Goal: Information Seeking & Learning: Learn about a topic

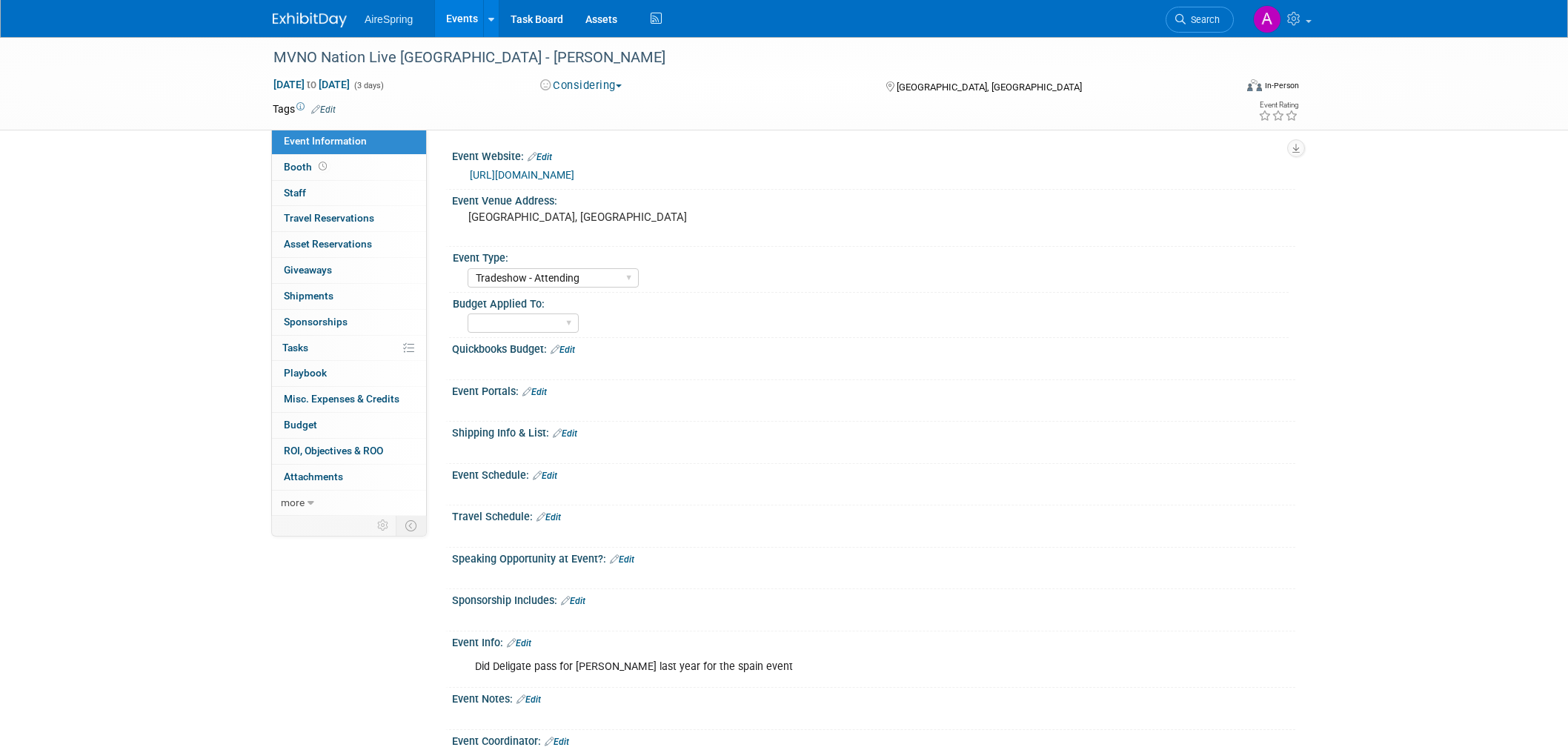
select select "Tradeshow - Attending"
click at [128, 218] on div "MVNO Nation Live Spain - Hess Nov 5, 2025 to Nov 7, 2025 (3 days) Nov 5, 2025 t…" at bounding box center [784, 448] width 1568 height 821
click at [181, 315] on div "MVNO Nation Live Spain - Hess Nov 5, 2025 to Nov 7, 2025 (3 days) Nov 5, 2025 t…" at bounding box center [784, 448] width 1568 height 821
click at [187, 373] on div "MVNO Nation Live Spain - Hess Nov 5, 2025 to Nov 7, 2025 (3 days) Nov 5, 2025 t…" at bounding box center [784, 448] width 1568 height 821
click at [134, 343] on div "MVNO Nation Live Spain - Hess Nov 5, 2025 to Nov 7, 2025 (3 days) Nov 5, 2025 t…" at bounding box center [784, 448] width 1568 height 821
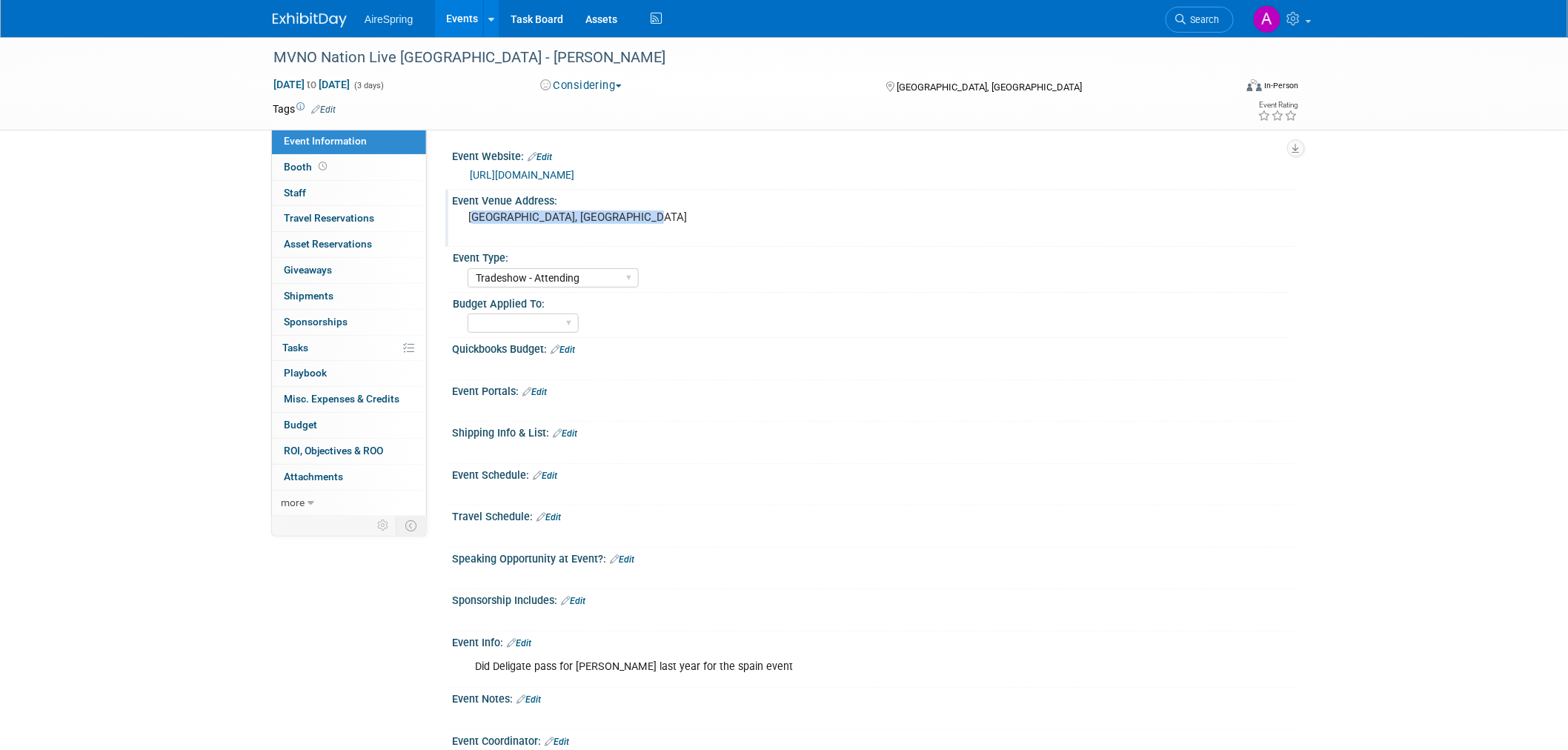
drag, startPoint x: 540, startPoint y: 232, endPoint x: 480, endPoint y: 217, distance: 61.8
click at [480, 217] on pre "Meliá Villaitana Alicante, Spain" at bounding box center [628, 217] width 319 height 13
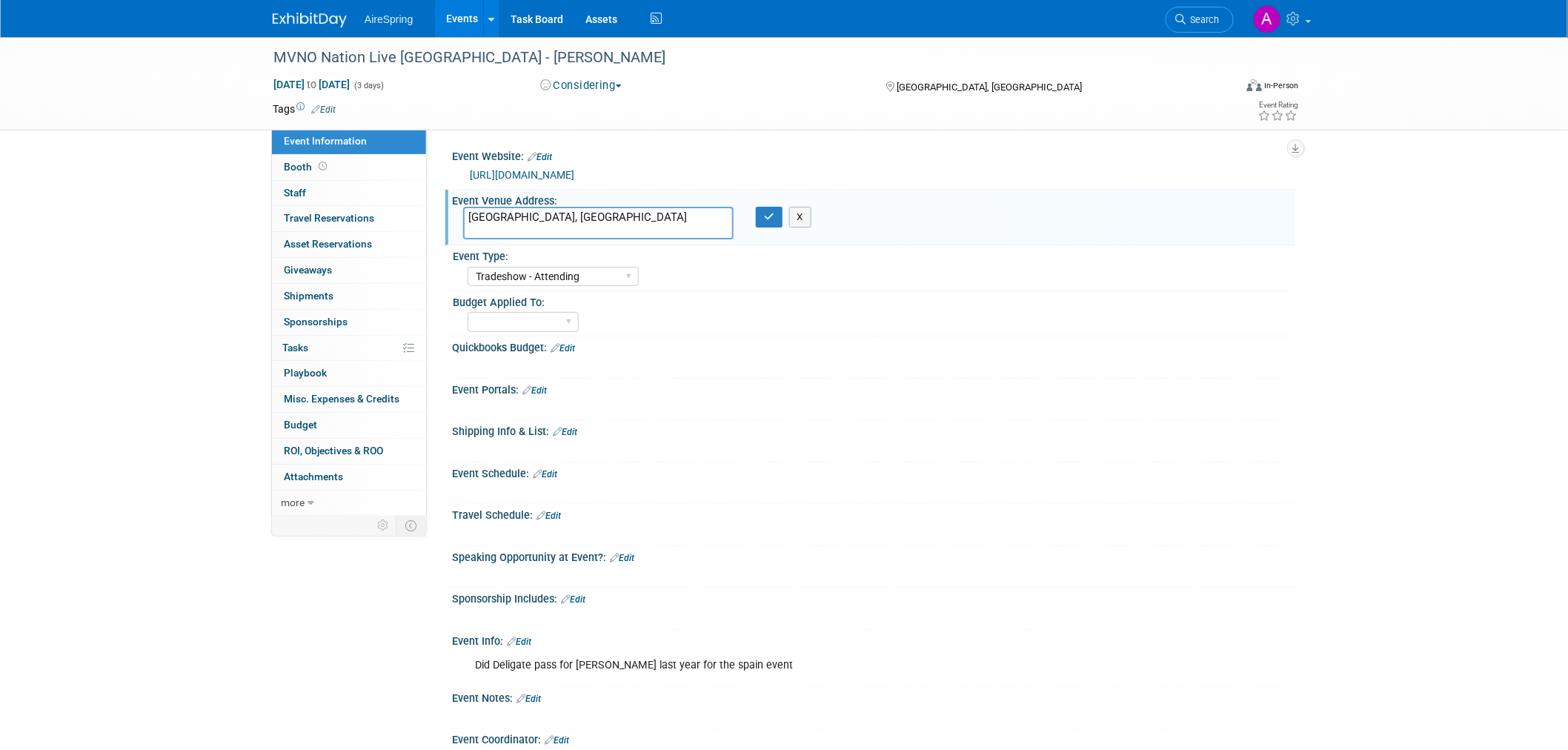
click at [146, 187] on div "MVNO Nation Live Spain - Hess Nov 5, 2025 to Nov 7, 2025 (3 days) Nov 5, 2025 t…" at bounding box center [784, 447] width 1568 height 820
drag, startPoint x: 169, startPoint y: 241, endPoint x: 159, endPoint y: 236, distance: 11.2
click at [168, 242] on div "MVNO Nation Live Spain - Hess Nov 5, 2025 to Nov 7, 2025 (3 days) Nov 5, 2025 t…" at bounding box center [784, 447] width 1568 height 820
click at [172, 195] on div "MVNO Nation Live Spain - Hess Nov 5, 2025 to Nov 7, 2025 (3 days) Nov 5, 2025 t…" at bounding box center [784, 447] width 1568 height 820
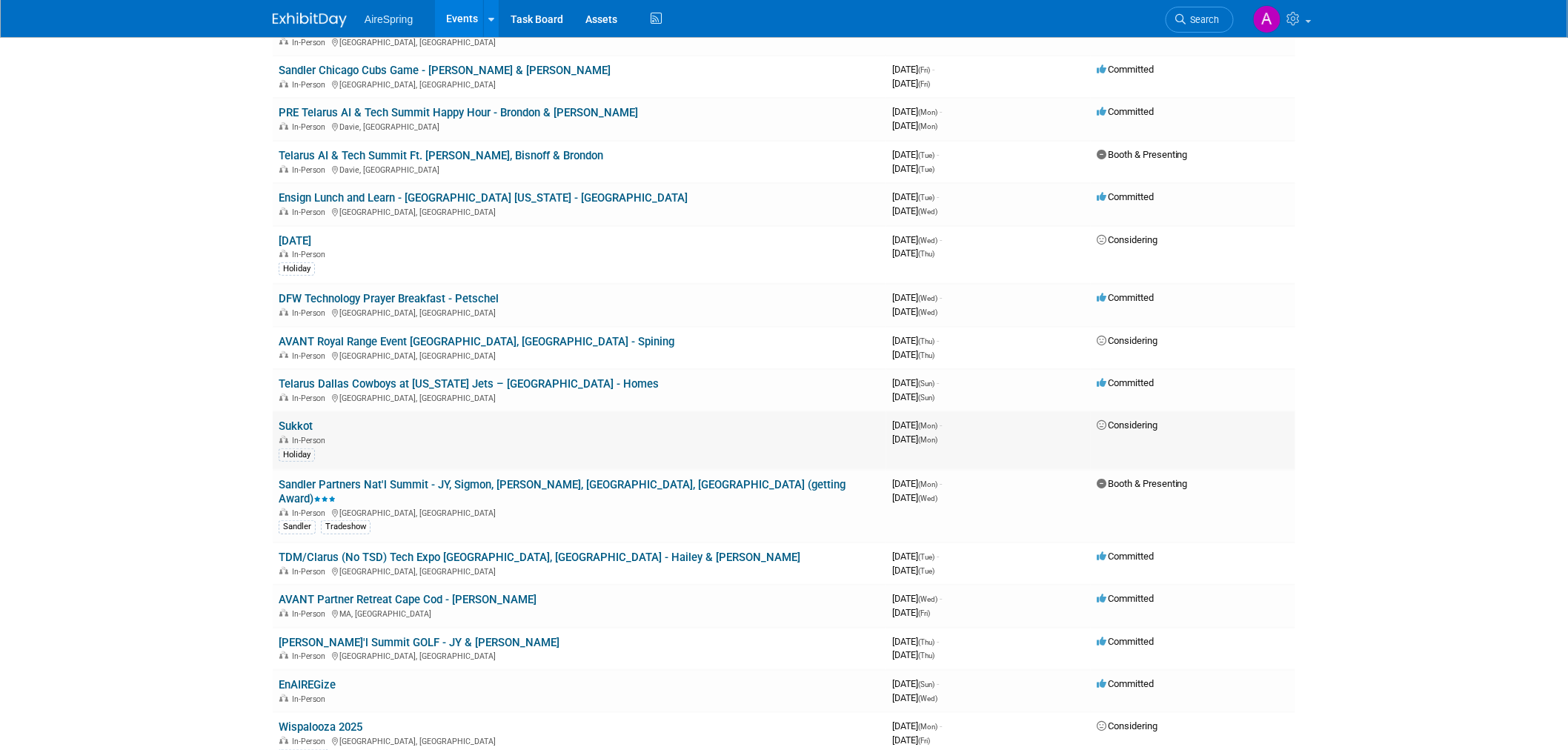
scroll to position [164, 0]
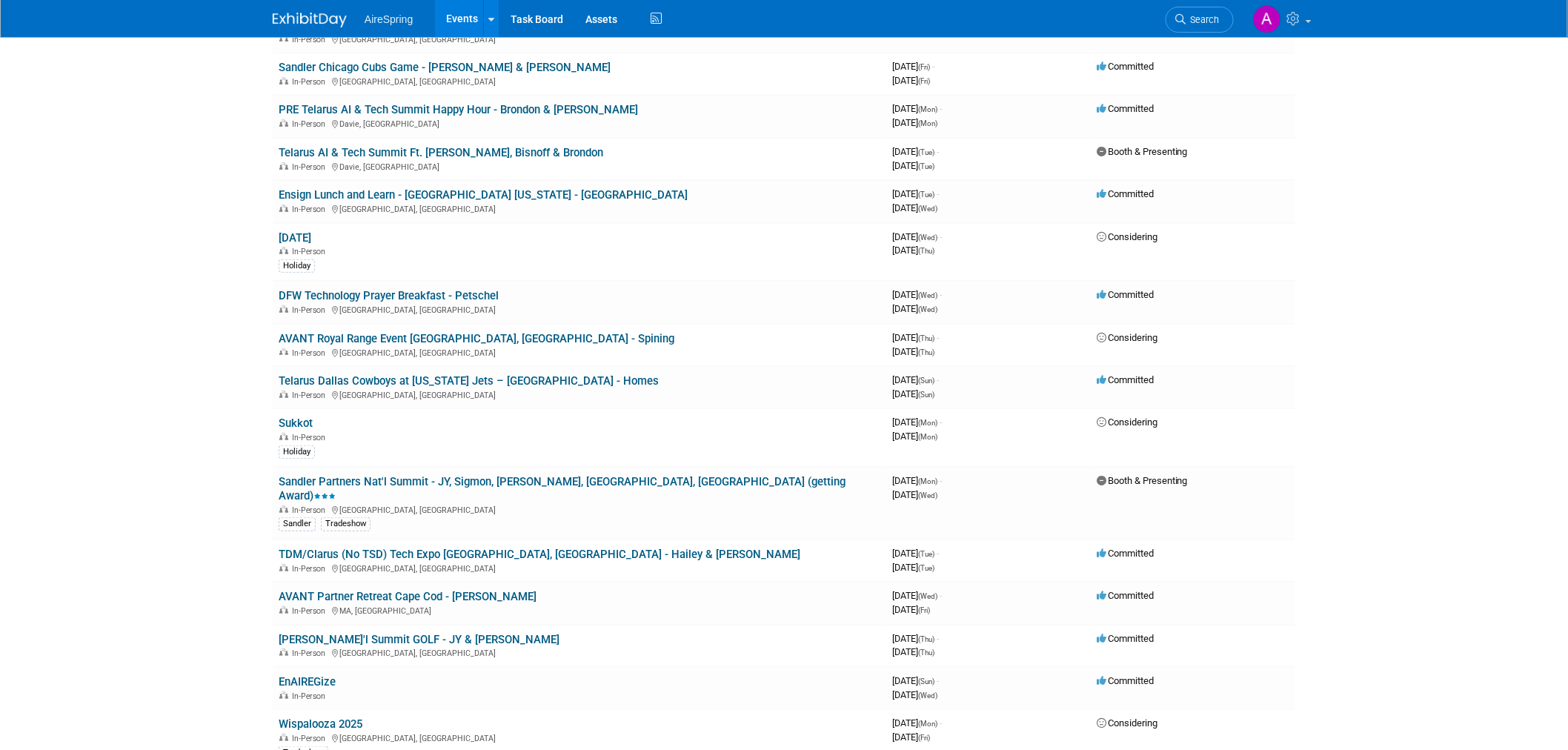
click at [192, 197] on body "AireSpring Events Add Event Bulk Upload Events Shareable Event Boards Recently …" at bounding box center [784, 210] width 1568 height 750
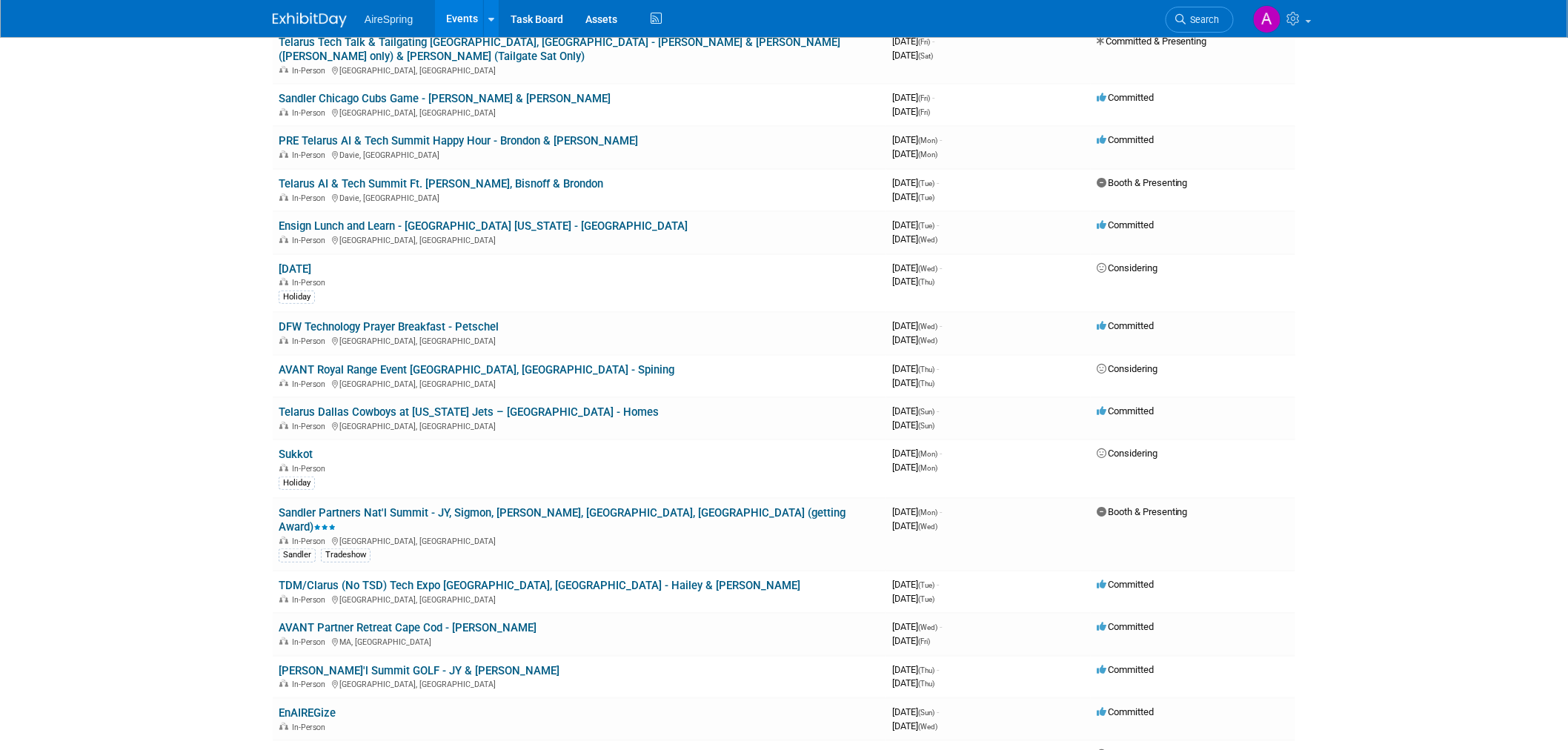
scroll to position [83, 0]
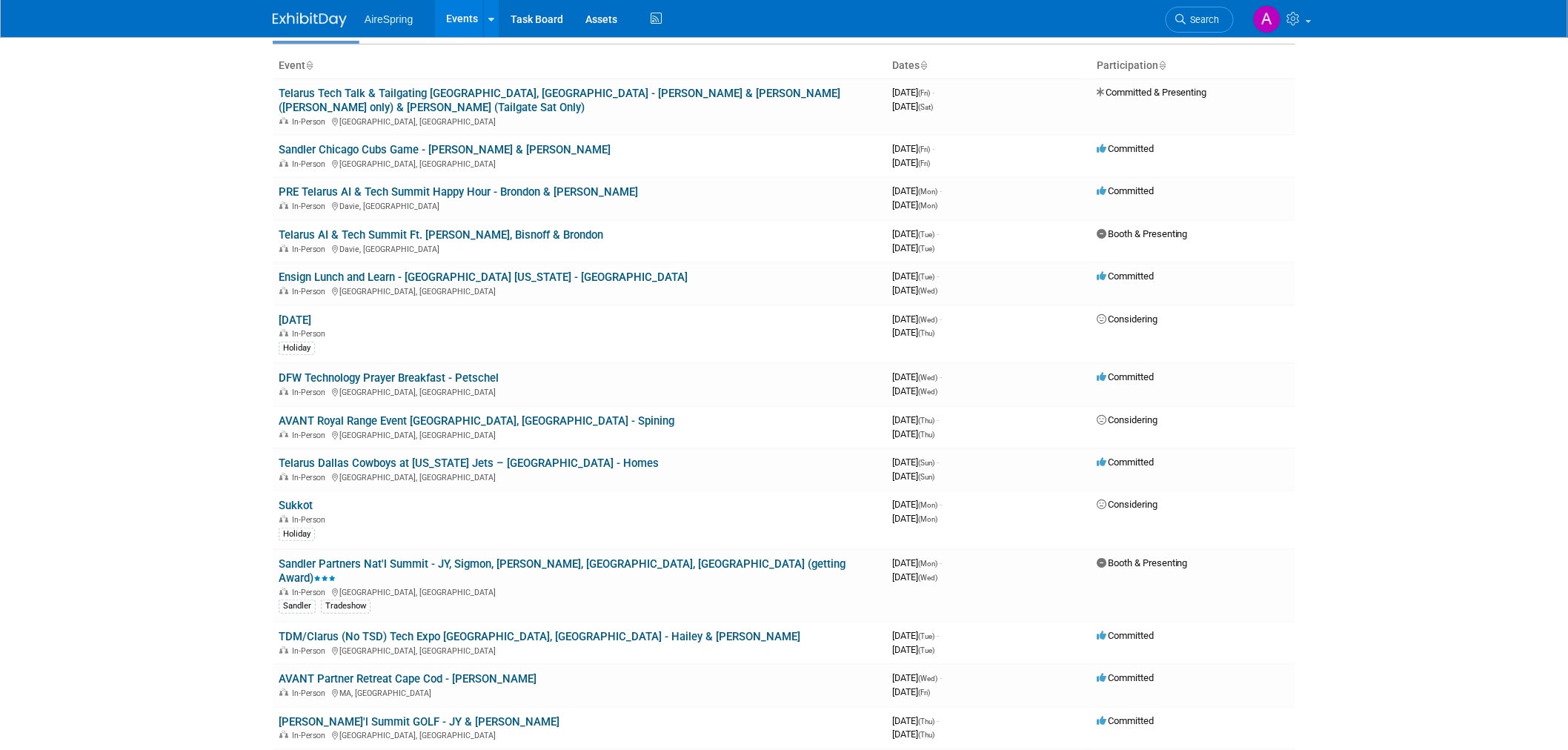
drag, startPoint x: 230, startPoint y: 261, endPoint x: 243, endPoint y: 290, distance: 31.8
click at [243, 290] on body "AireSpring Events Add Event Bulk Upload Events Shareable Event Boards Recently …" at bounding box center [784, 292] width 1568 height 750
click at [201, 281] on body "AireSpring Events Add Event Bulk Upload Events Shareable Event Boards Recently …" at bounding box center [784, 292] width 1568 height 750
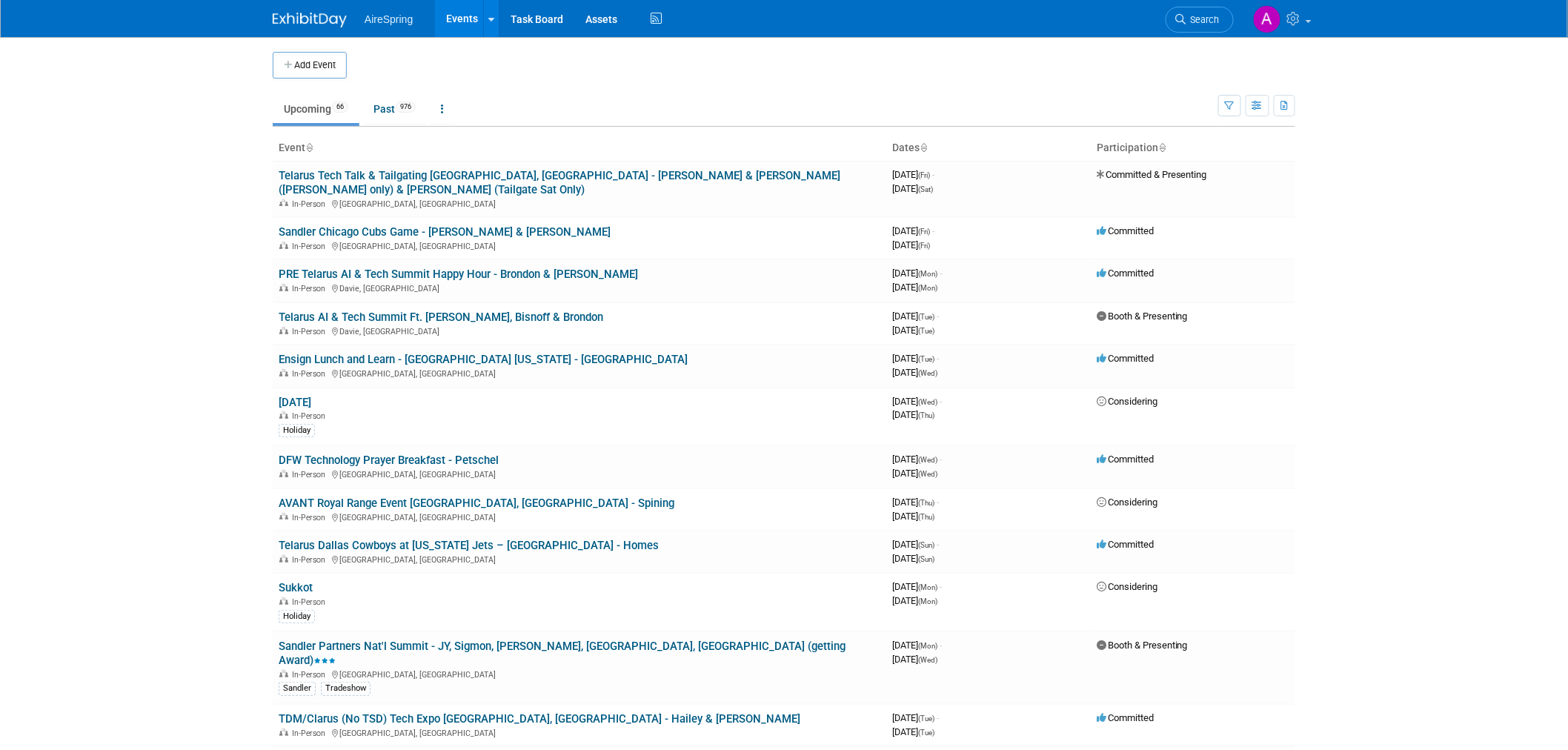
drag, startPoint x: 245, startPoint y: 441, endPoint x: 150, endPoint y: 441, distance: 95.0
click at [150, 441] on body "AireSpring Events Add Event Bulk Upload Events Shareable Event Boards Recently …" at bounding box center [784, 375] width 1568 height 750
click at [151, 390] on body "AireSpring Events Add Event Bulk Upload Events Shareable Event Boards Recently …" at bounding box center [784, 375] width 1568 height 750
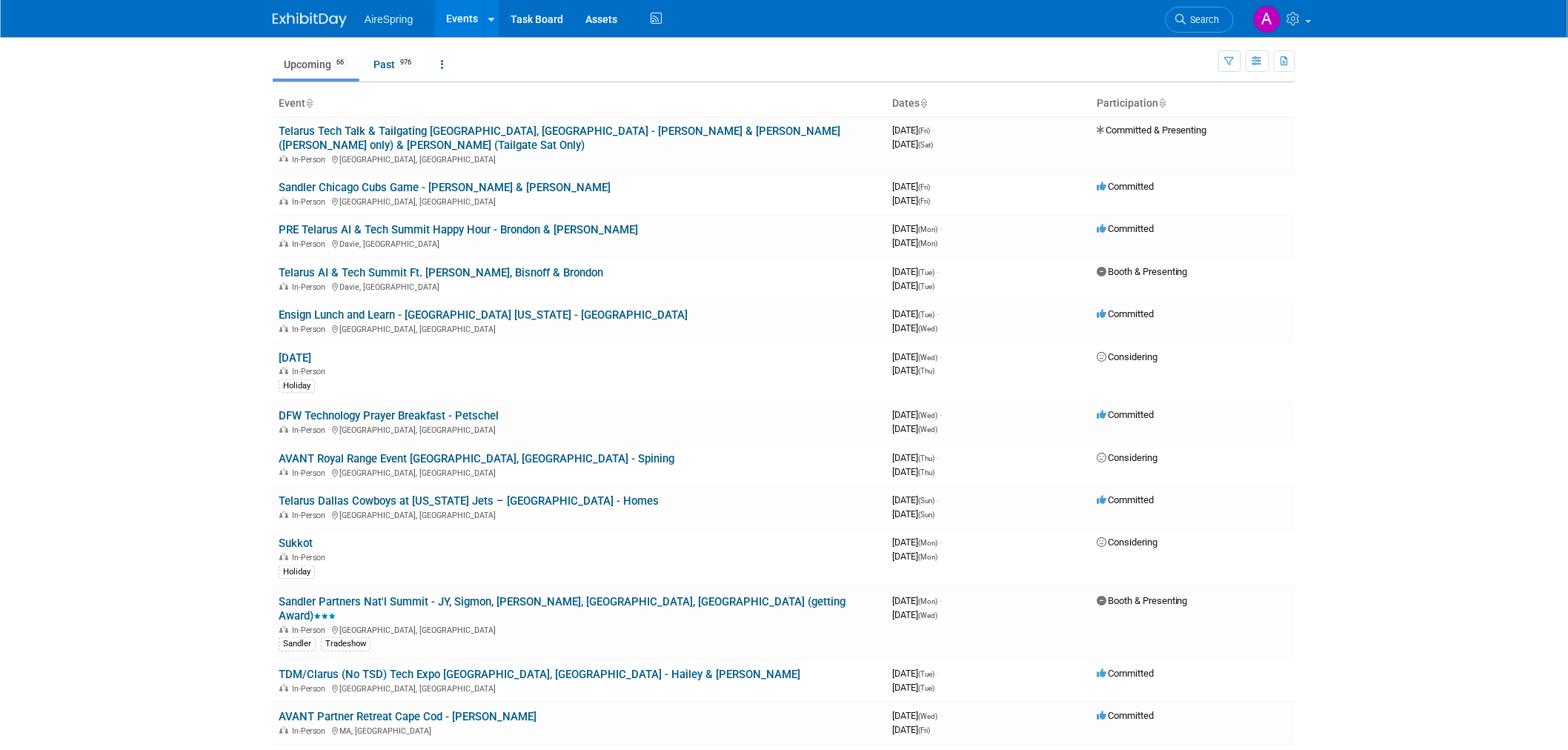
scroll to position [83, 0]
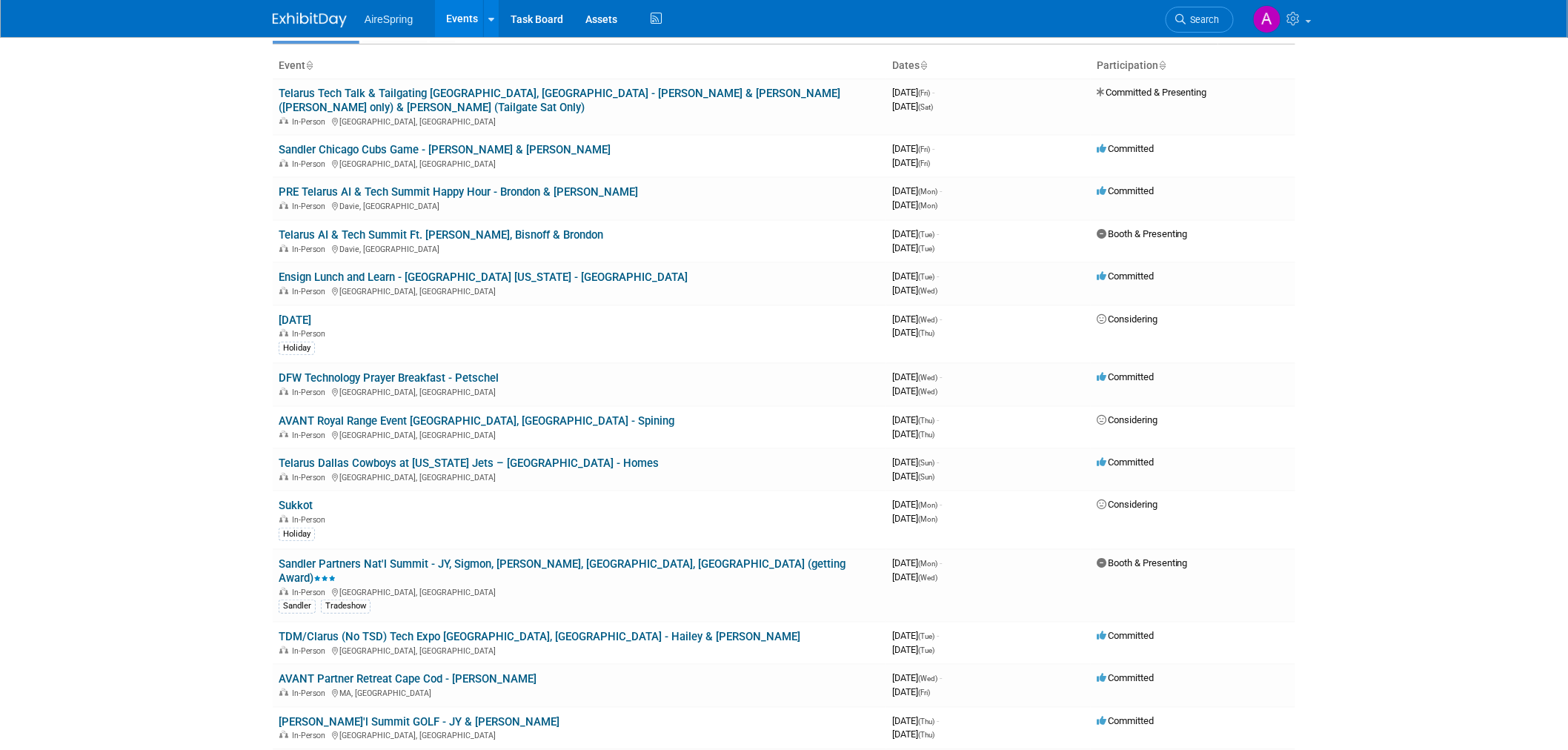
click at [119, 314] on body "AireSpring Events Add Event Bulk Upload Events Shareable Event Boards Recently …" at bounding box center [784, 292] width 1568 height 750
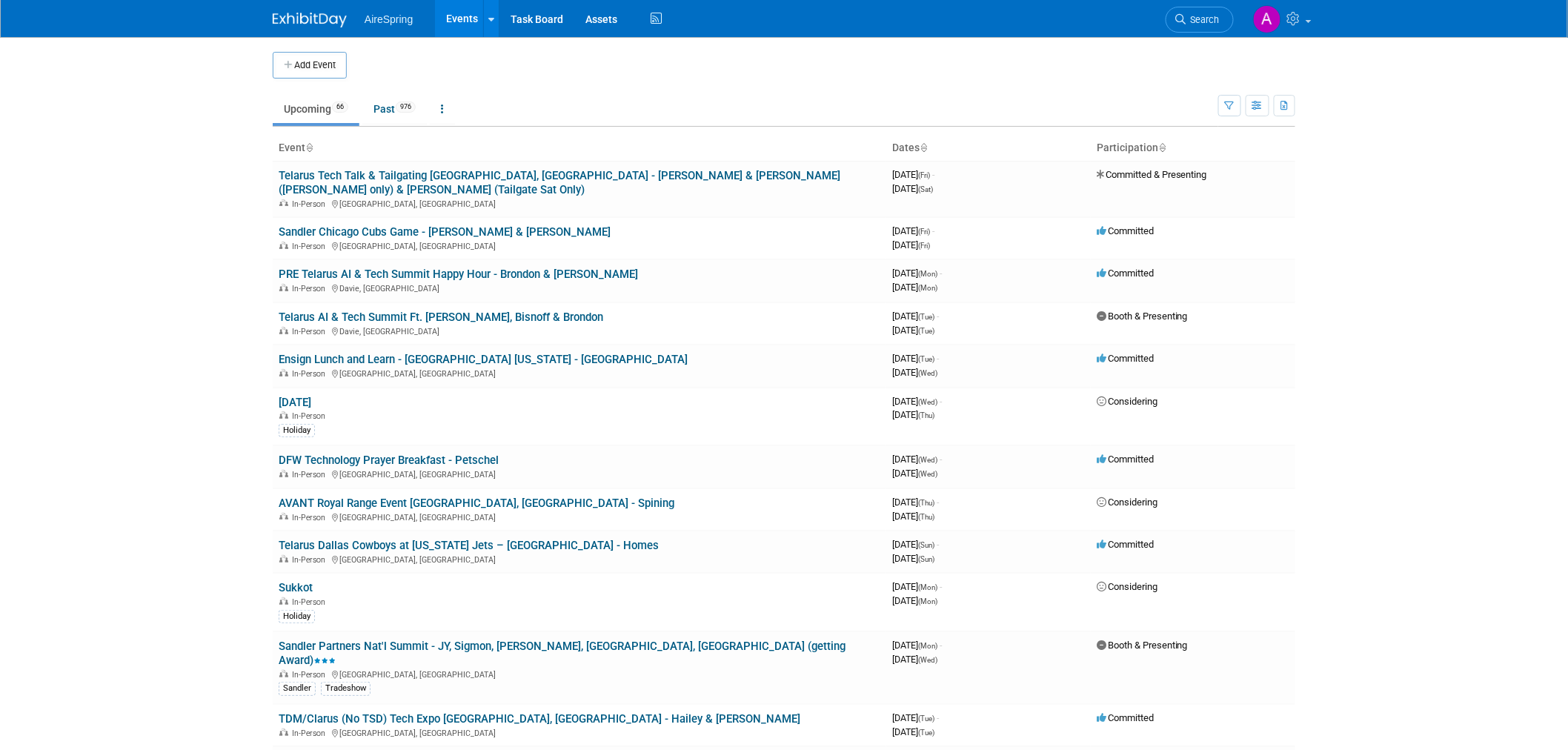
click at [179, 347] on body "AireSpring Events Add Event Bulk Upload Events Shareable Event Boards Recently …" at bounding box center [784, 375] width 1568 height 750
click at [136, 290] on body "AireSpring Events Add Event Bulk Upload Events Shareable Event Boards Recently …" at bounding box center [784, 375] width 1568 height 750
click at [438, 353] on link "Ensign Lunch and Learn - [GEOGRAPHIC_DATA] [US_STATE] - [GEOGRAPHIC_DATA]" at bounding box center [483, 359] width 410 height 13
click at [0, 0] on div at bounding box center [0, 0] width 0 height 0
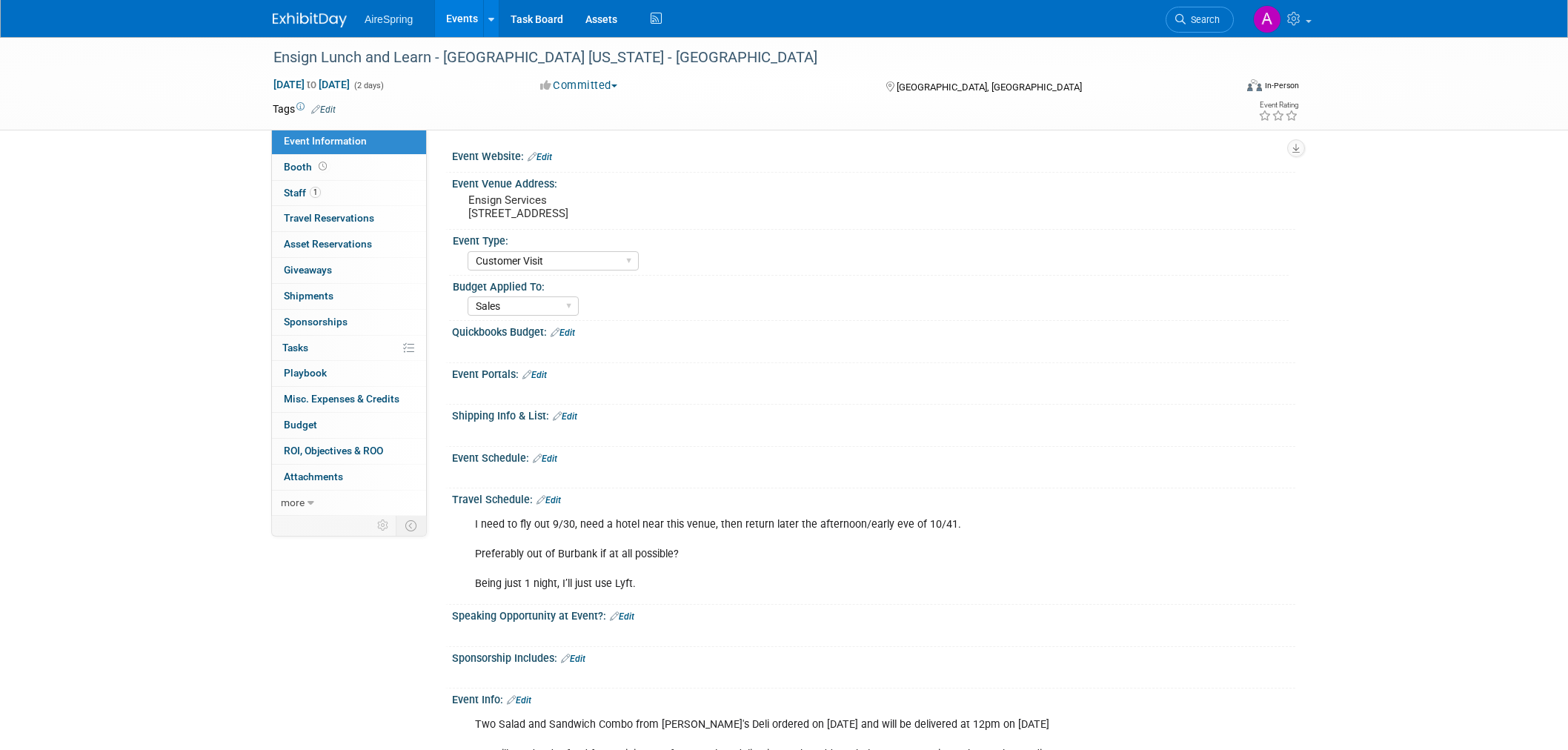
select select "Customer Visit"
select select "Sales"
click at [504, 214] on pre "Ensign Services 14800 Landmark Blvd Suite 800, Dallas, TX 75254" at bounding box center [628, 207] width 319 height 26
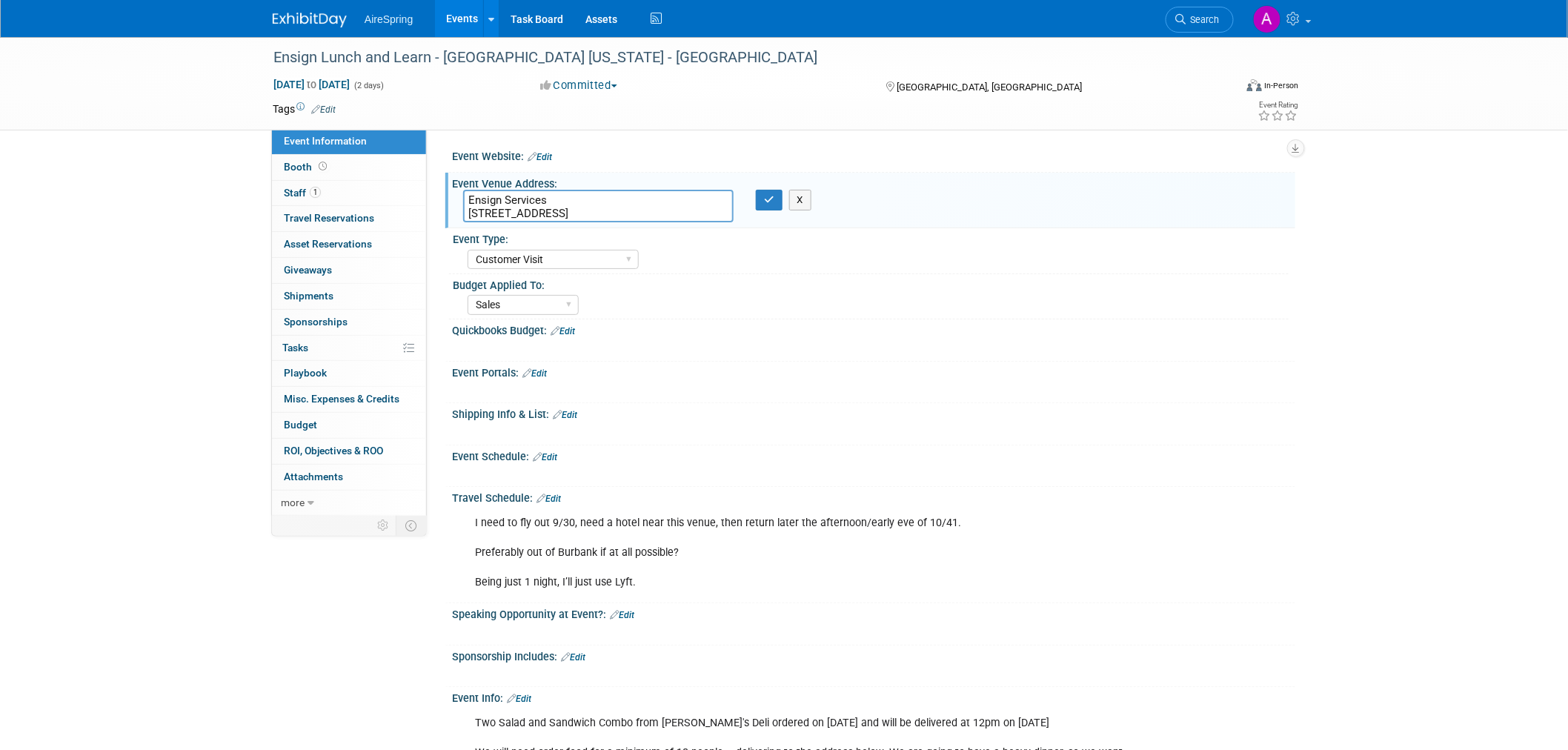
drag, startPoint x: 722, startPoint y: 211, endPoint x: 452, endPoint y: 199, distance: 270.3
click at [452, 199] on div "Ensign Services 14800 Landmark Blvd Suite 800, Dallas, TX 75254" at bounding box center [598, 206] width 293 height 33
click at [812, 262] on div "AireSpring Event AireSpring Internal Partner Event Training Tradeshow - Exhibit…" at bounding box center [878, 258] width 821 height 24
drag, startPoint x: 182, startPoint y: 571, endPoint x: 388, endPoint y: 536, distance: 209.0
click at [182, 572] on div "Ensign Lunch and Learn - Dallas Texas - Lomond Sep 30, 2025 to Oct 1, 2025 (2 d…" at bounding box center [784, 521] width 1568 height 967
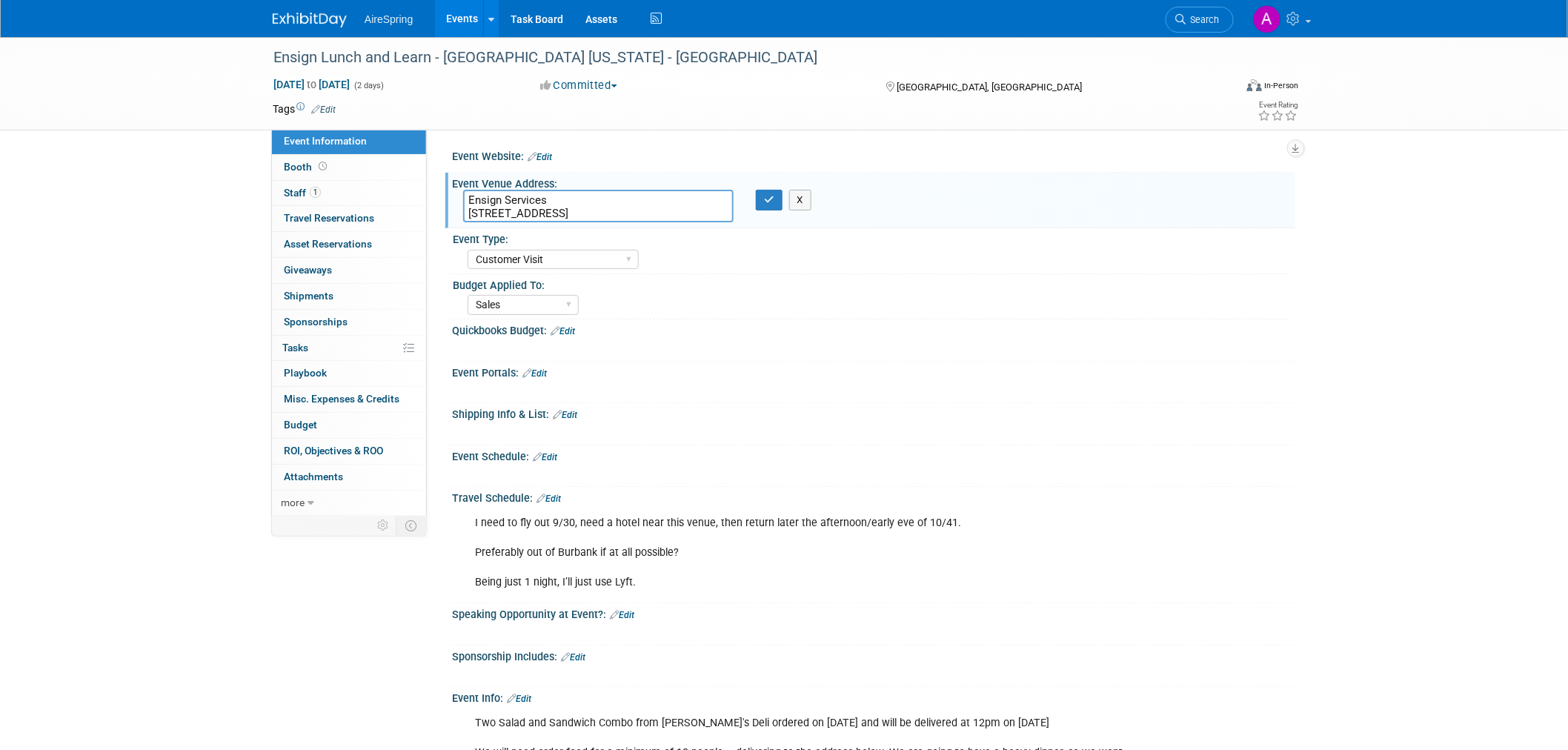
click at [1196, 397] on div "X" at bounding box center [874, 389] width 844 height 20
click at [123, 390] on div "Ensign Lunch and Learn - Dallas Texas - Lomond Sep 30, 2025 to Oct 1, 2025 (2 d…" at bounding box center [784, 521] width 1568 height 967
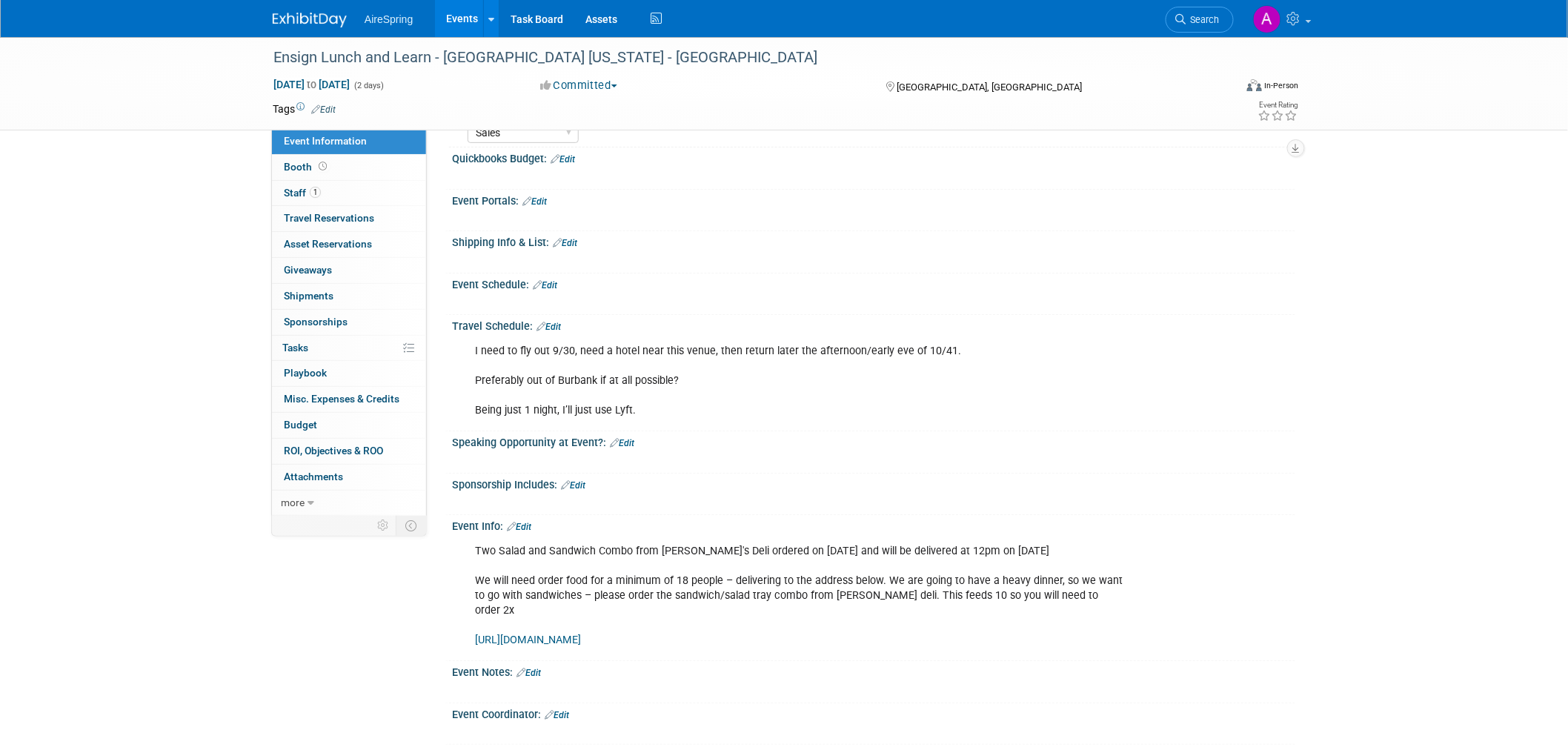
scroll to position [329, 0]
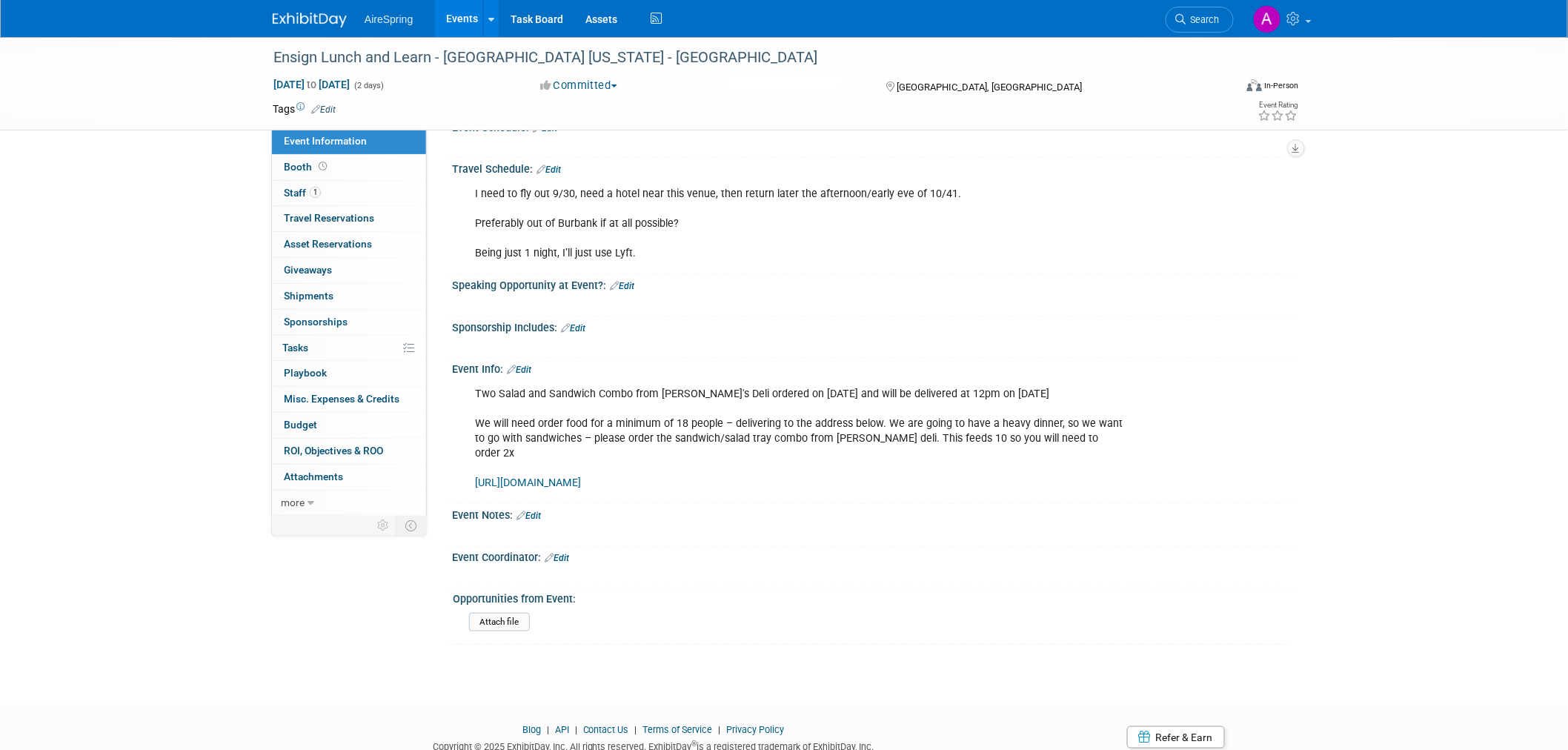
click at [951, 428] on div "Two Salad and Sandwich Combo from Jason's Deli ordered on Sept. 19th and will b…" at bounding box center [799, 440] width 668 height 120
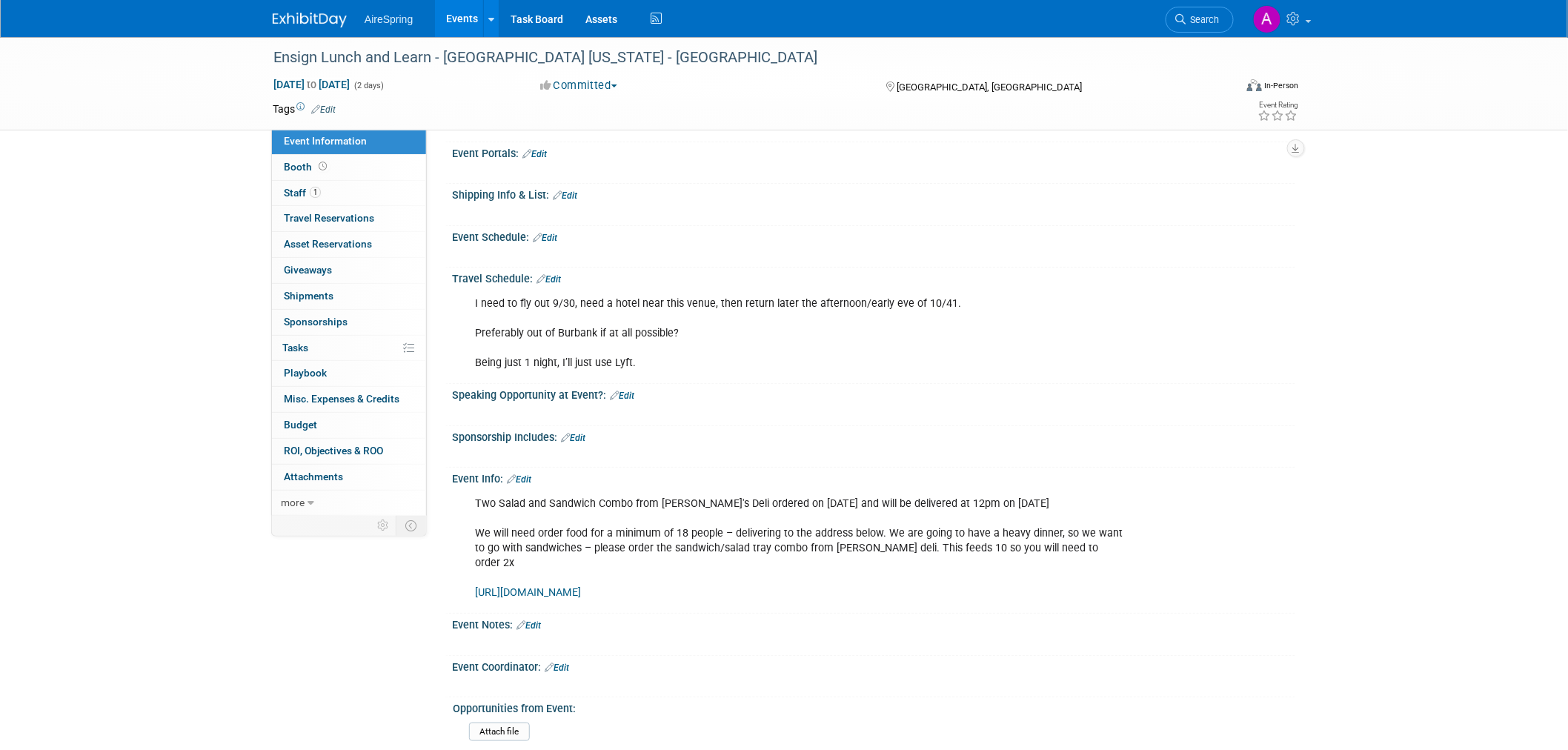
scroll to position [0, 0]
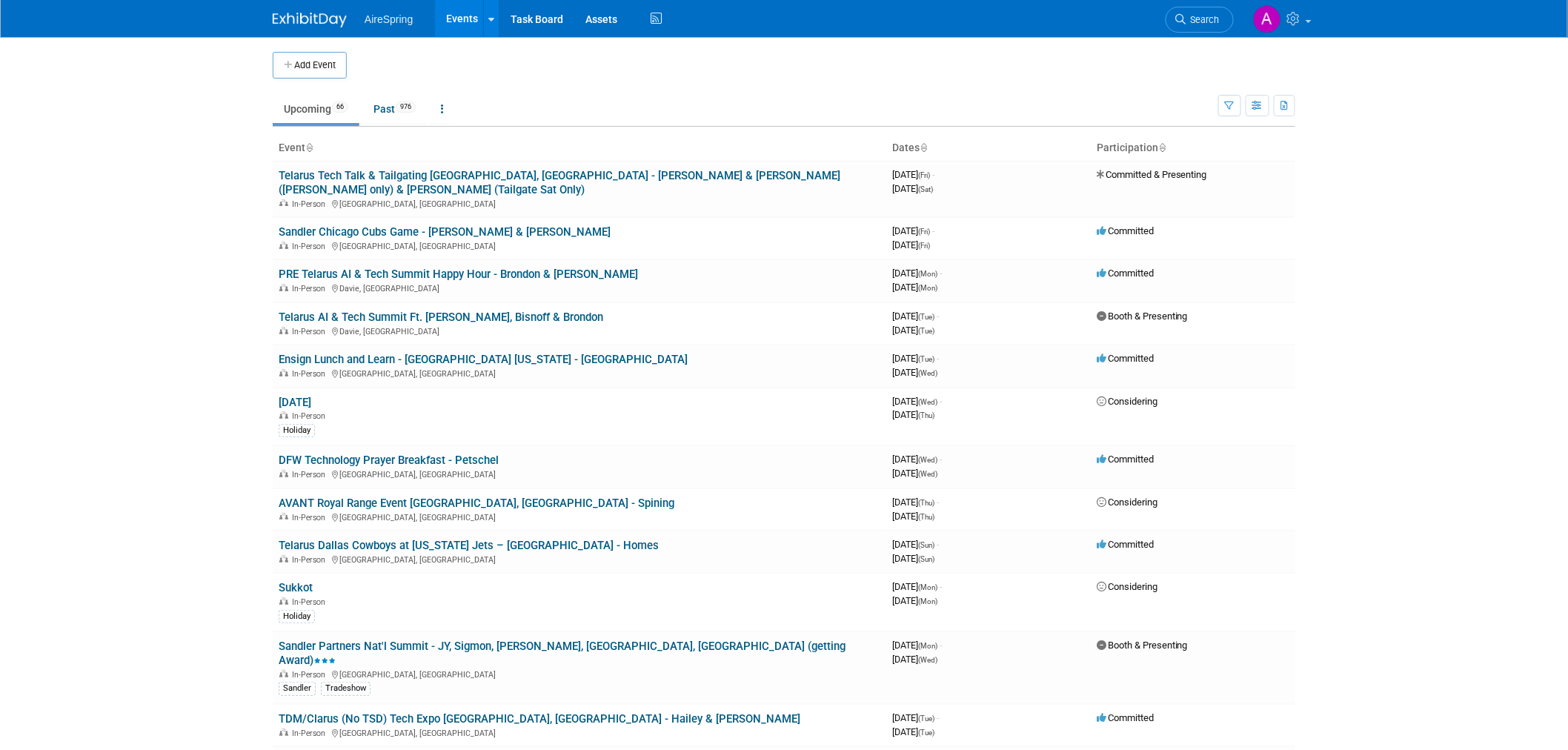
click at [94, 433] on body "AireSpring Events Add Event Bulk Upload Events Shareable Event Boards Recently …" at bounding box center [784, 375] width 1568 height 750
click at [394, 454] on link "DFW Technology Prayer Breakfast - Petschel" at bounding box center [388, 460] width 220 height 13
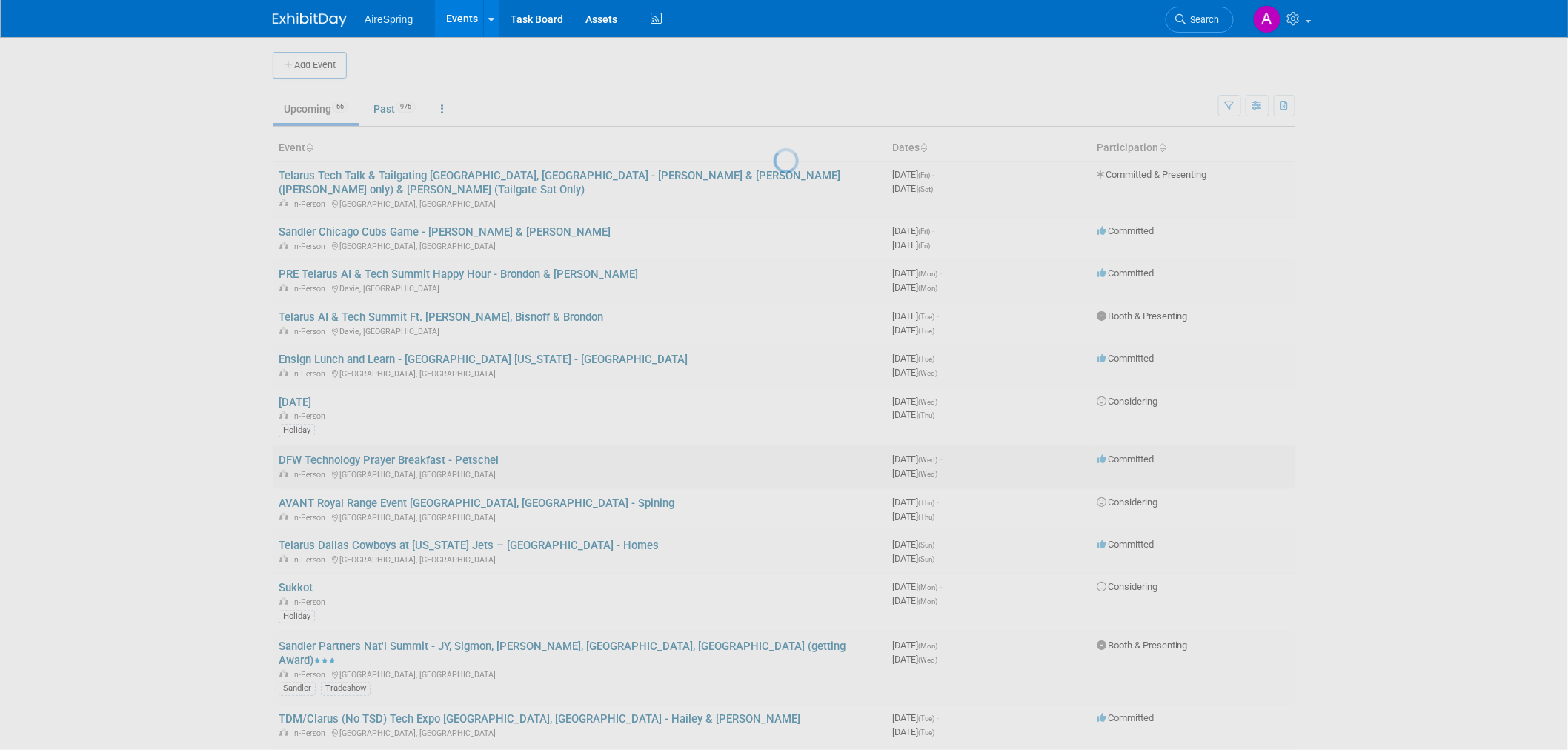
click at [773, 448] on div at bounding box center [784, 375] width 21 height 750
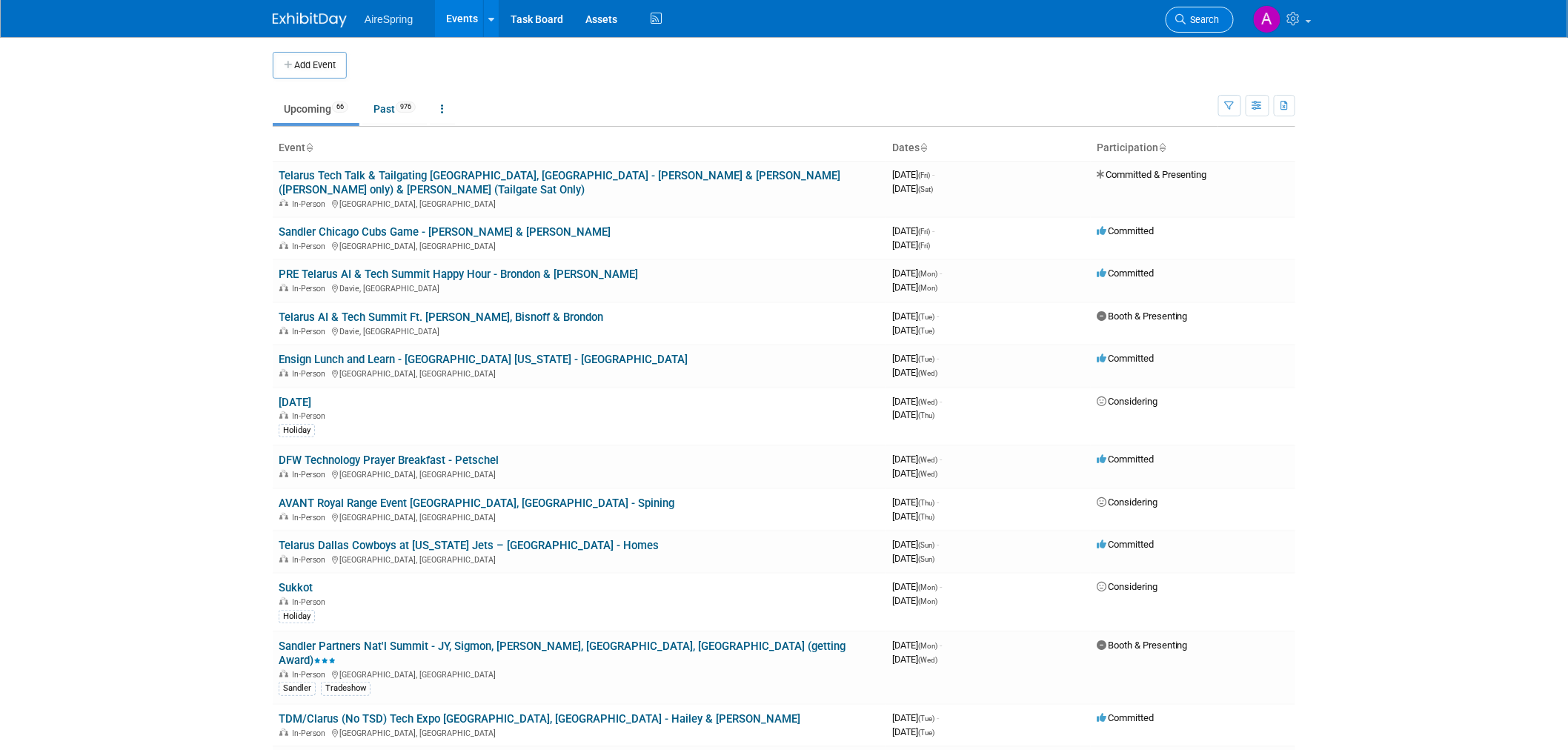
click at [1204, 18] on span "Search" at bounding box center [1202, 19] width 34 height 11
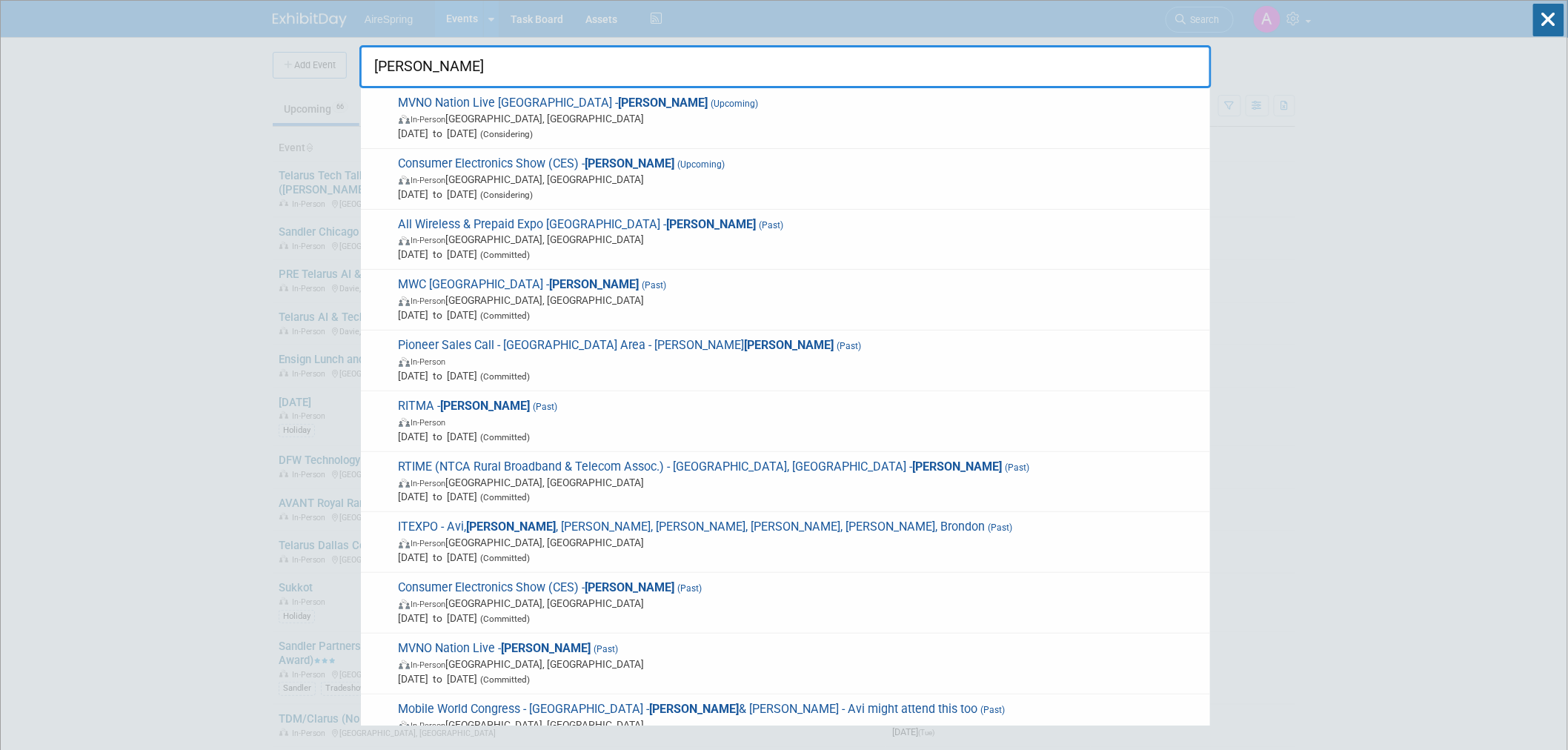
type input "hess"
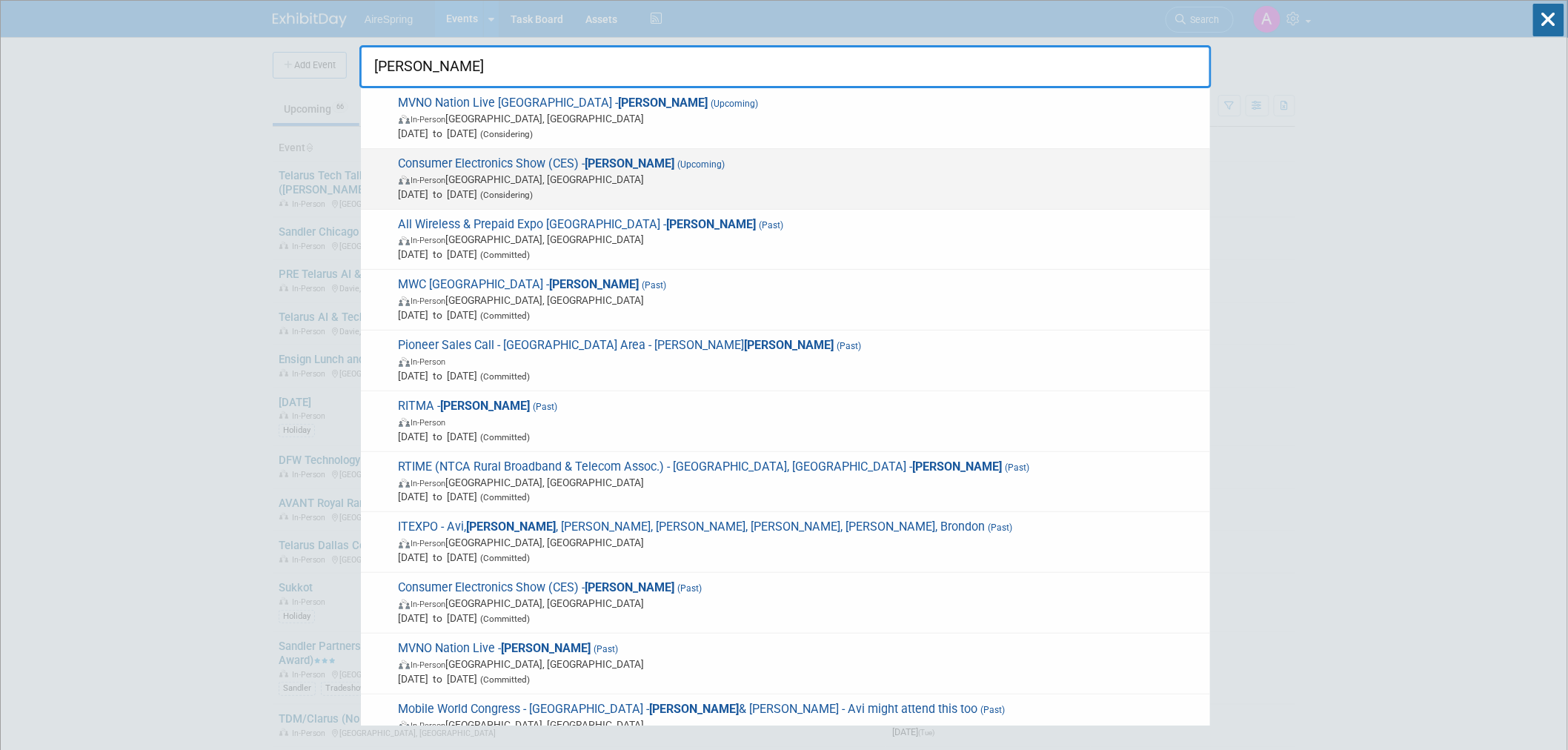
click at [691, 172] on span "In-Person Las Vegas, NV" at bounding box center [801, 179] width 804 height 15
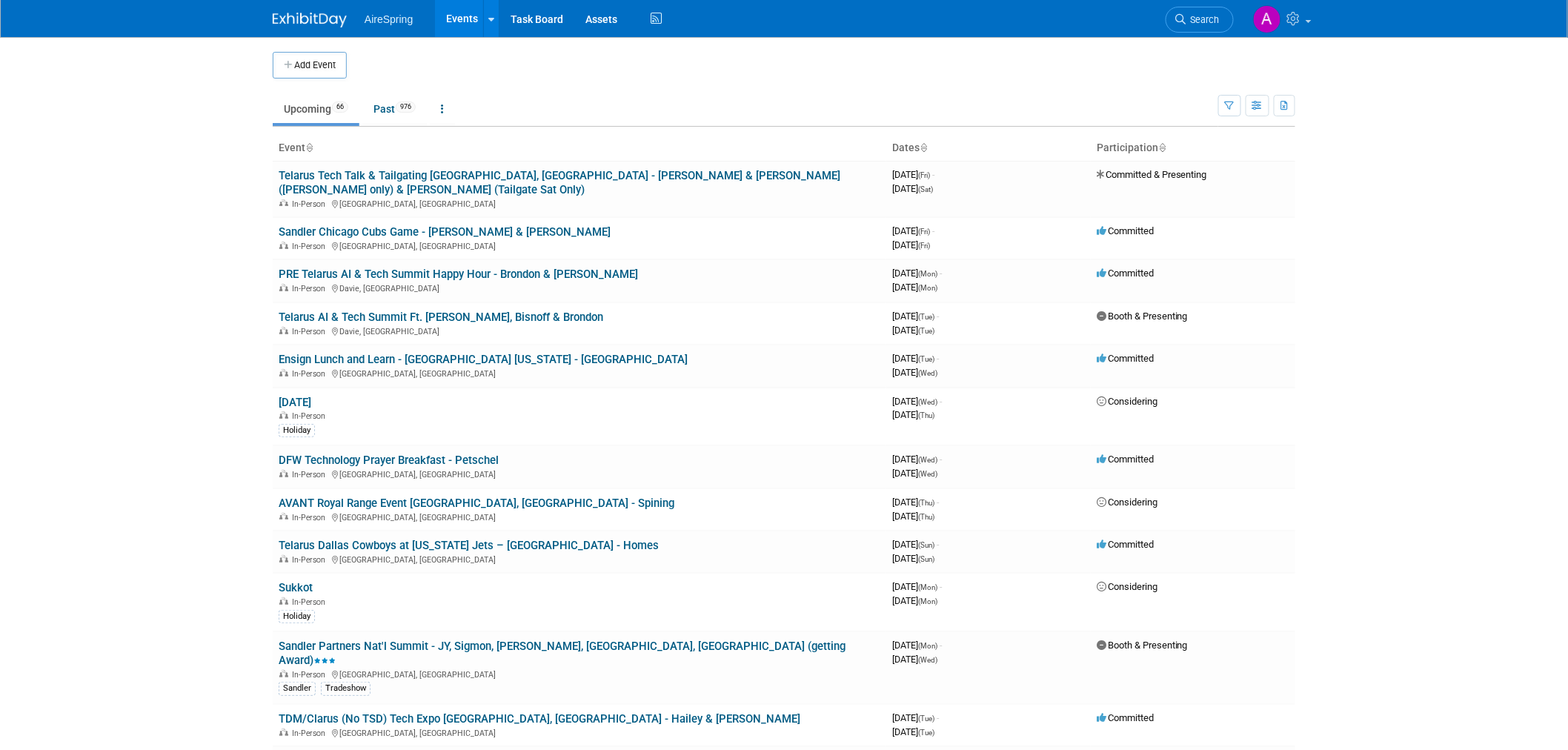
click at [142, 418] on body "AireSpring Events Add Event Bulk Upload Events Shareable Event Boards Recently …" at bounding box center [784, 375] width 1568 height 750
drag, startPoint x: 274, startPoint y: 441, endPoint x: 542, endPoint y: 448, distance: 268.1
click at [542, 448] on td "DFW Technology Prayer Breakfast - Petschel In-Person Irving, TX" at bounding box center [579, 467] width 613 height 42
copy link "DFW Technology Prayer Breakfast - Petschel"
click at [131, 347] on body "AireSpring Events Add Event Bulk Upload Events Shareable Event Boards Recently …" at bounding box center [784, 375] width 1568 height 750
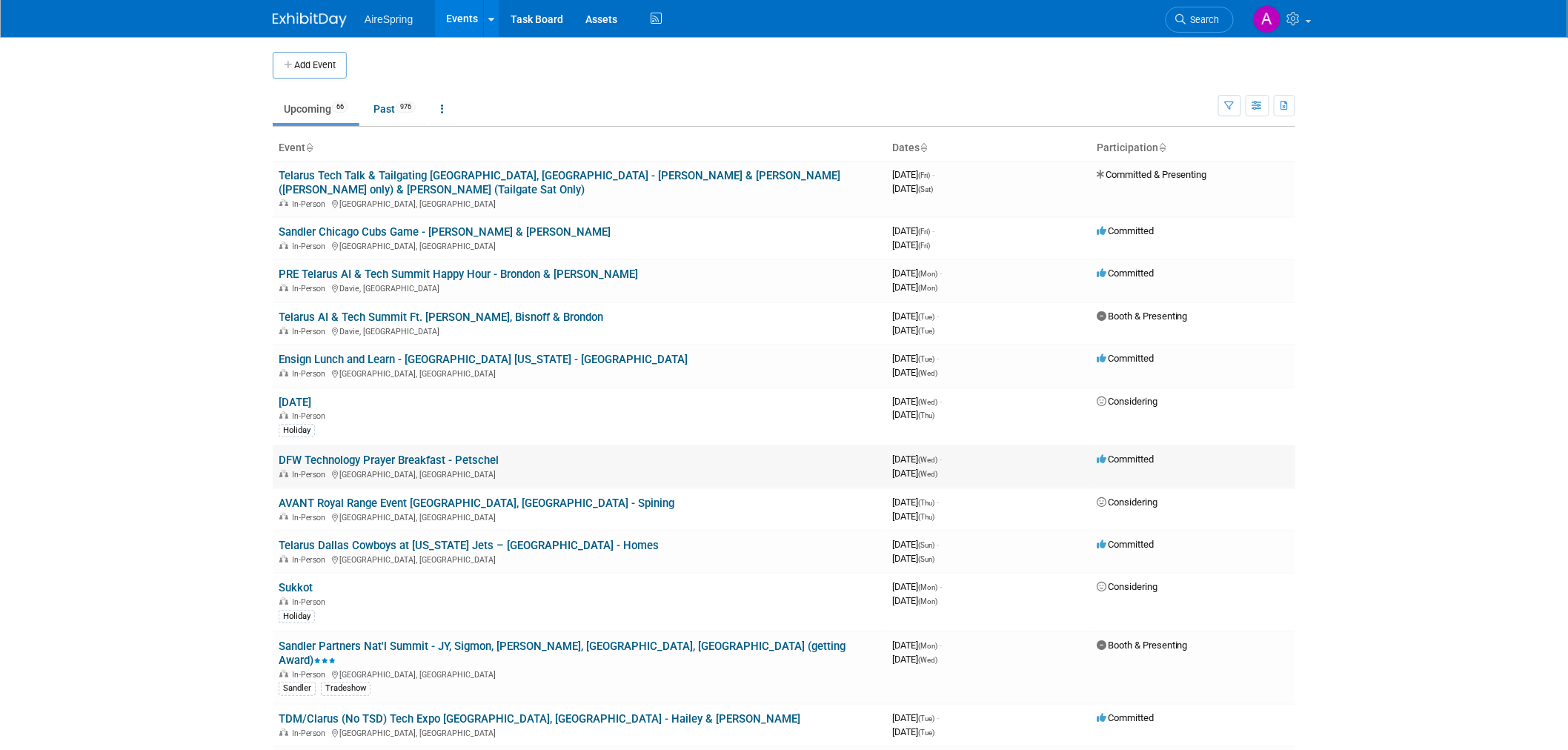
click at [396, 454] on link "DFW Technology Prayer Breakfast - Petschel" at bounding box center [388, 460] width 220 height 13
click at [116, 309] on body "AireSpring Events Add Event Bulk Upload Events Shareable Event Boards Recently …" at bounding box center [784, 375] width 1568 height 750
click at [423, 454] on link "DFW Technology Prayer Breakfast - Petschel" at bounding box center [388, 460] width 220 height 13
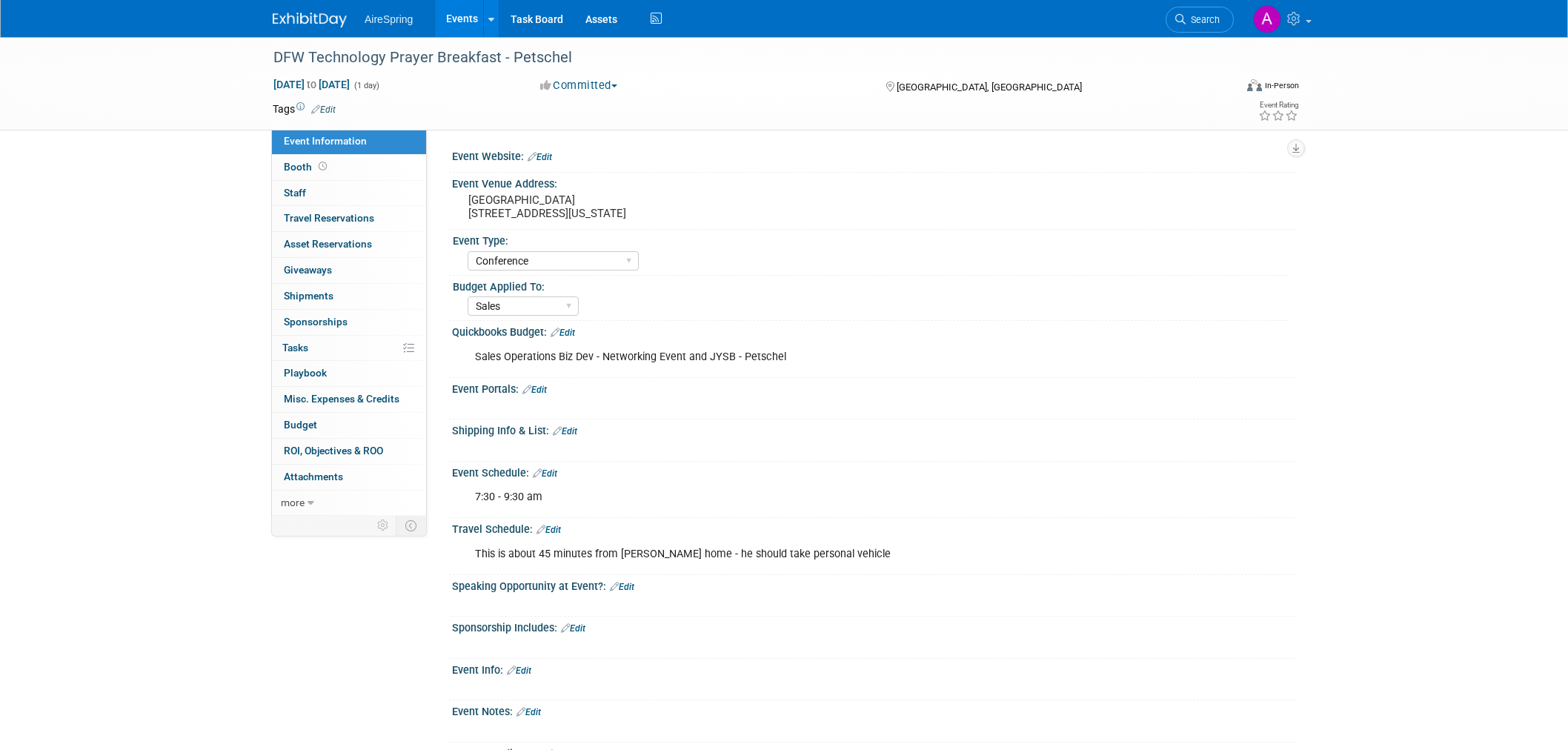
select select "Conference"
select select "Sales"
click at [239, 595] on div "DFW Technology Prayer Breakfast - Petschel Oct 1, 2025 to Oct 1, 2025 (1 day) O…" at bounding box center [784, 454] width 1568 height 834
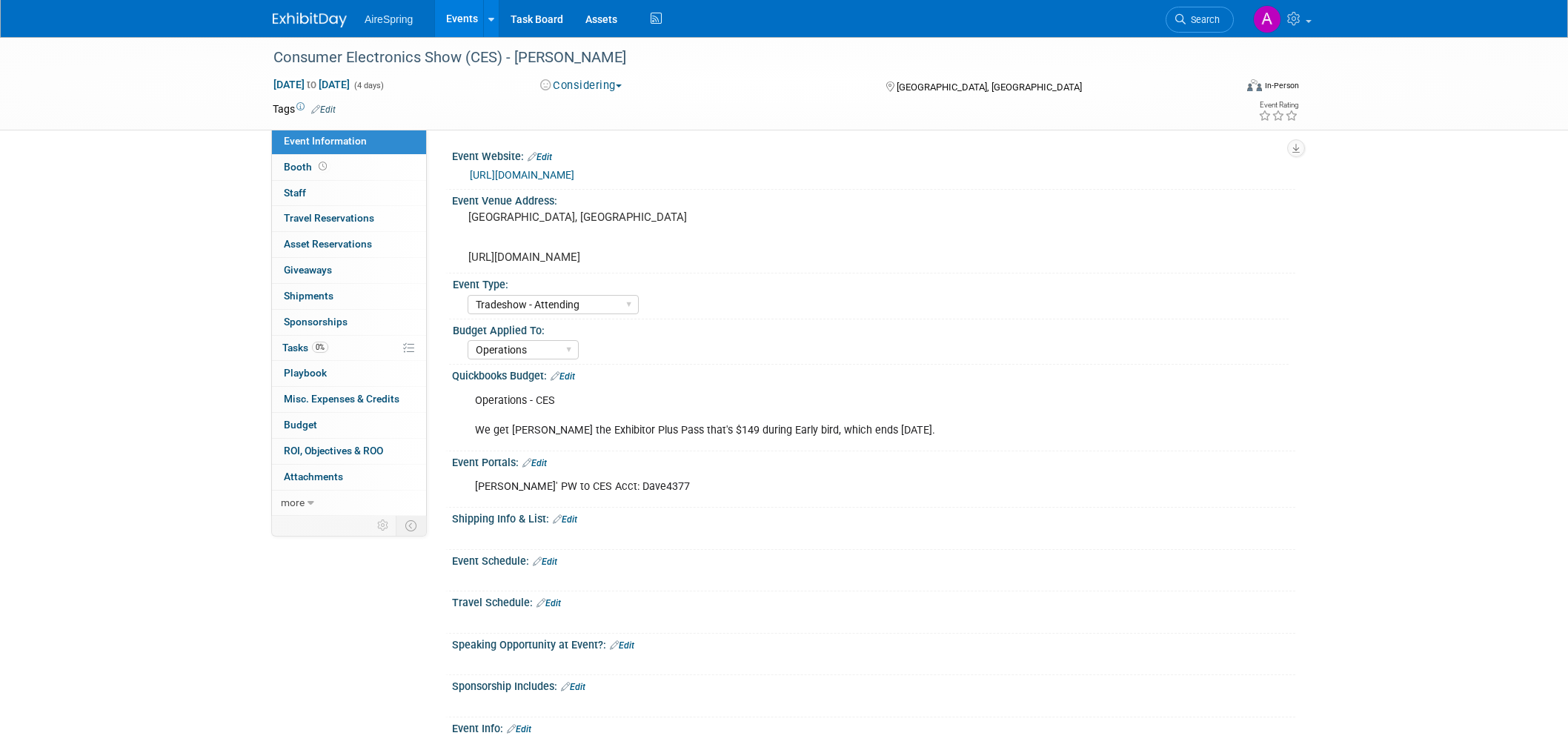
select select "Tradeshow - Attending"
select select "Operations"
click at [1189, 17] on span "Search" at bounding box center [1202, 19] width 34 height 11
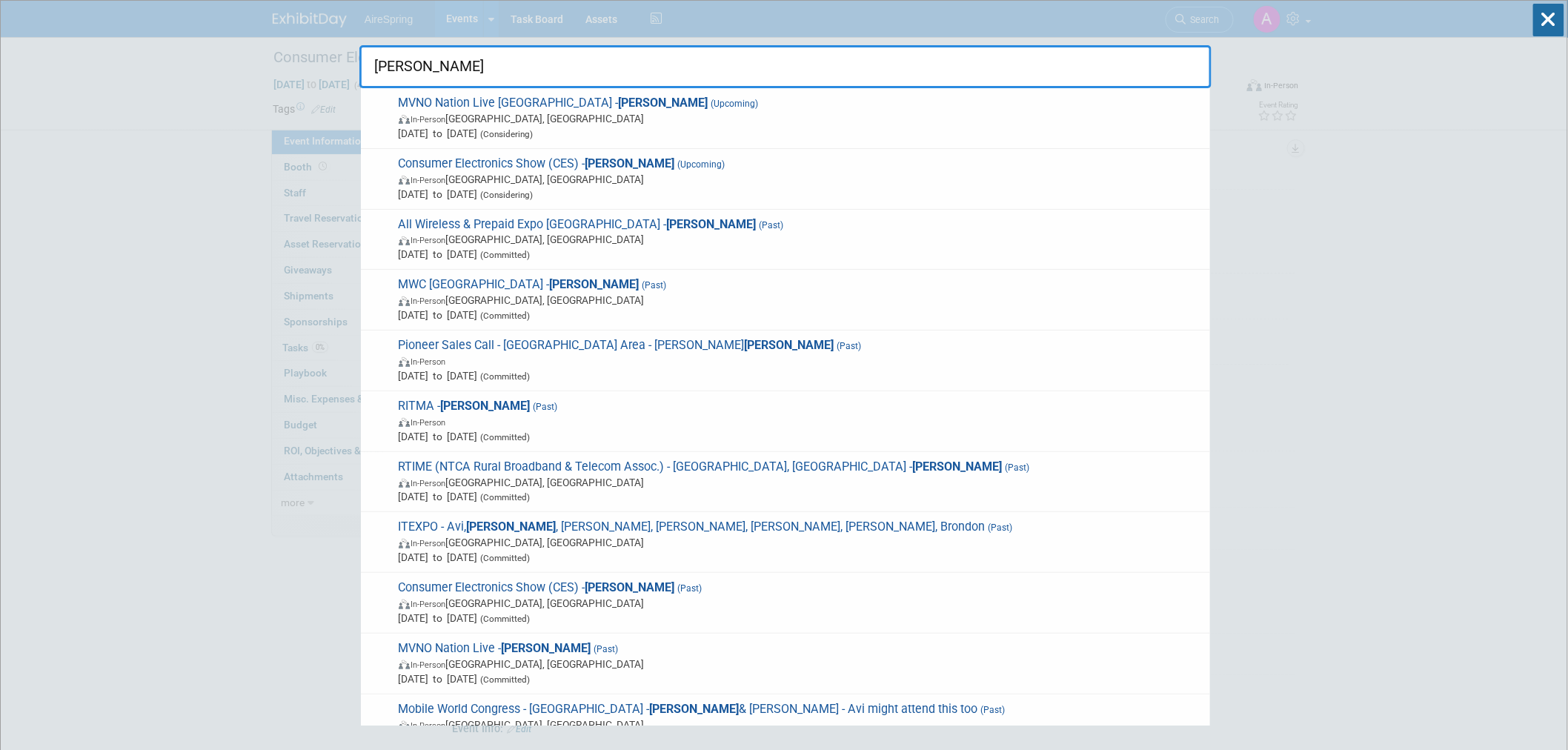
type input "[PERSON_NAME]"
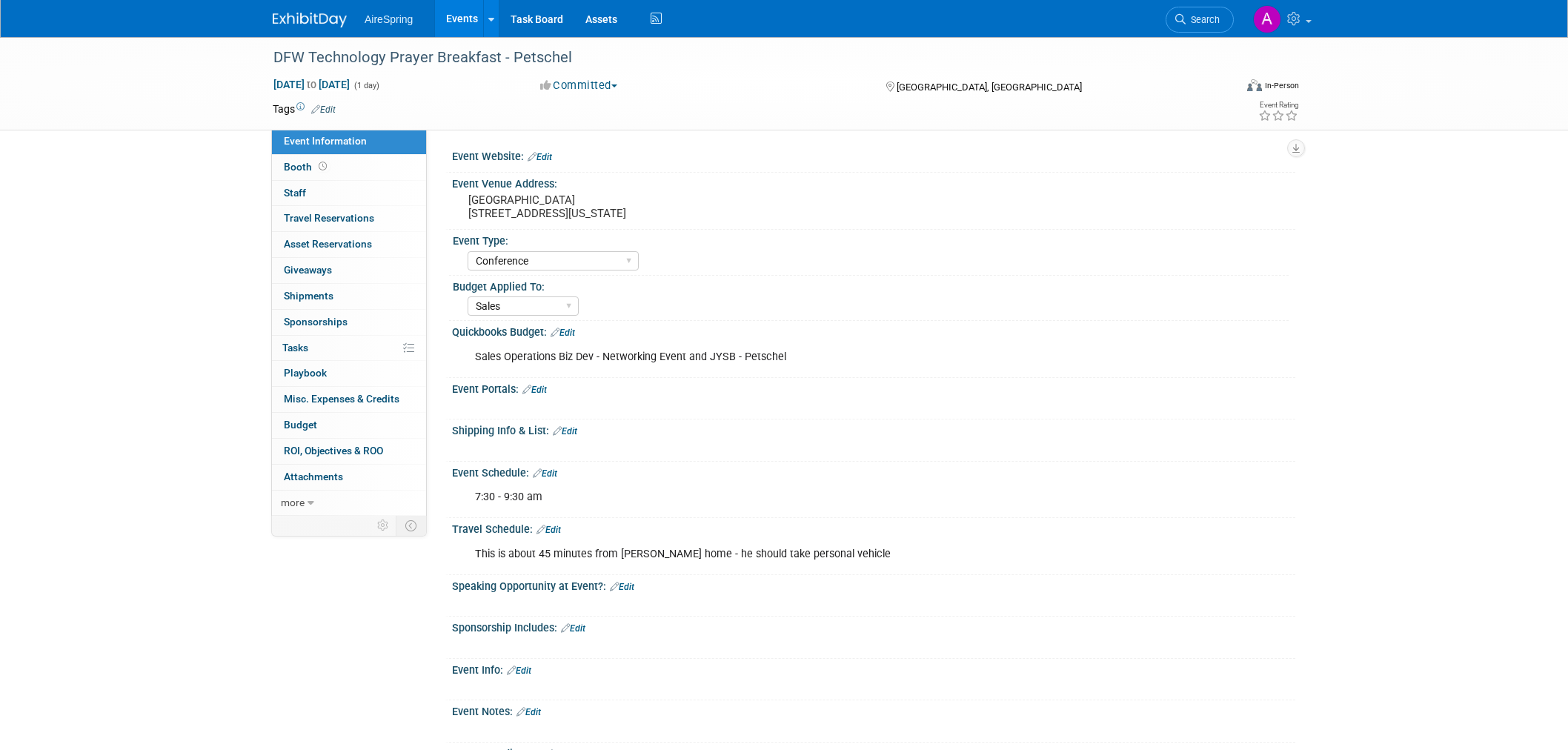
select select "Conference"
select select "Sales"
drag, startPoint x: 570, startPoint y: 232, endPoint x: 465, endPoint y: 202, distance: 109.2
click at [465, 202] on div "[GEOGRAPHIC_DATA] [STREET_ADDRESS][US_STATE]" at bounding box center [628, 207] width 329 height 34
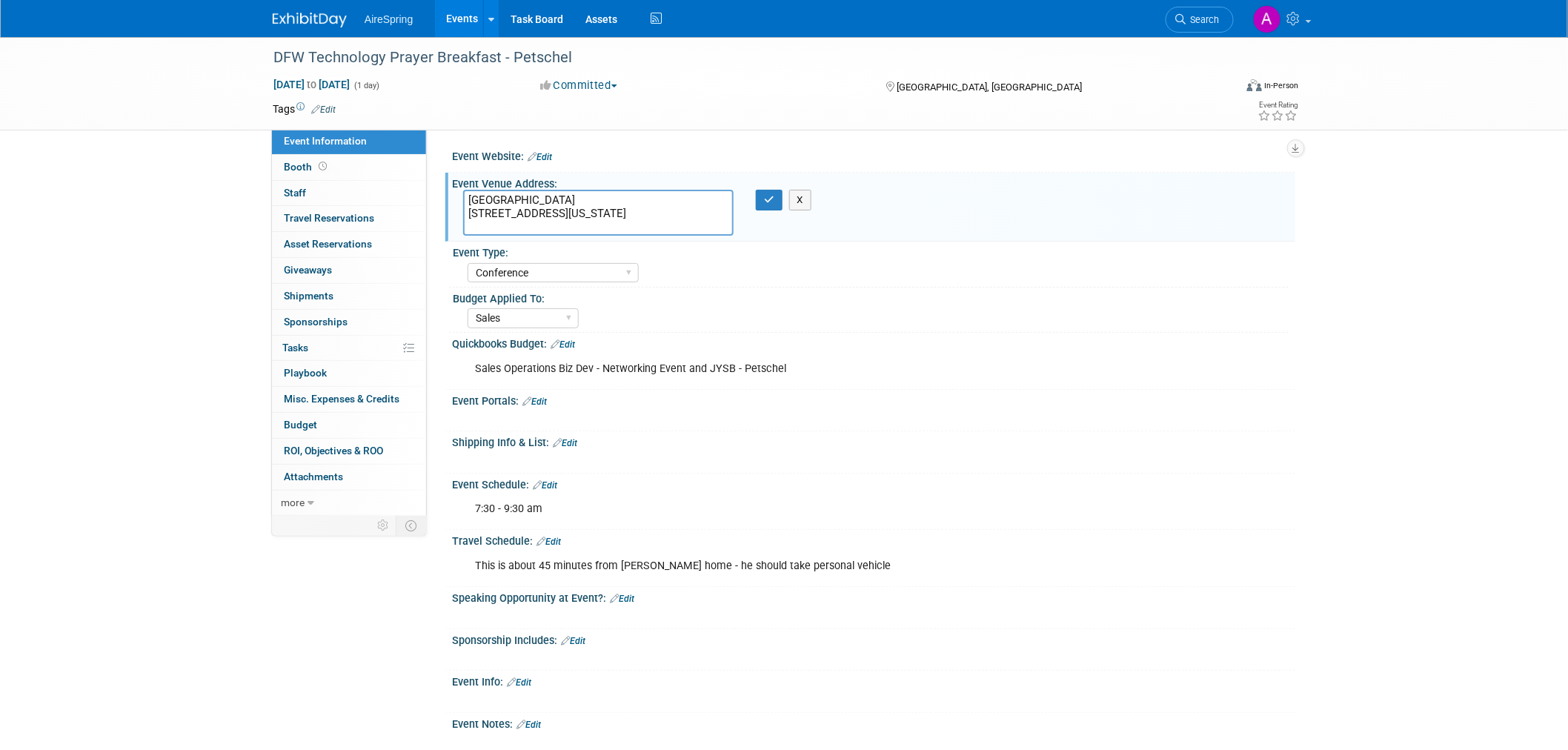
click at [1180, 310] on div "Marketing Sales Operations Customer" at bounding box center [878, 317] width 821 height 24
drag, startPoint x: 584, startPoint y: 232, endPoint x: 461, endPoint y: 196, distance: 128.2
click at [461, 196] on div "[GEOGRAPHIC_DATA] [STREET_ADDRESS][US_STATE]" at bounding box center [598, 213] width 293 height 46
click at [1082, 368] on div "Sales Operations Biz Dev - Networking Event and JYSB - Petschel" at bounding box center [799, 369] width 668 height 30
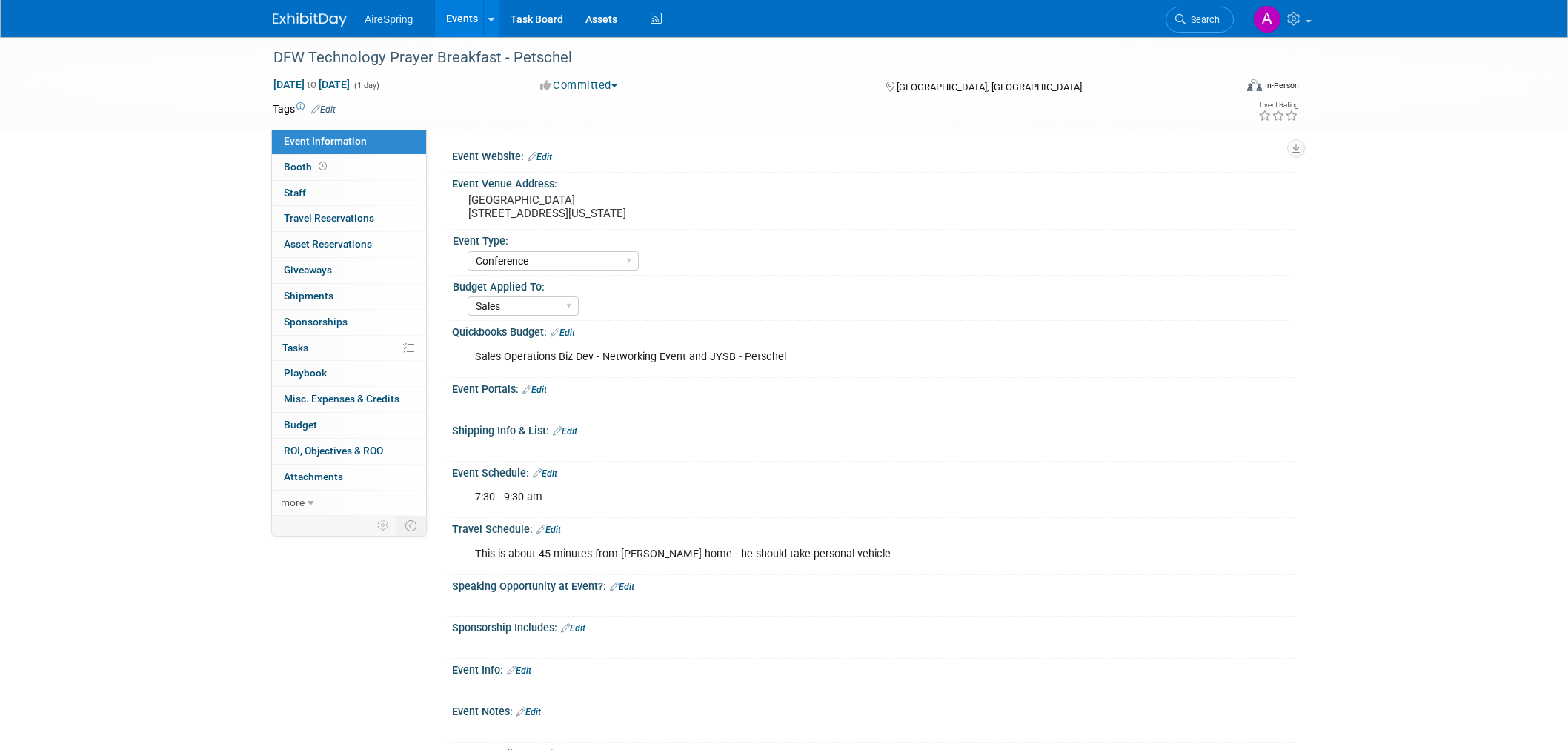
select select "Conference"
select select "Sales"
drag, startPoint x: 563, startPoint y: 229, endPoint x: 469, endPoint y: 211, distance: 95.7
click at [469, 211] on pre "Irving Convention Center 500 West Las Colinas Blvd Irving Texas 75039" at bounding box center [628, 207] width 319 height 26
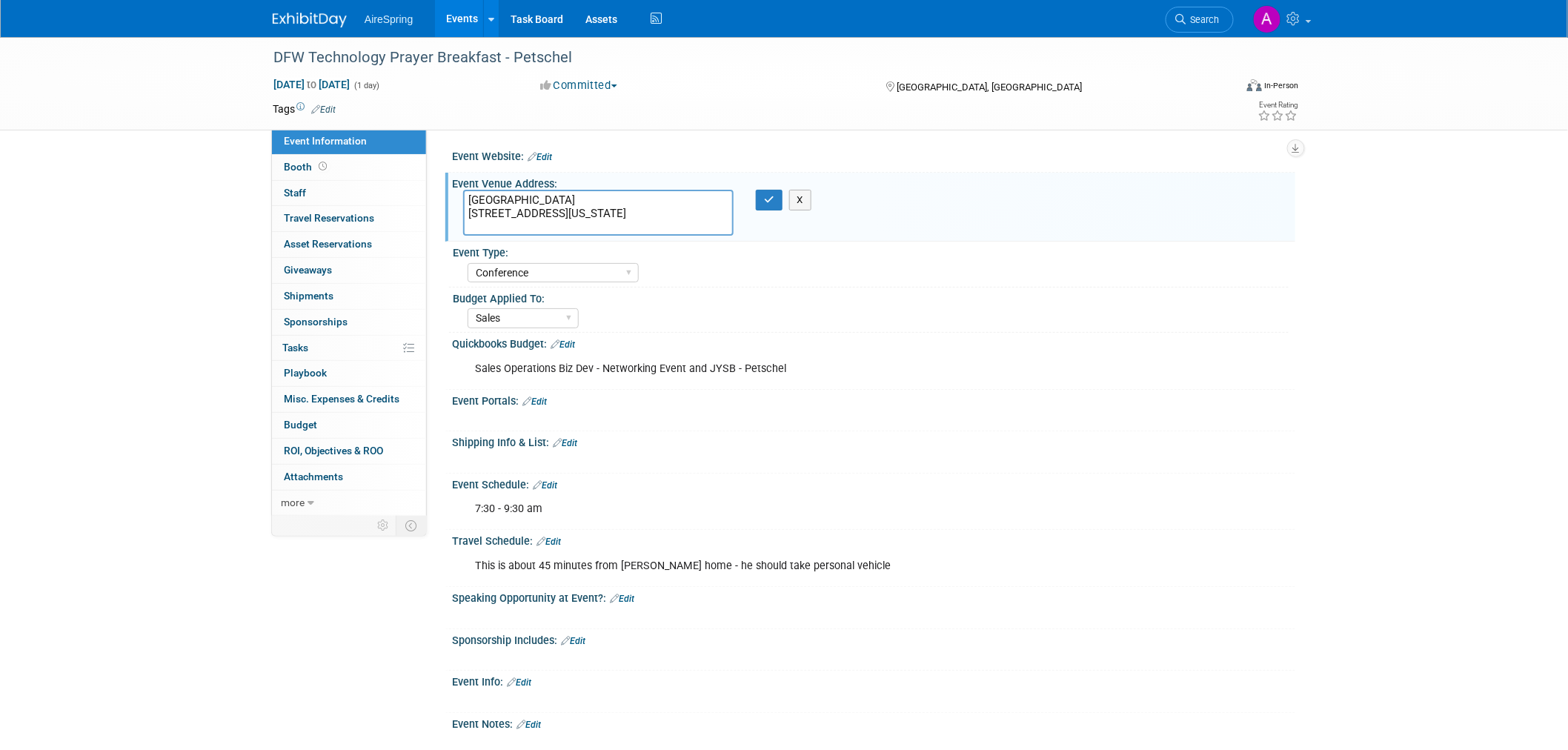
drag, startPoint x: 566, startPoint y: 226, endPoint x: 461, endPoint y: 211, distance: 106.1
click at [461, 211] on div "Irving Convention Center 500 West Las Colinas Blvd Irving Texas 75039" at bounding box center [598, 213] width 293 height 46
click at [135, 227] on div "DFW Technology Prayer Breakfast - Petschel Oct 1, 2025 to Oct 1, 2025 (1 day) O…" at bounding box center [784, 460] width 1568 height 846
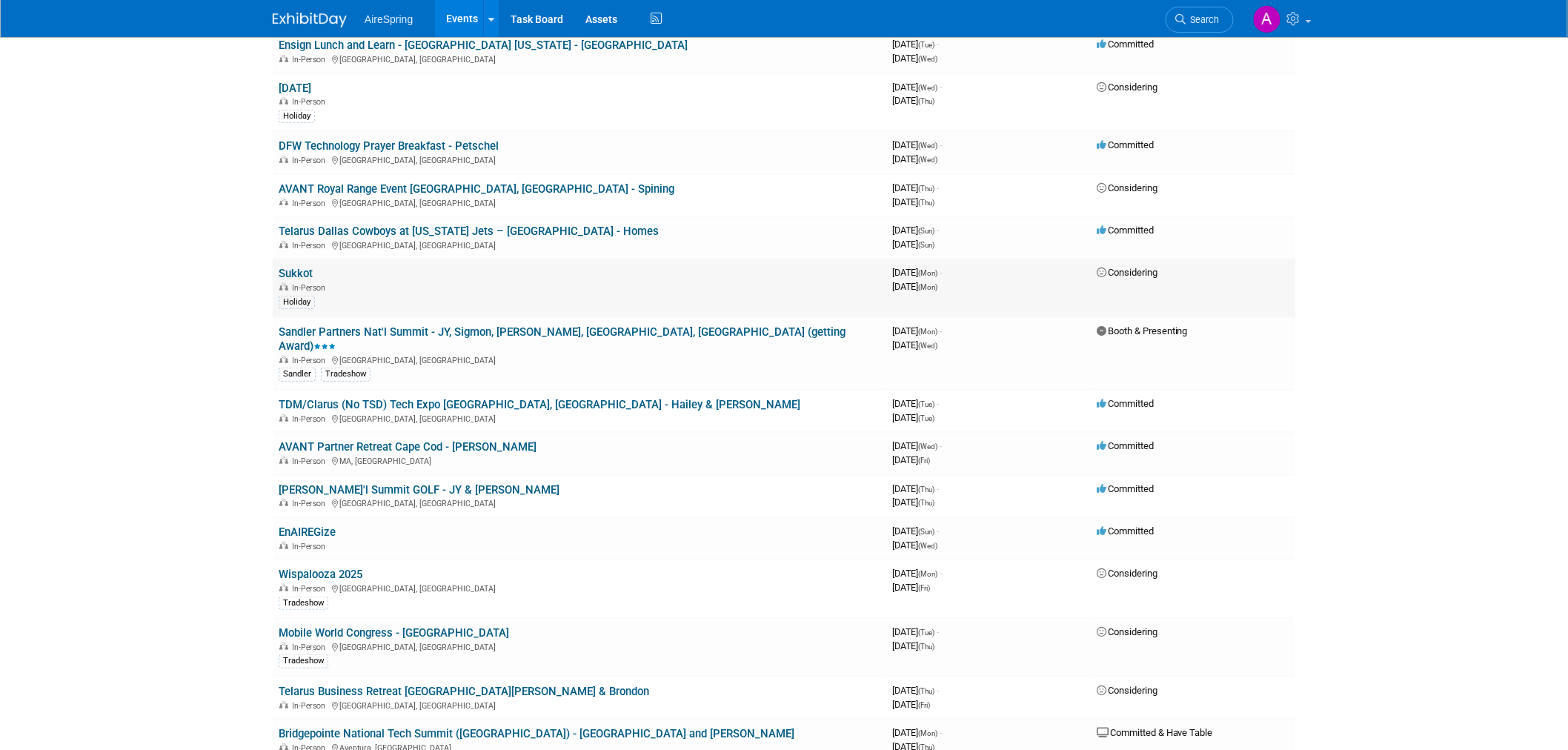
scroll to position [329, 0]
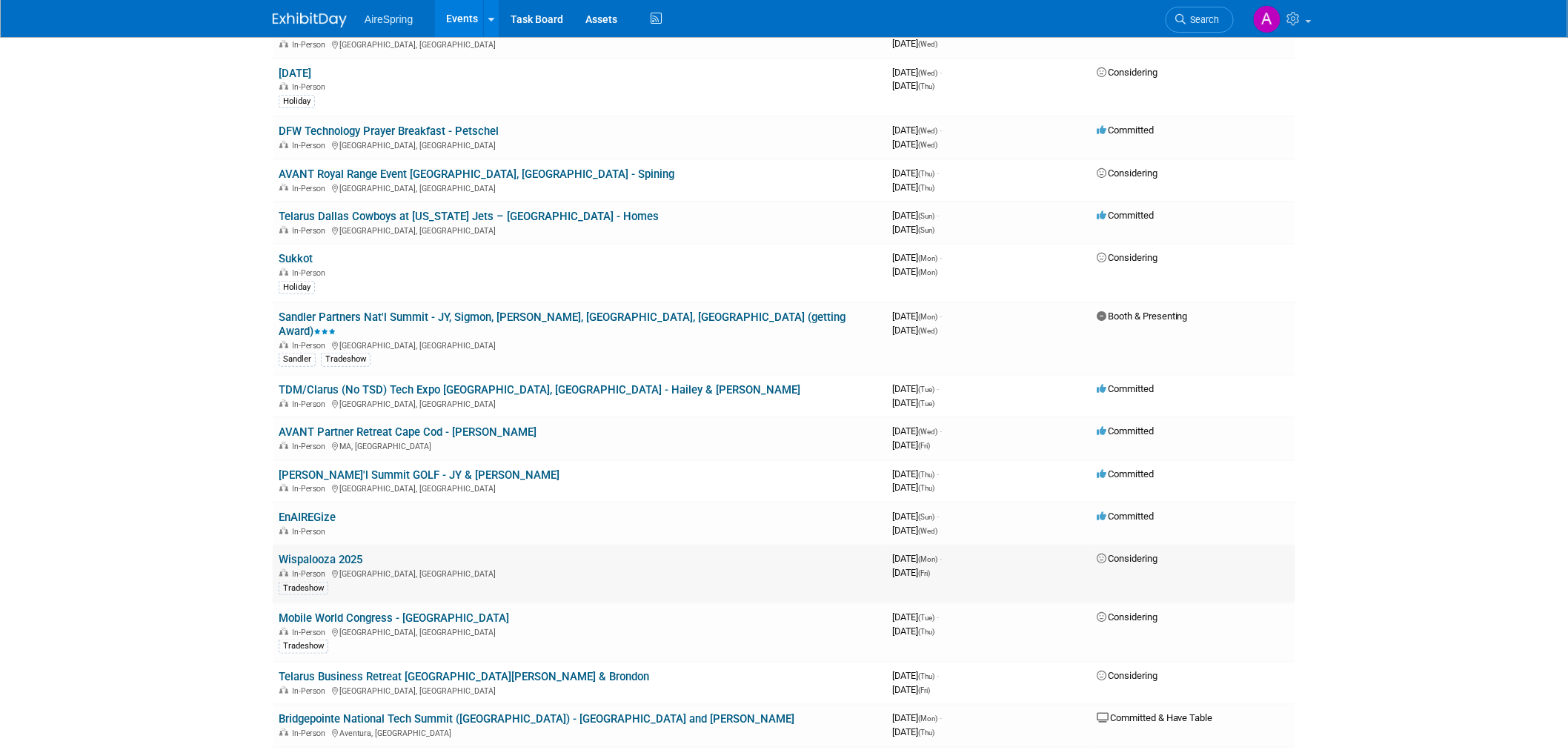
click at [341, 553] on link "Wispalooza 2025" at bounding box center [320, 559] width 83 height 13
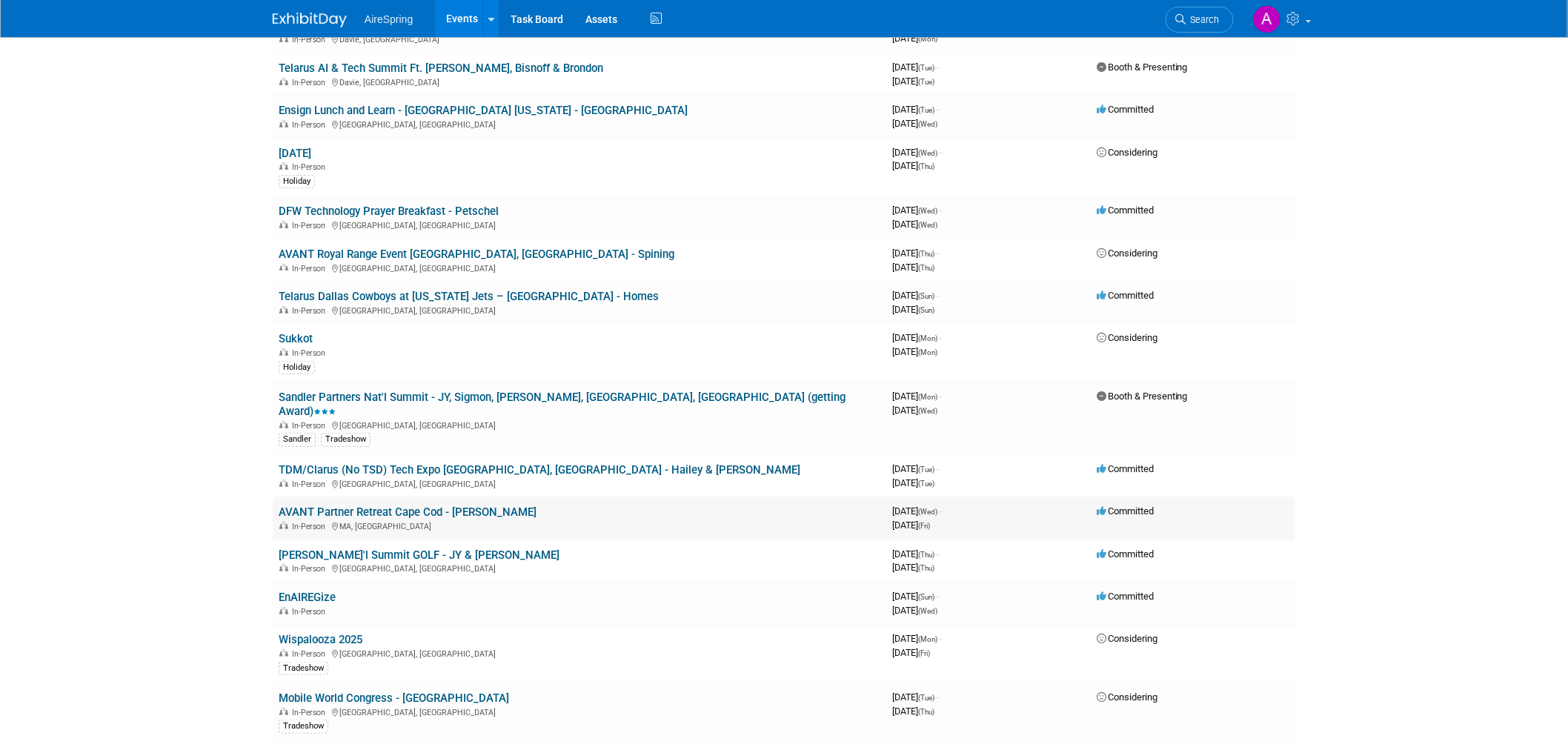
scroll to position [0, 0]
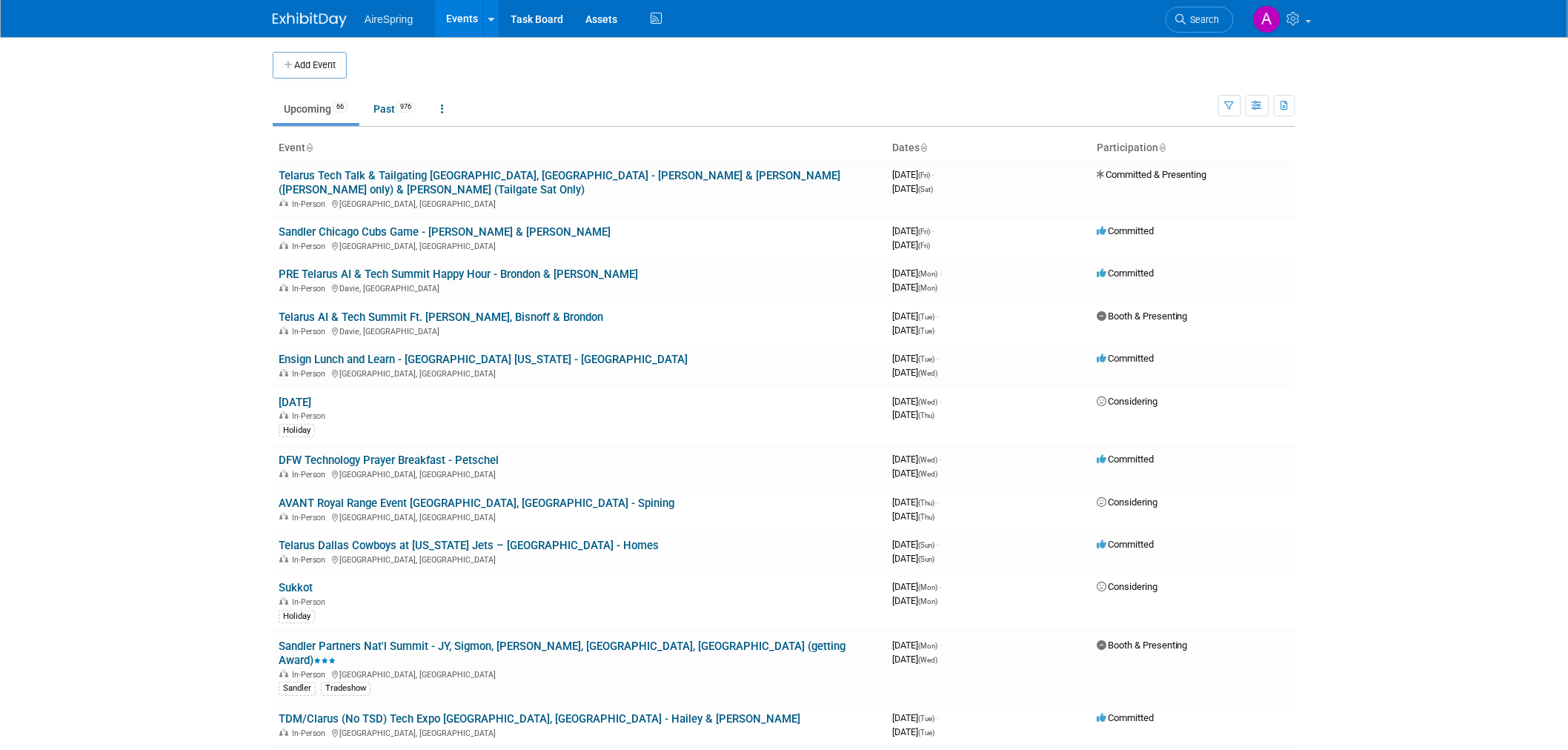
click at [1448, 252] on body "AireSpring Events Add Event Bulk Upload Events Shareable Event Boards Recently …" at bounding box center [784, 375] width 1568 height 750
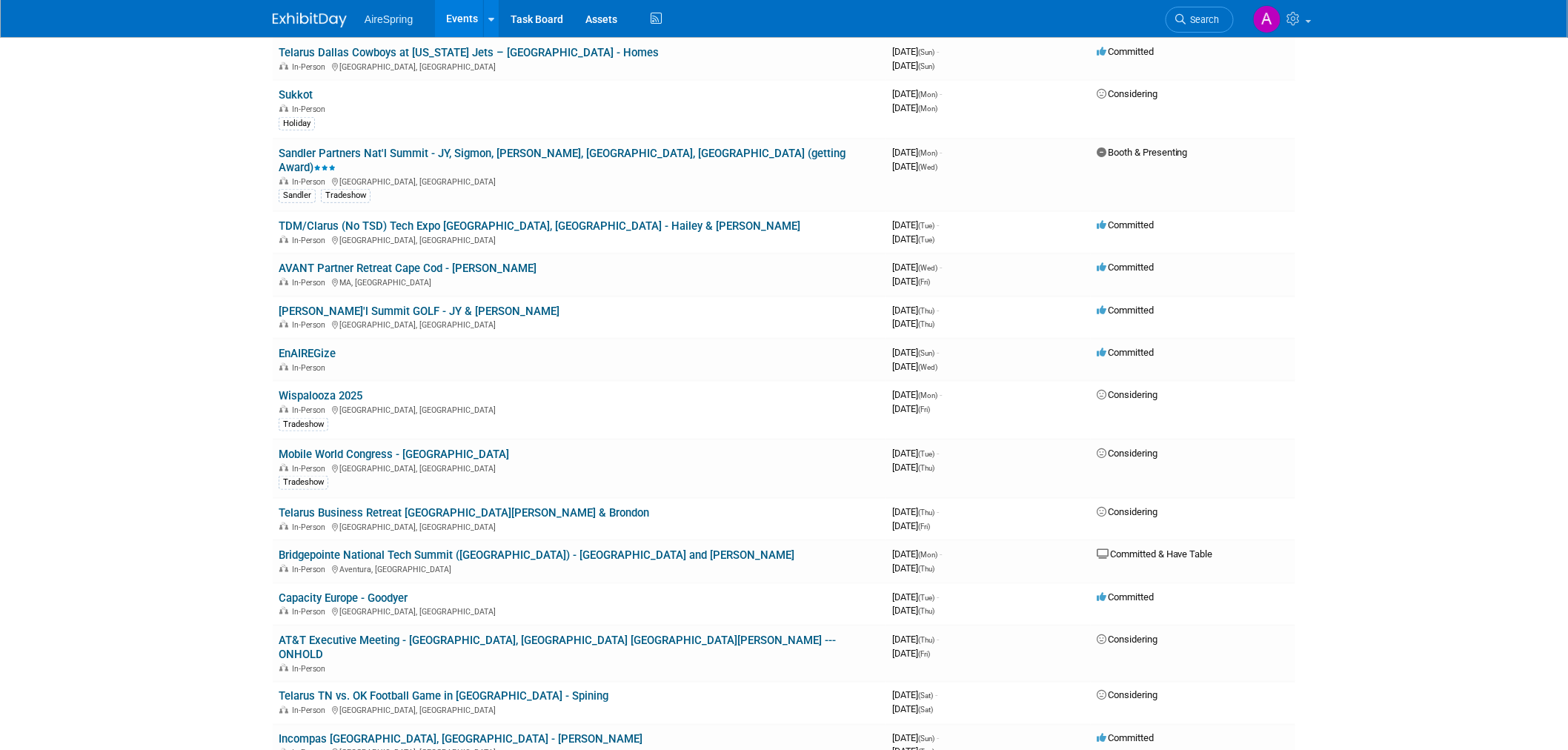
scroll to position [494, 0]
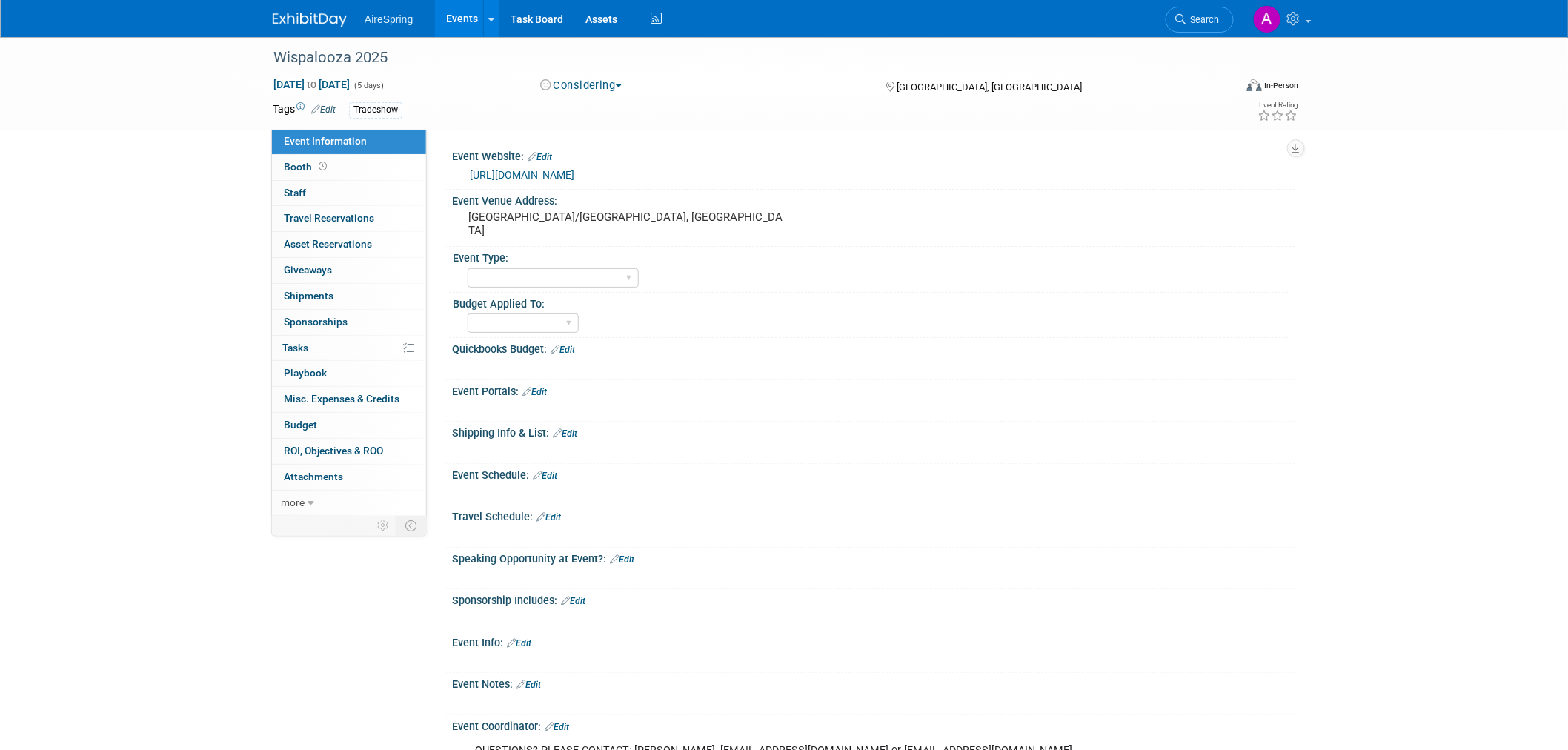
click at [137, 252] on div "Wispalooza 2025 [DATE] to [DATE] (5 days) [DATE] to [DATE] Considering Committe…" at bounding box center [784, 448] width 1568 height 821
drag, startPoint x: 537, startPoint y: 231, endPoint x: 461, endPoint y: 221, distance: 76.7
click at [461, 221] on div "[GEOGRAPHIC_DATA]/[GEOGRAPHIC_DATA], [GEOGRAPHIC_DATA]" at bounding box center [628, 224] width 352 height 35
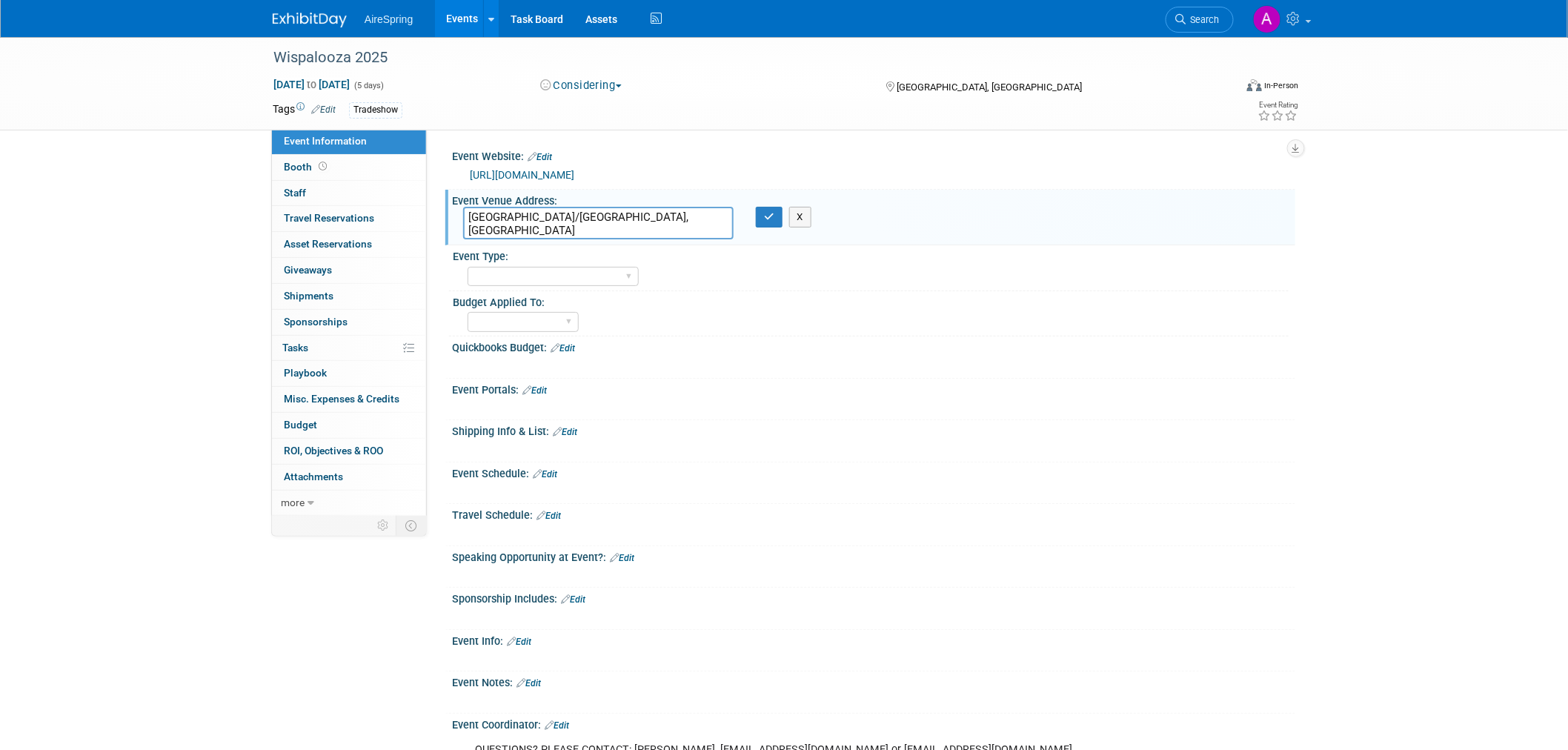
drag, startPoint x: 555, startPoint y: 220, endPoint x: 456, endPoint y: 218, distance: 99.0
click at [456, 218] on div "[GEOGRAPHIC_DATA]/[GEOGRAPHIC_DATA], [GEOGRAPHIC_DATA]" at bounding box center [598, 222] width 293 height 33
drag, startPoint x: 549, startPoint y: 230, endPoint x: 461, endPoint y: 210, distance: 90.2
click at [461, 210] on div "[GEOGRAPHIC_DATA]/[GEOGRAPHIC_DATA], [GEOGRAPHIC_DATA]" at bounding box center [598, 222] width 293 height 33
click at [981, 309] on div "Marketing Sales Operations Customer" at bounding box center [878, 320] width 821 height 24
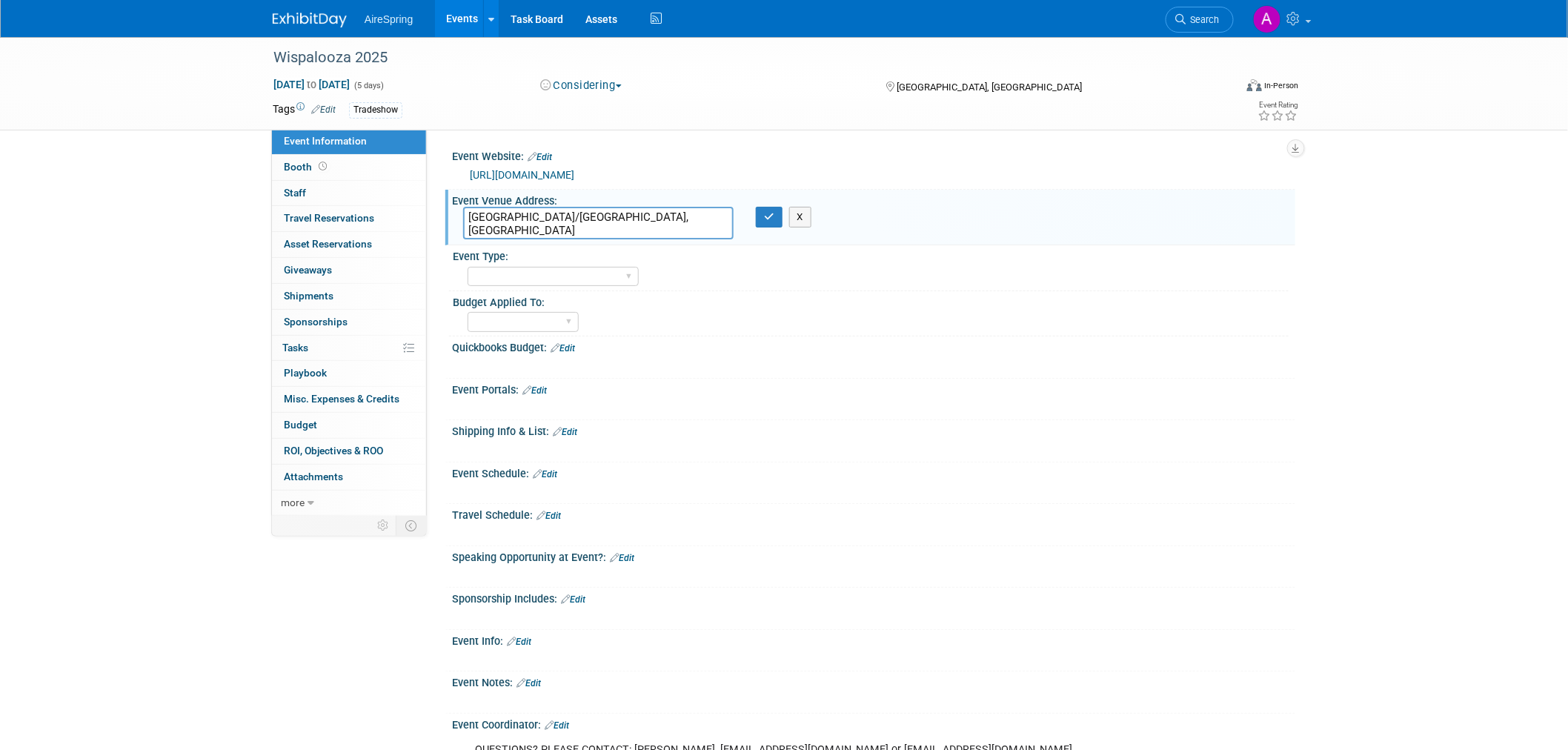
click at [107, 150] on div "Wispalooza 2025 [DATE] to [DATE] (5 days) [DATE] to [DATE] Considering Committe…" at bounding box center [784, 447] width 1568 height 820
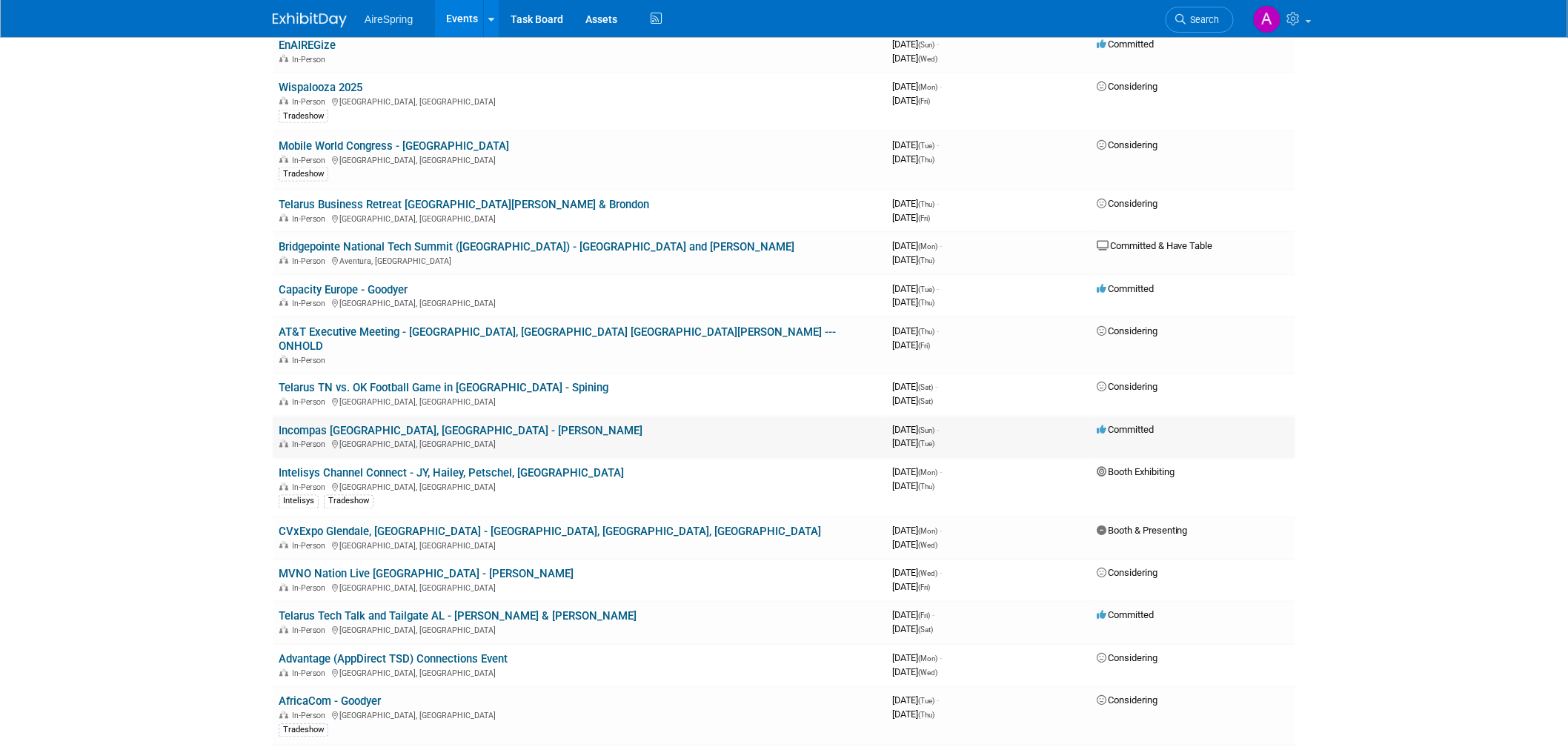
scroll to position [824, 0]
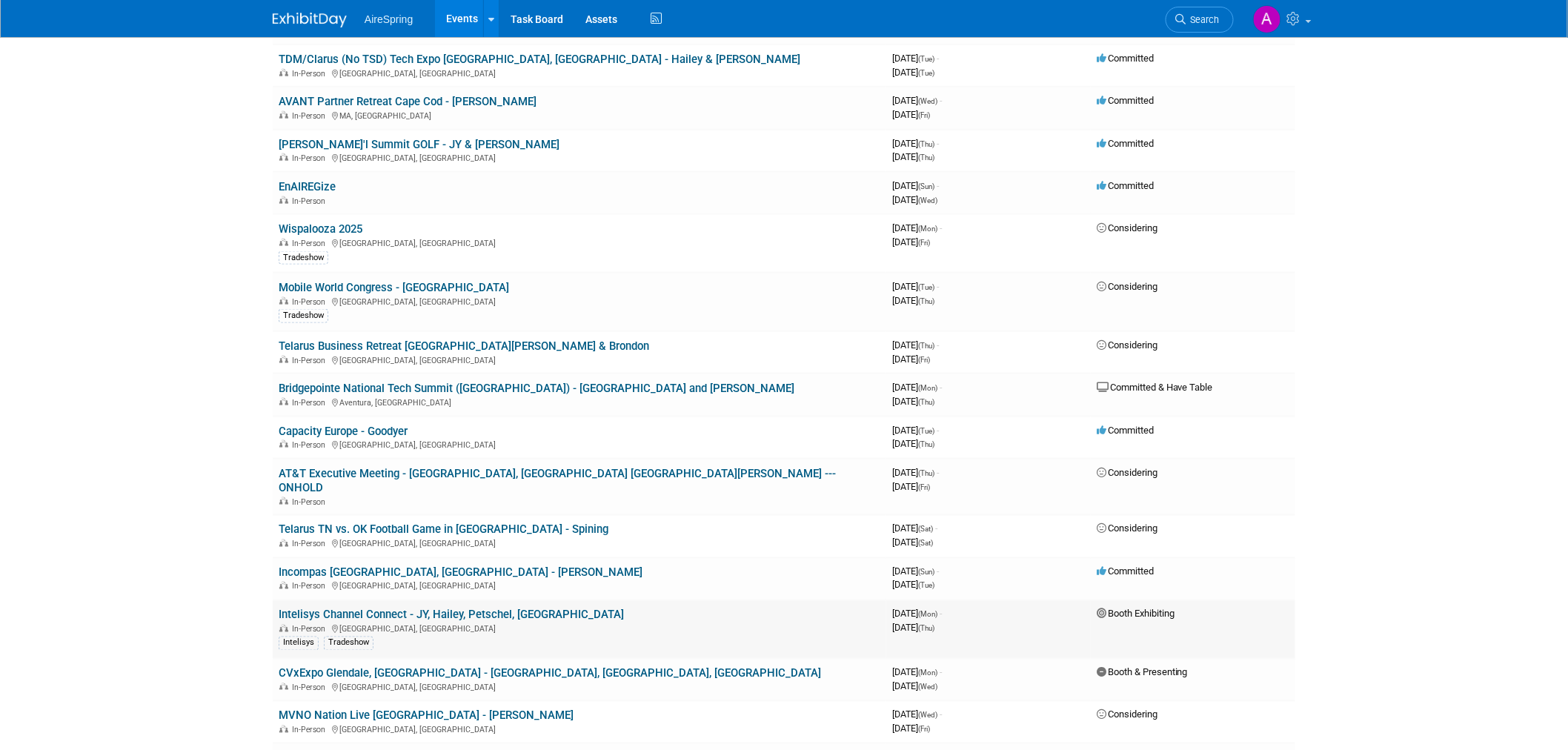
scroll to position [659, 0]
click at [919, 238] on span "October 17, 2025 (Fri)" at bounding box center [911, 244] width 38 height 11
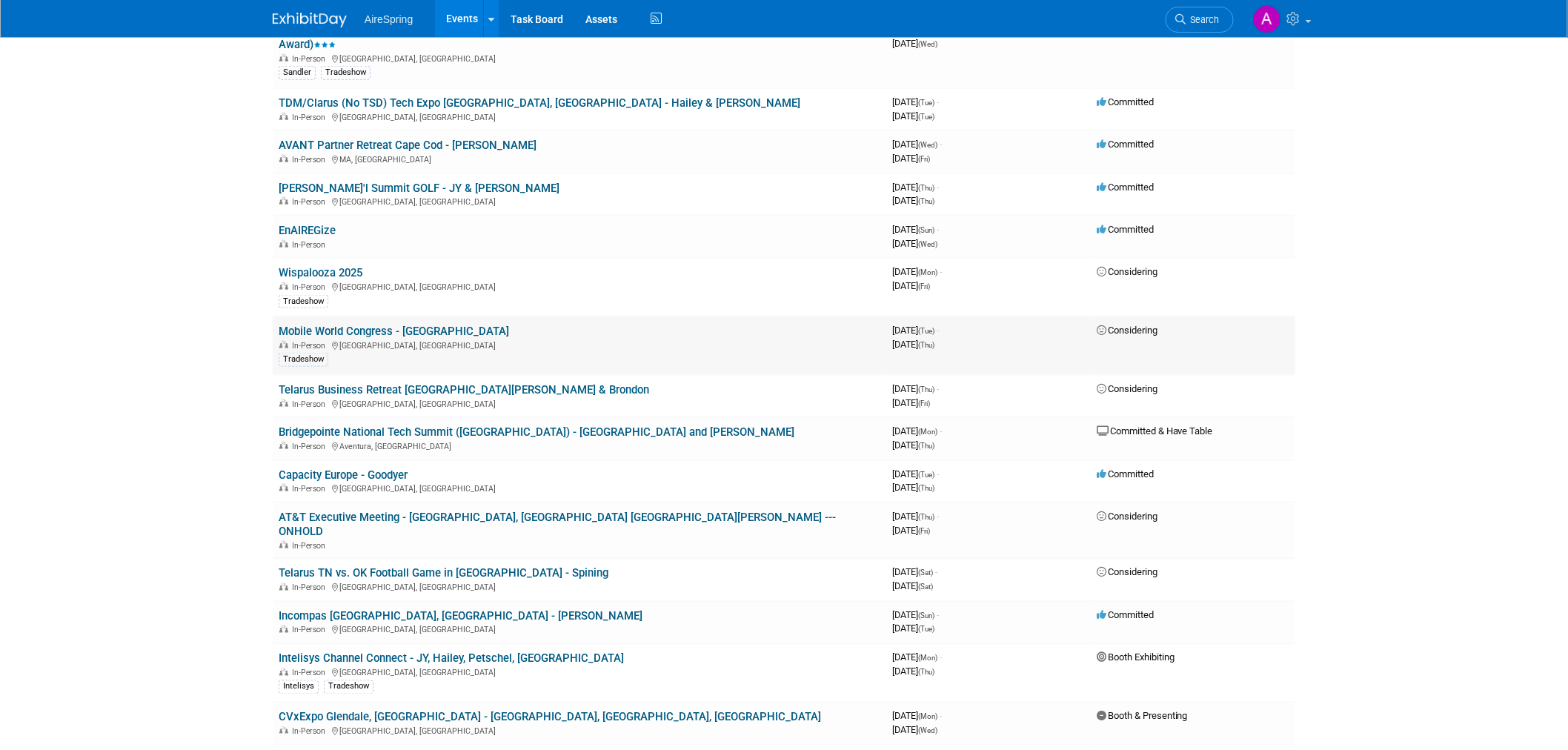
scroll to position [576, 0]
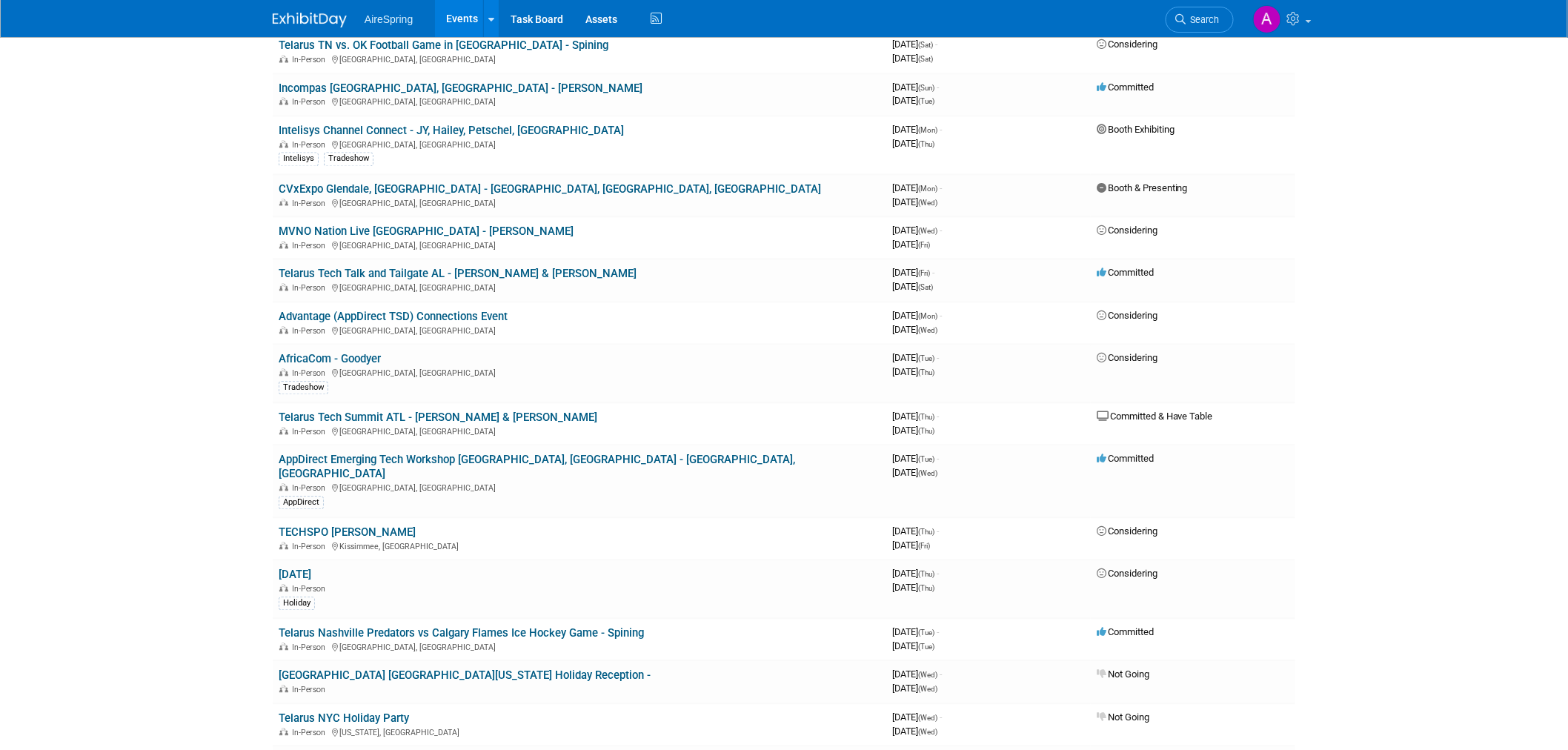
scroll to position [1153, 0]
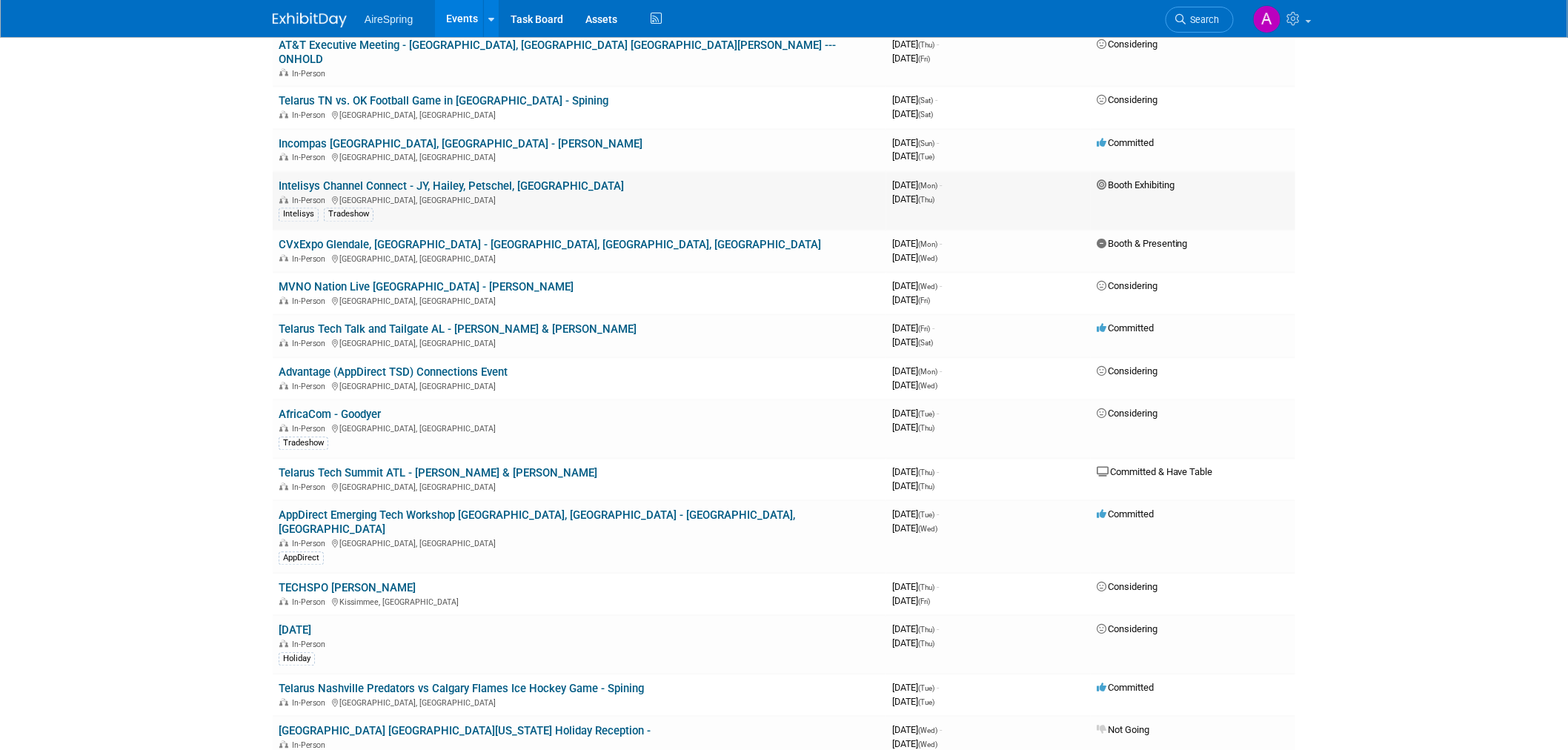
scroll to position [1071, 0]
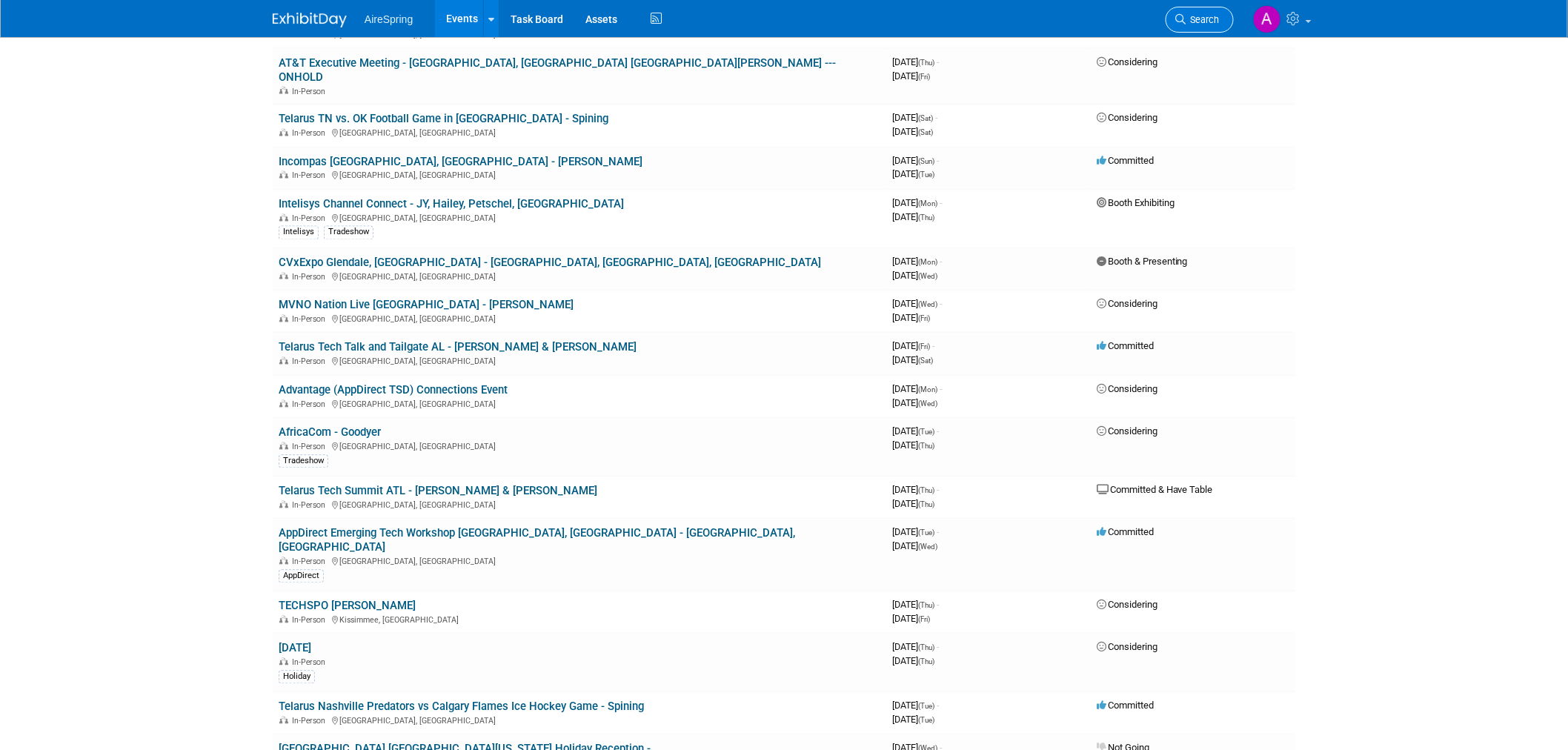
click at [1180, 18] on icon at bounding box center [1181, 19] width 11 height 11
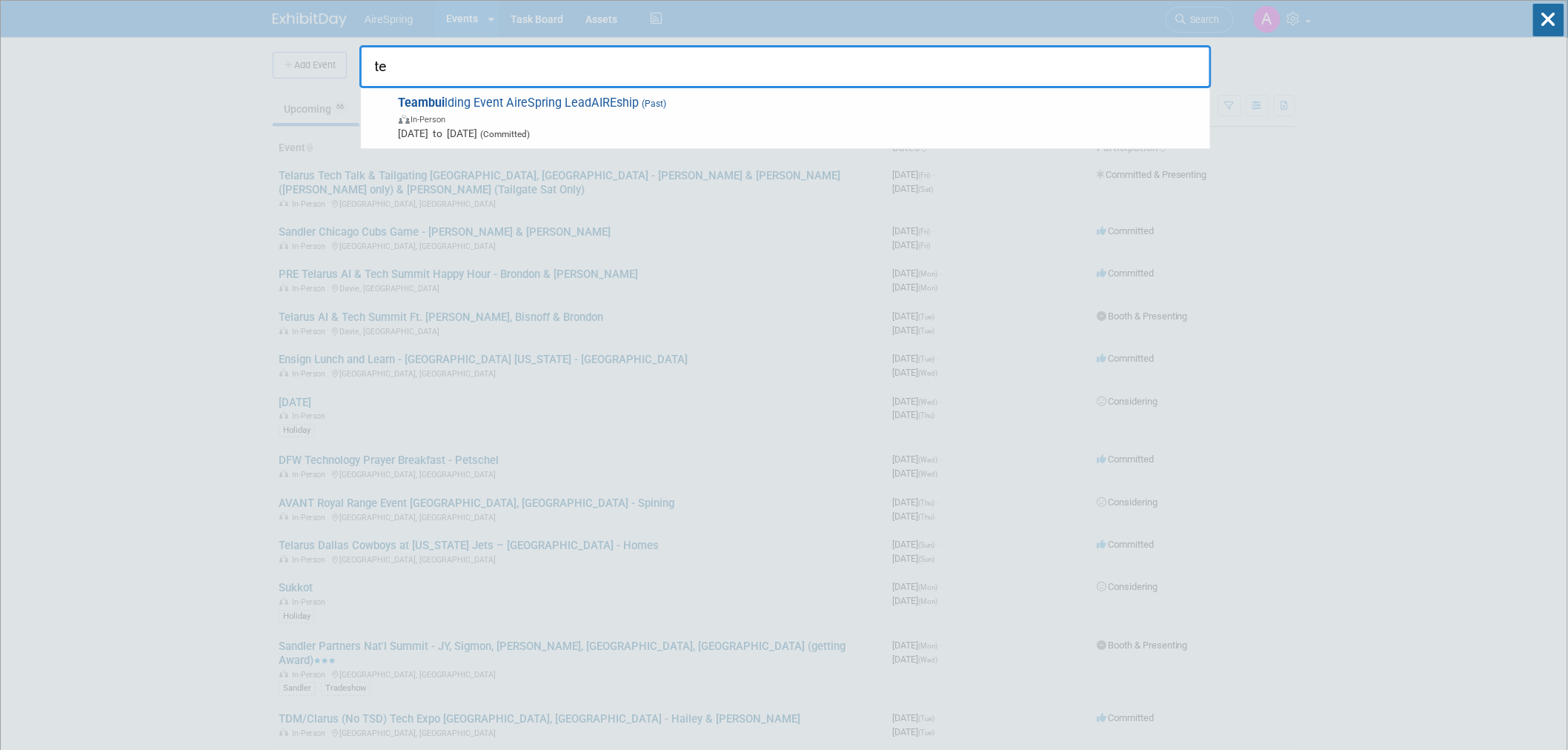
type input "t"
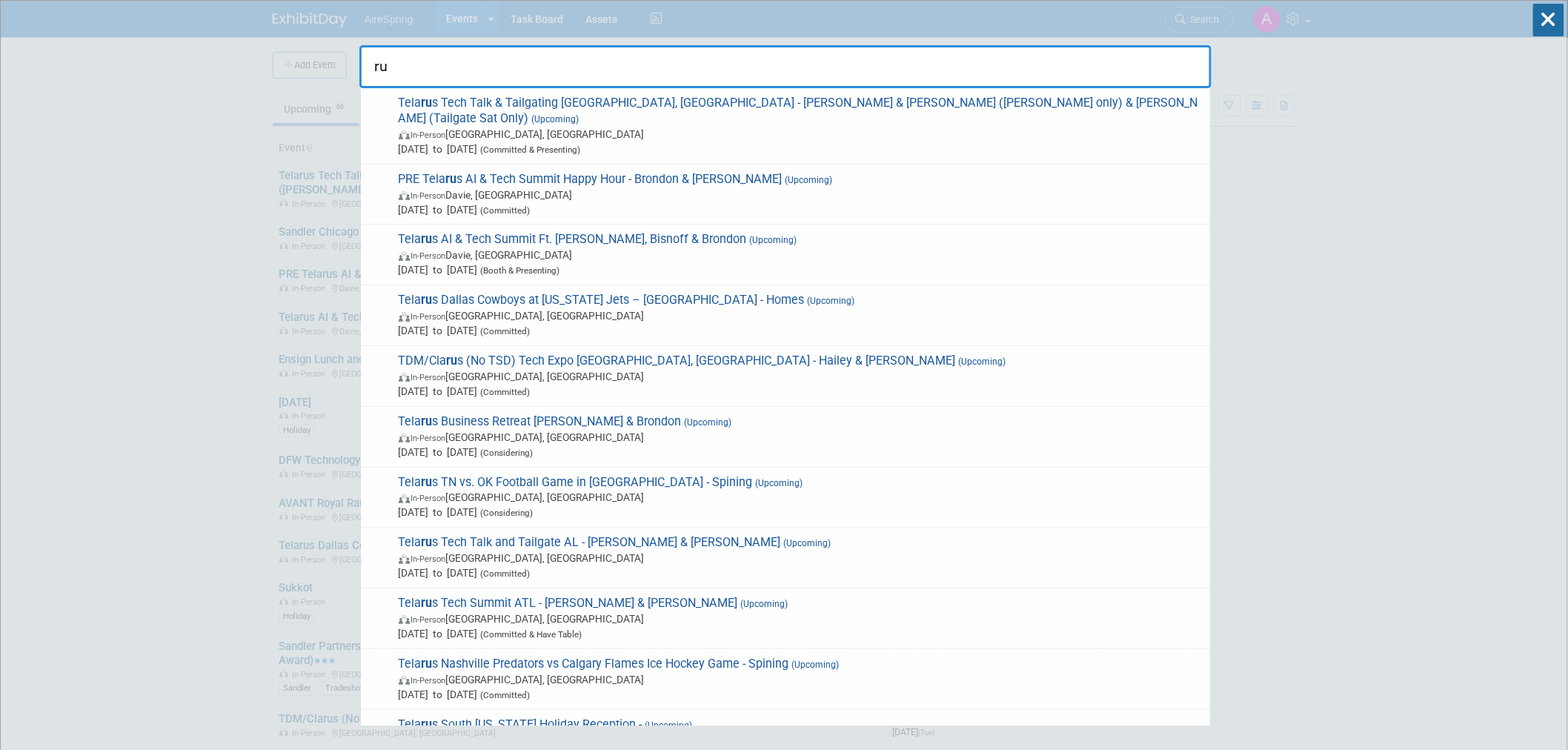
type input "r"
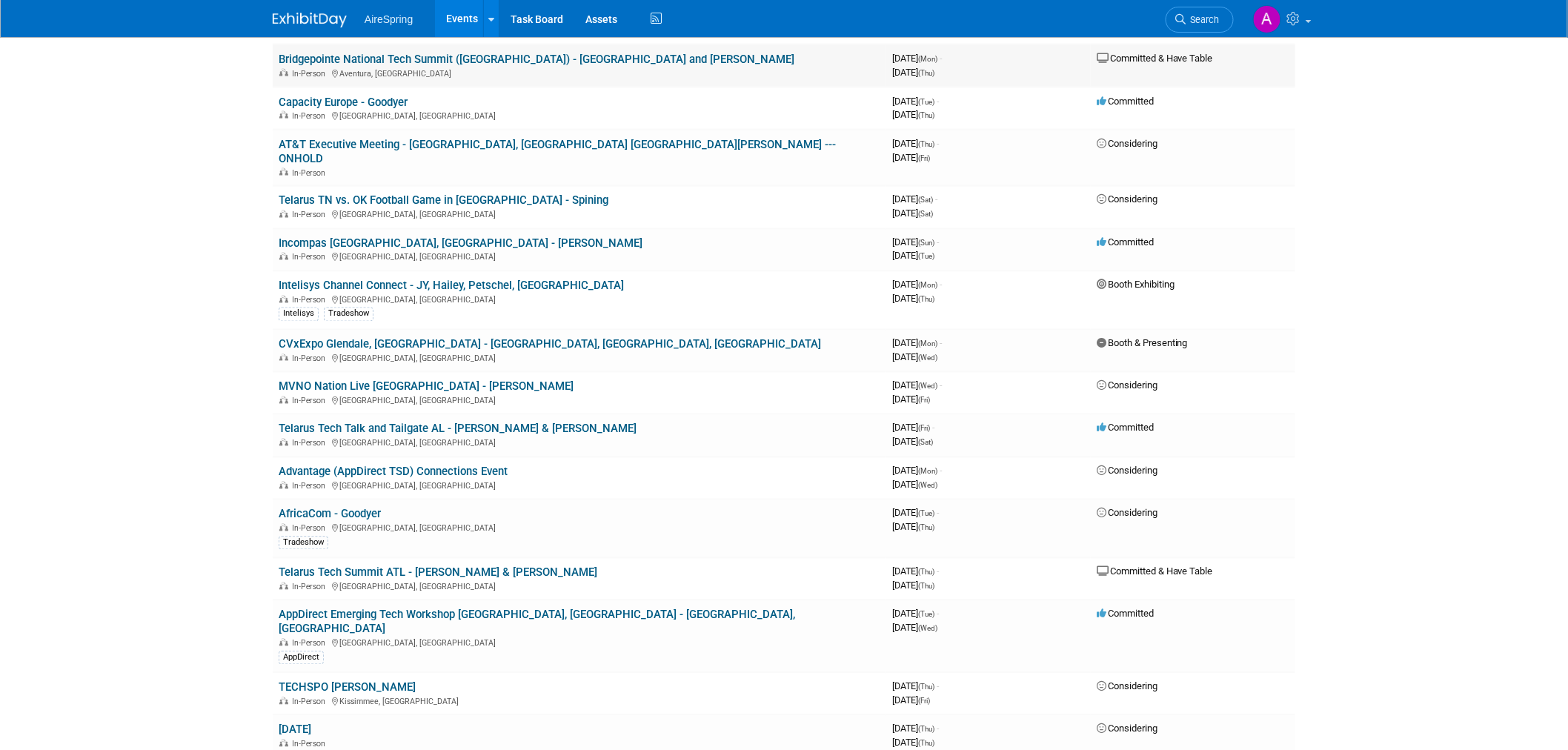
scroll to position [988, 0]
click at [1222, 24] on link "Search" at bounding box center [1201, 20] width 69 height 26
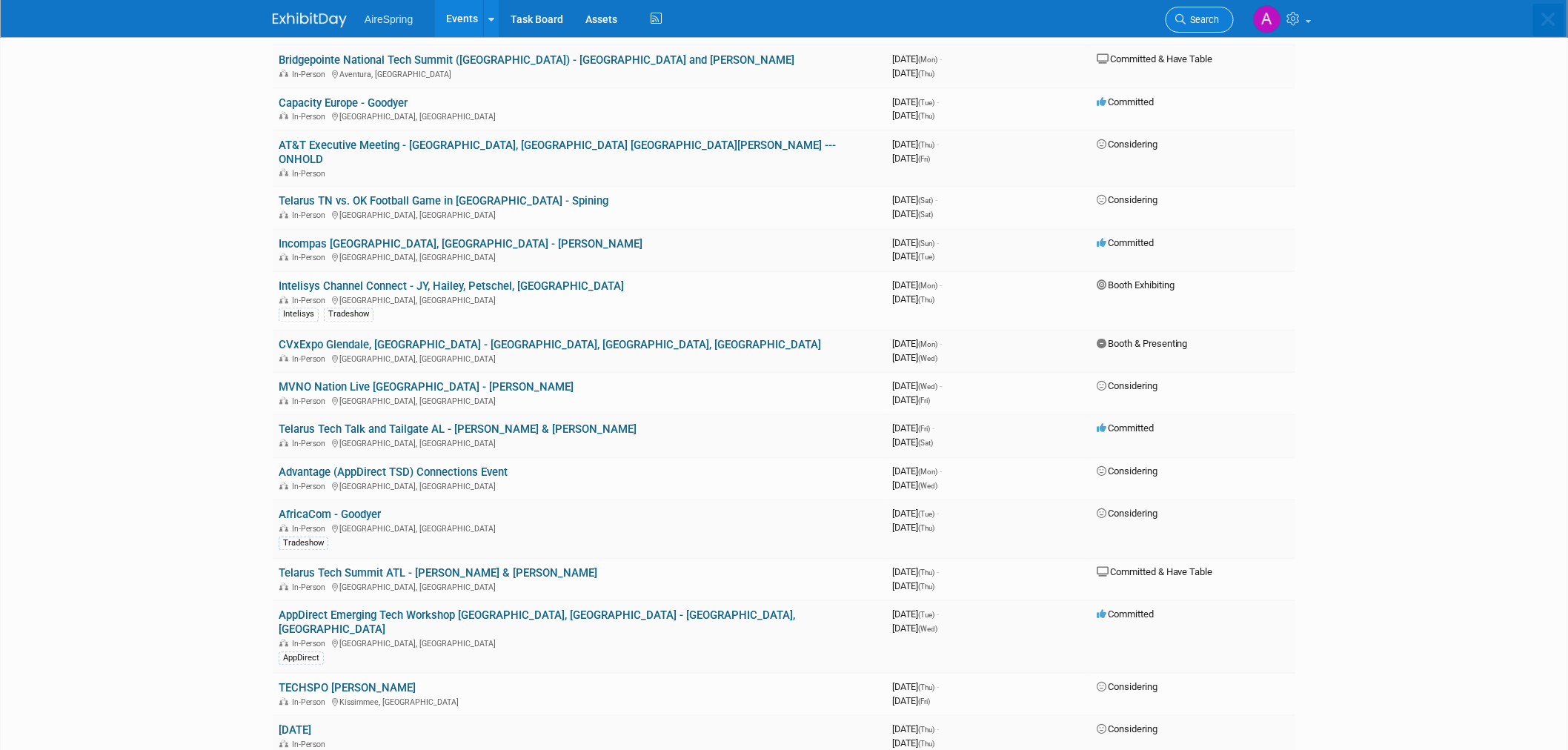
scroll to position [0, 0]
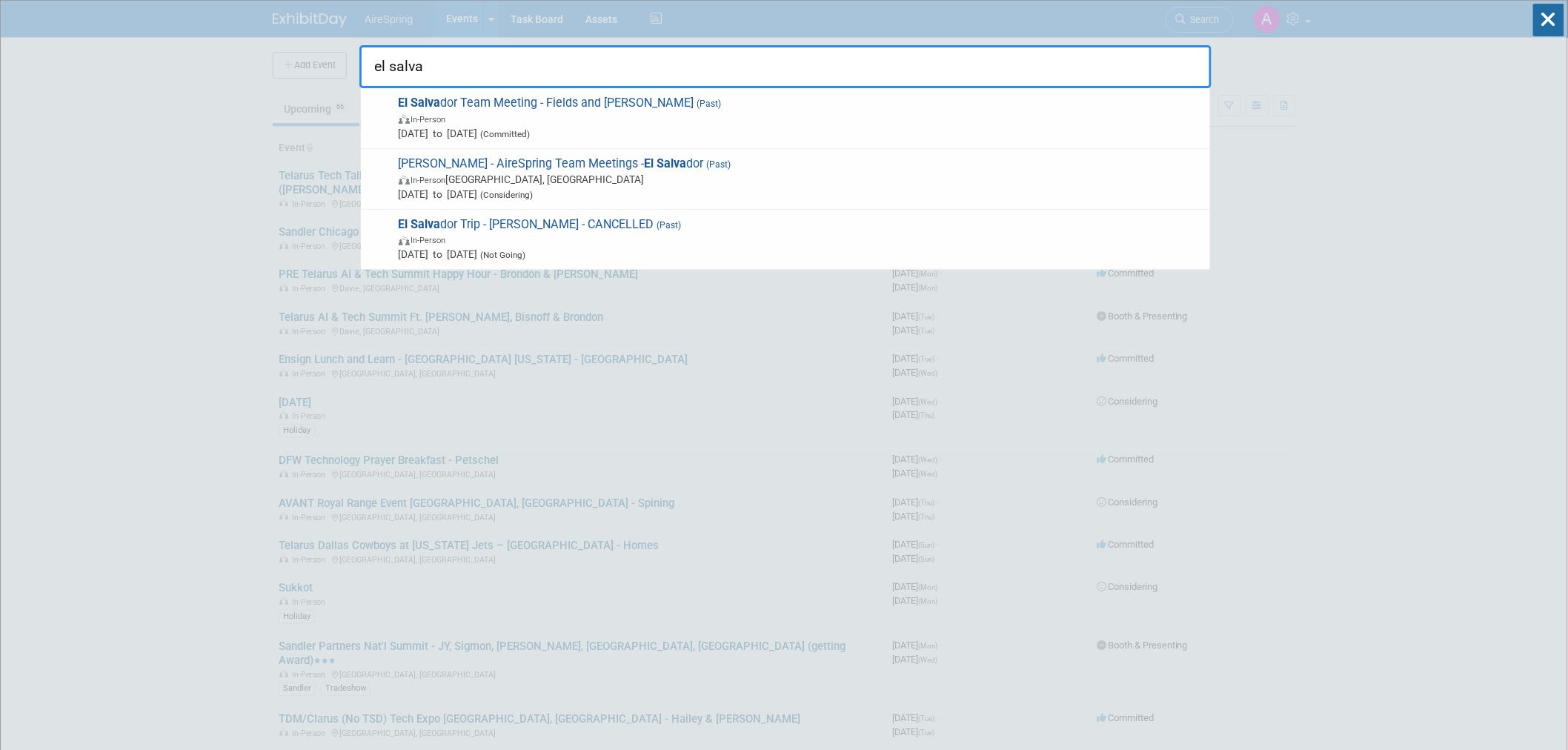
type input "el salva"
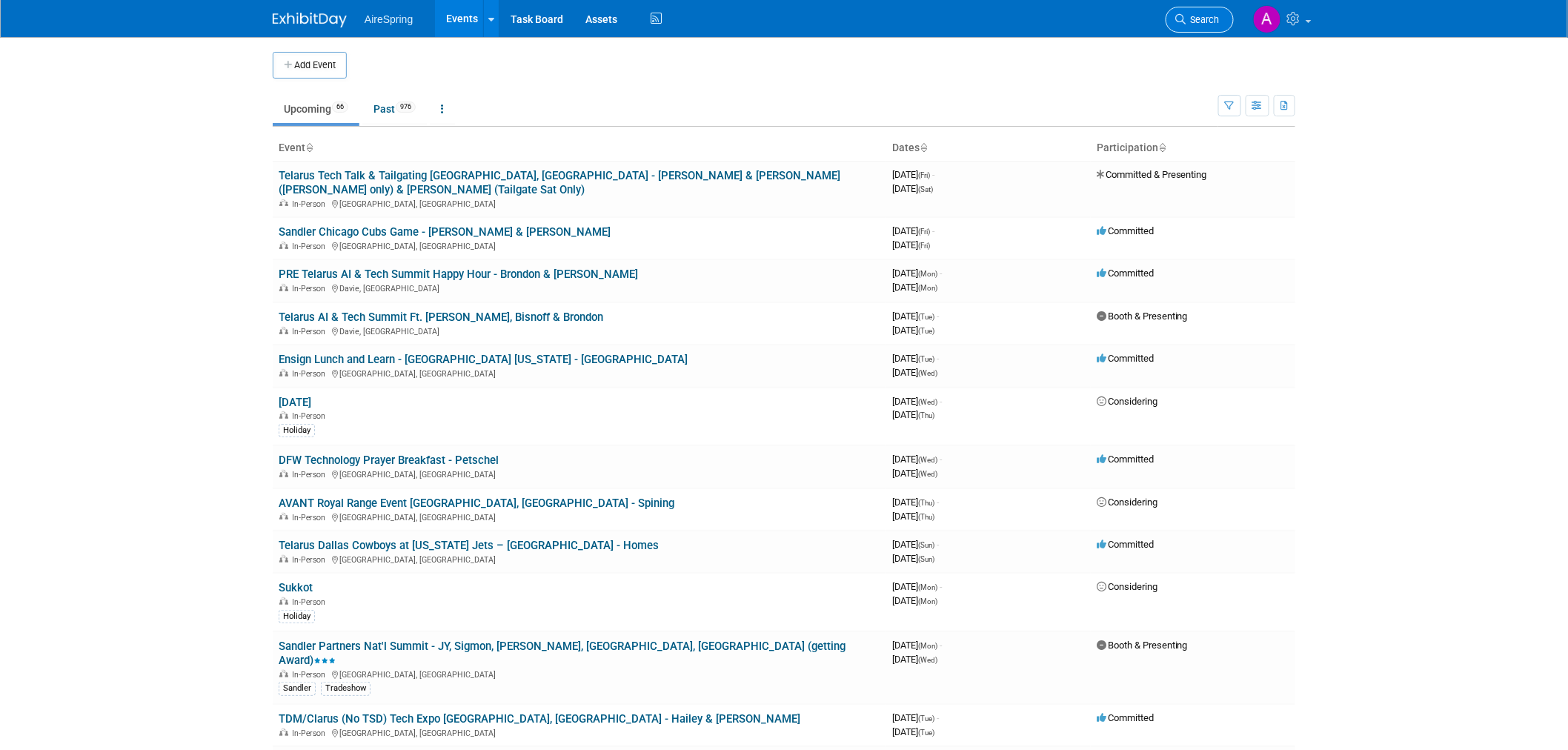
click at [1196, 17] on span "Search" at bounding box center [1202, 19] width 34 height 11
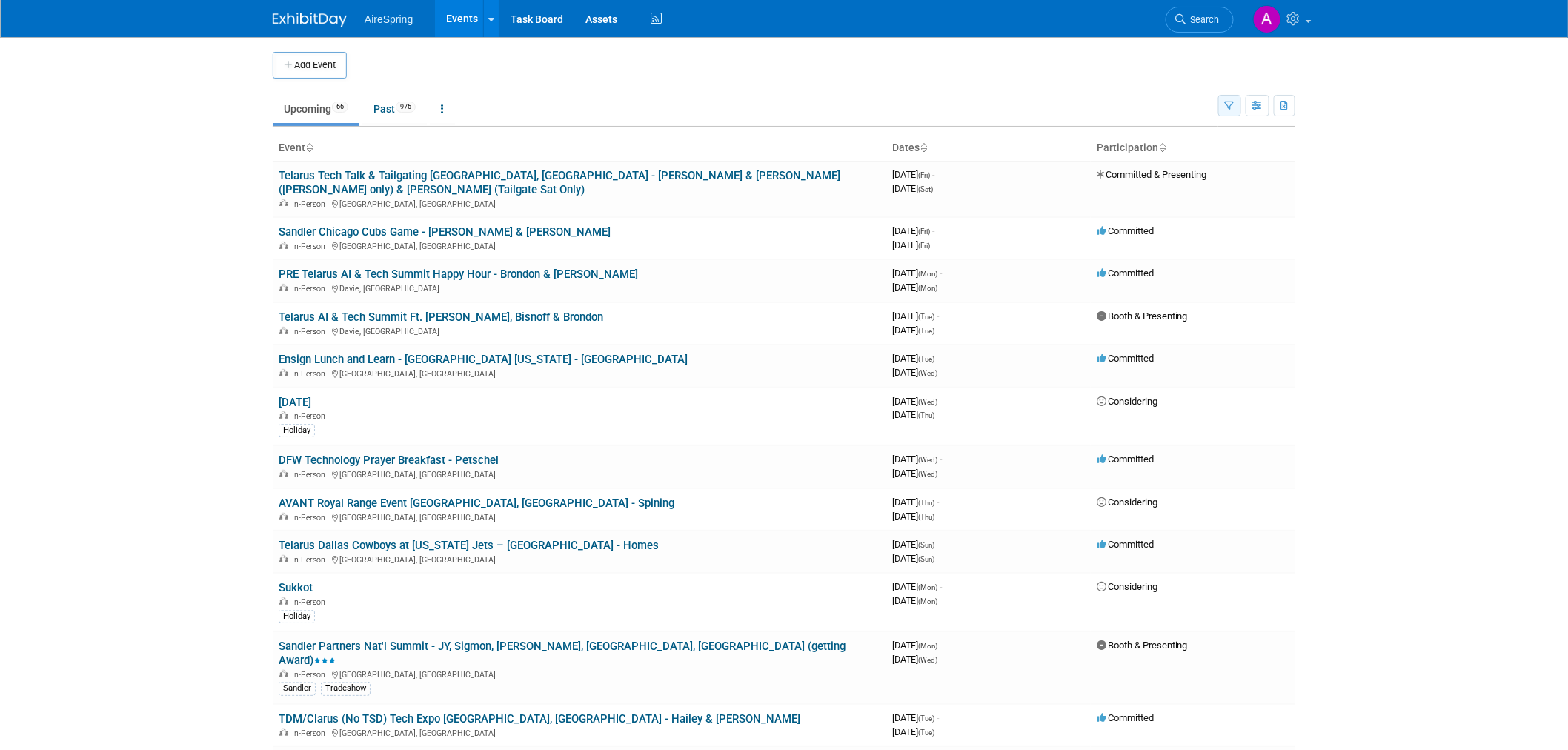
click at [1232, 106] on icon "button" at bounding box center [1230, 106] width 10 height 10
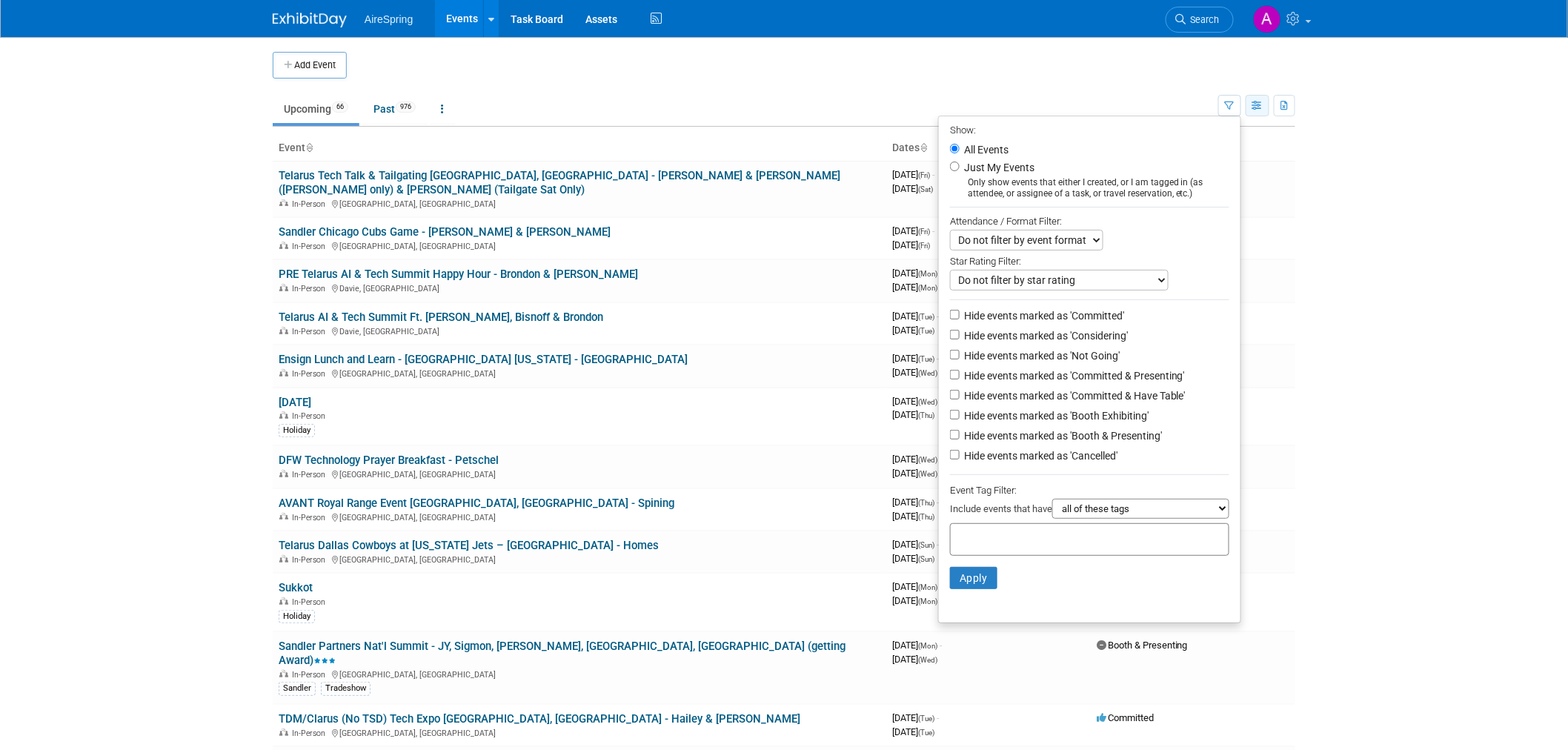
click at [1261, 104] on icon "button" at bounding box center [1258, 106] width 11 height 10
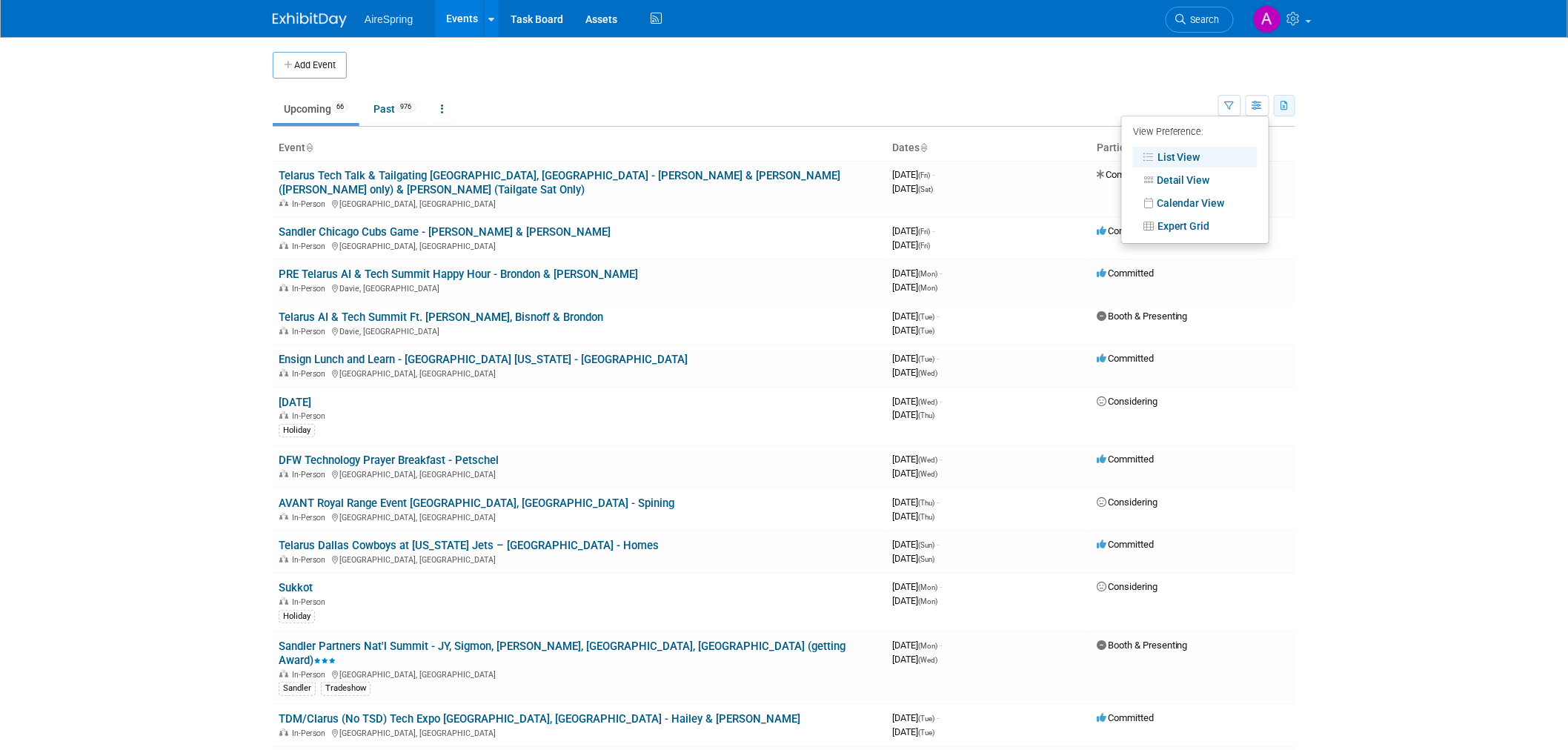
click at [1282, 111] on button "button" at bounding box center [1285, 106] width 21 height 21
click at [1011, 78] on td "Upcoming 66 Past 976 All Events 1042 Past and Upcoming Grouped Annually Events …" at bounding box center [745, 102] width 946 height 48
click at [307, 147] on icon at bounding box center [309, 149] width 7 height 10
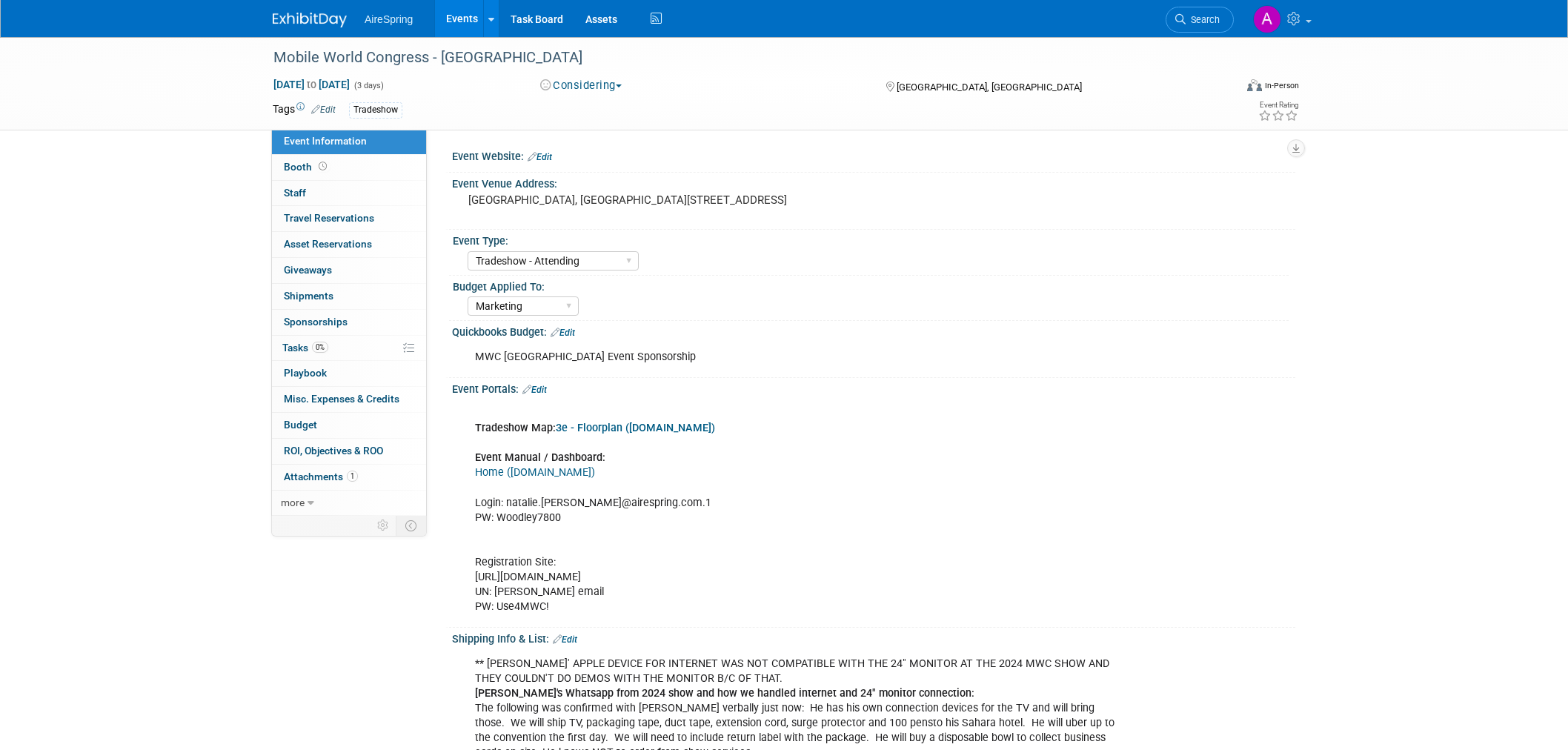
select select "Tradeshow - Attending"
select select "Marketing"
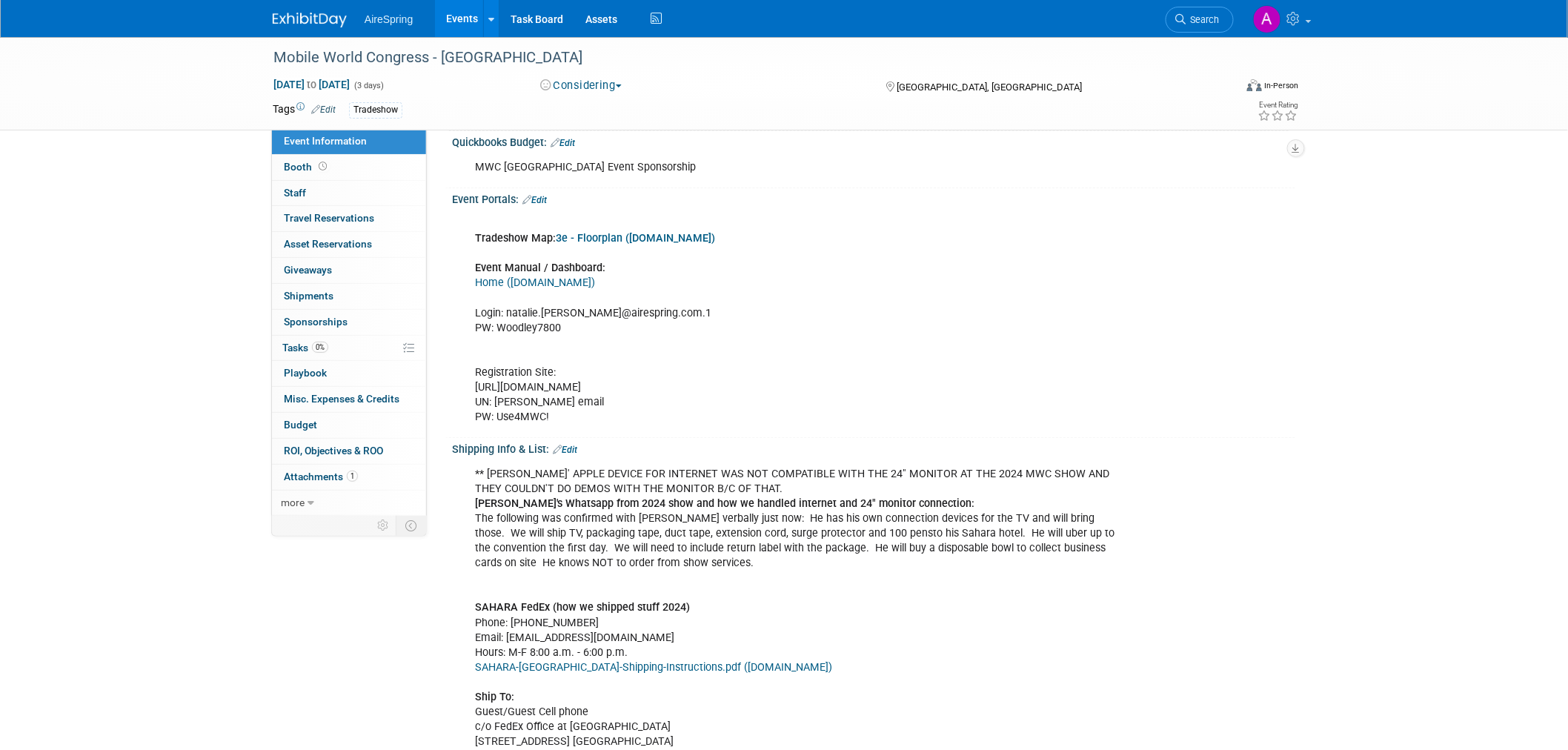
scroll to position [247, 0]
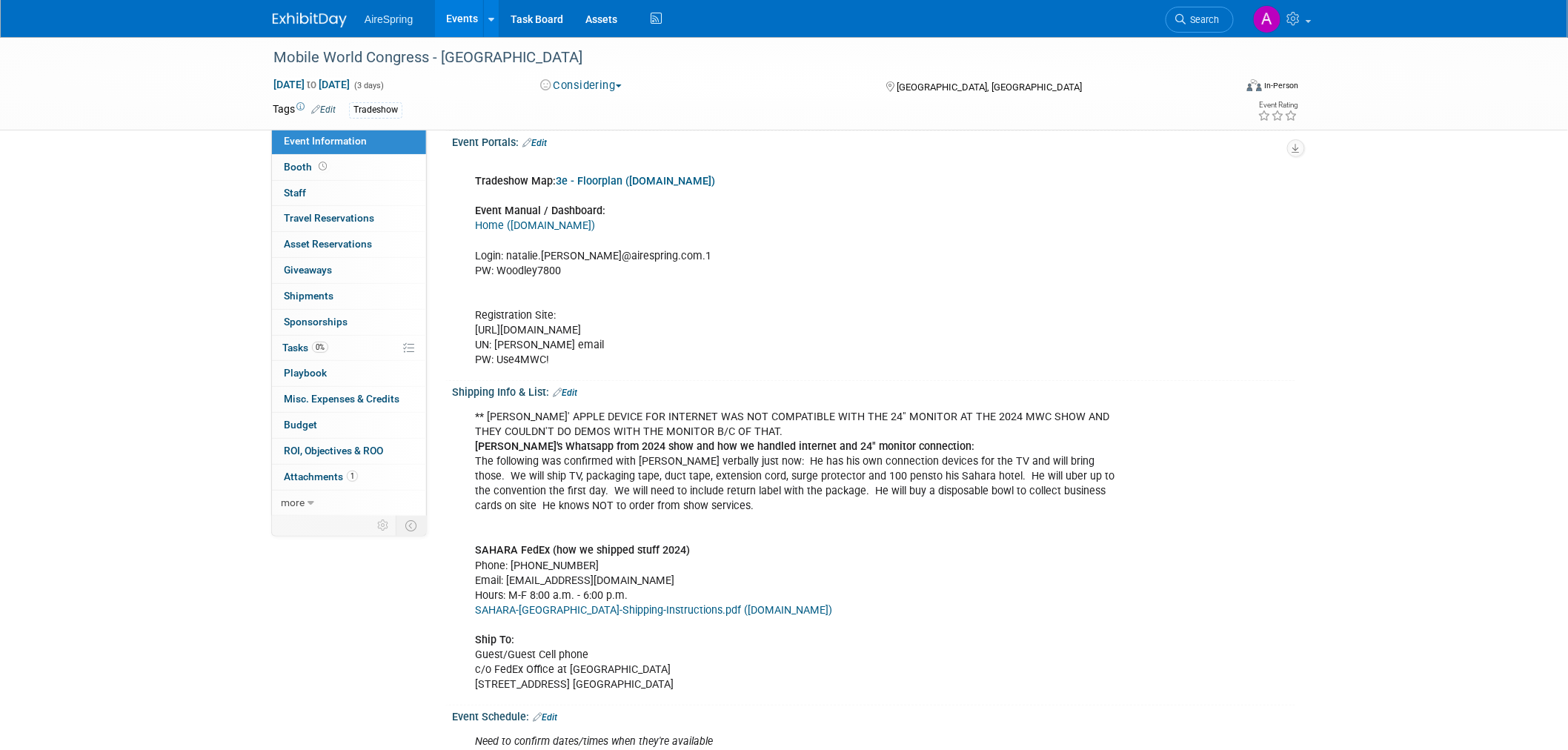
click at [914, 546] on div "** [PERSON_NAME]' APPLE DEVICE FOR INTERNET WAS NOT COMPATIBLE WITH THE 24" MON…" at bounding box center [799, 551] width 668 height 297
click at [826, 485] on div "** [PERSON_NAME]' APPLE DEVICE FOR INTERNET WAS NOT COMPATIBLE WITH THE 24" MON…" at bounding box center [799, 551] width 668 height 297
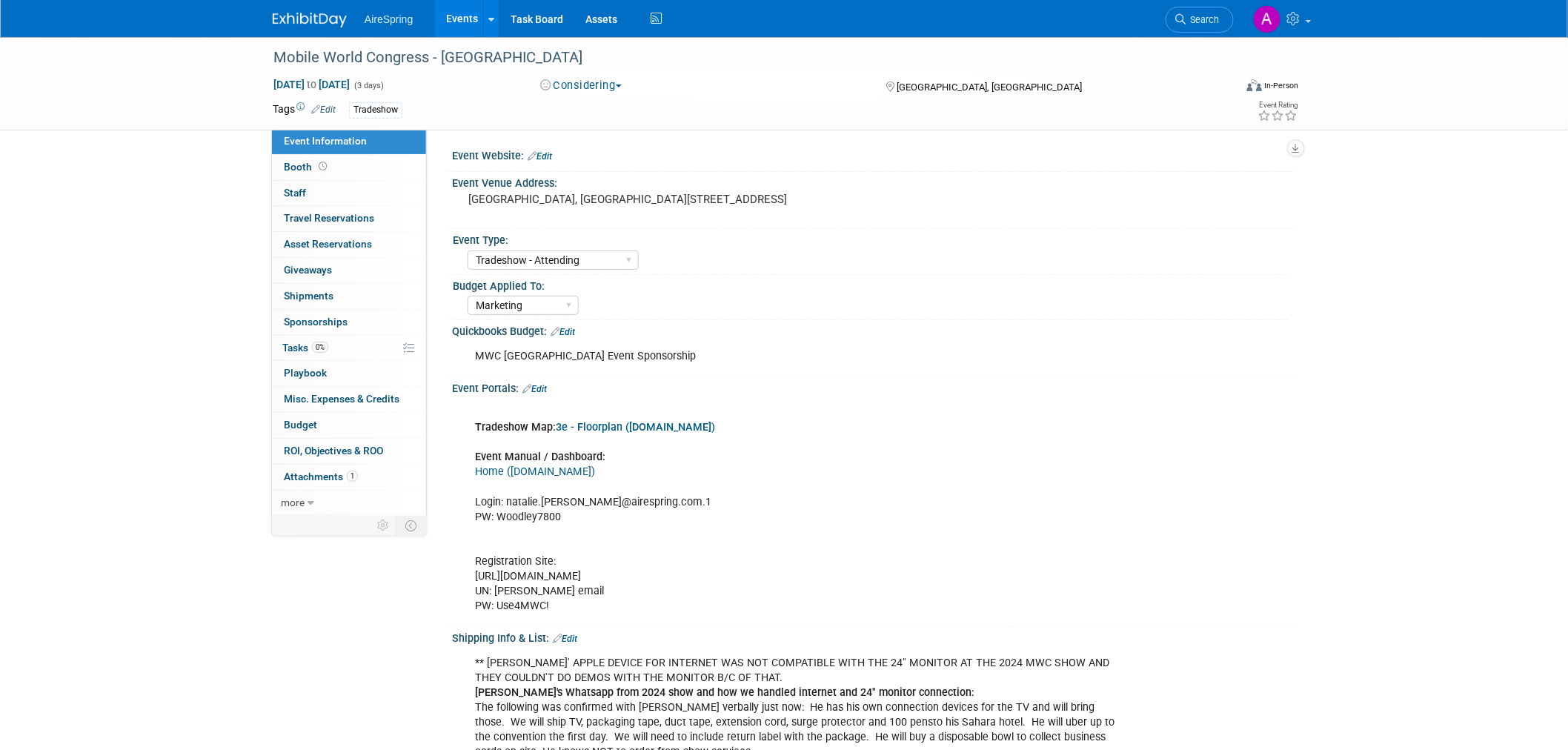
scroll to position [0, 0]
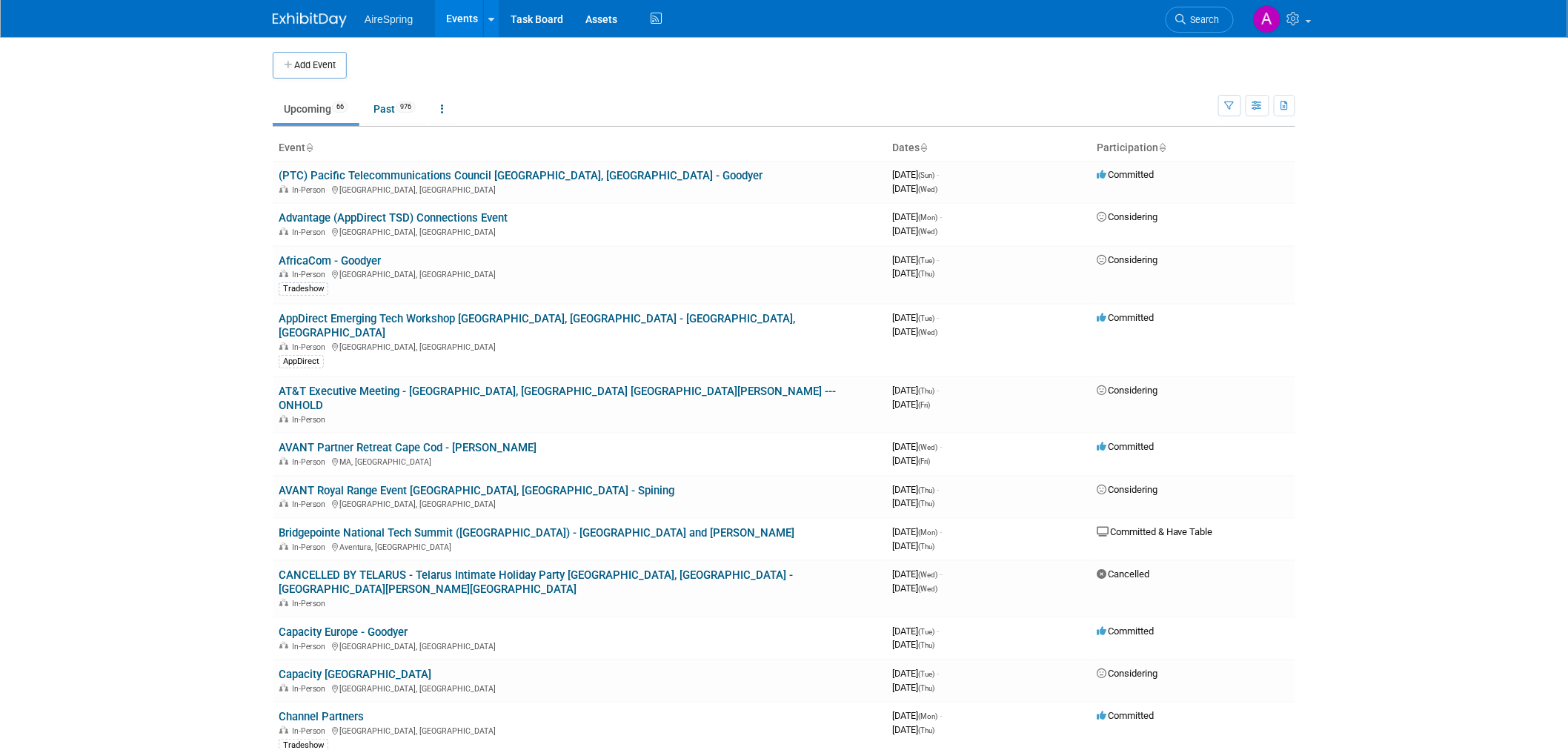
click at [310, 149] on icon at bounding box center [309, 149] width 7 height 10
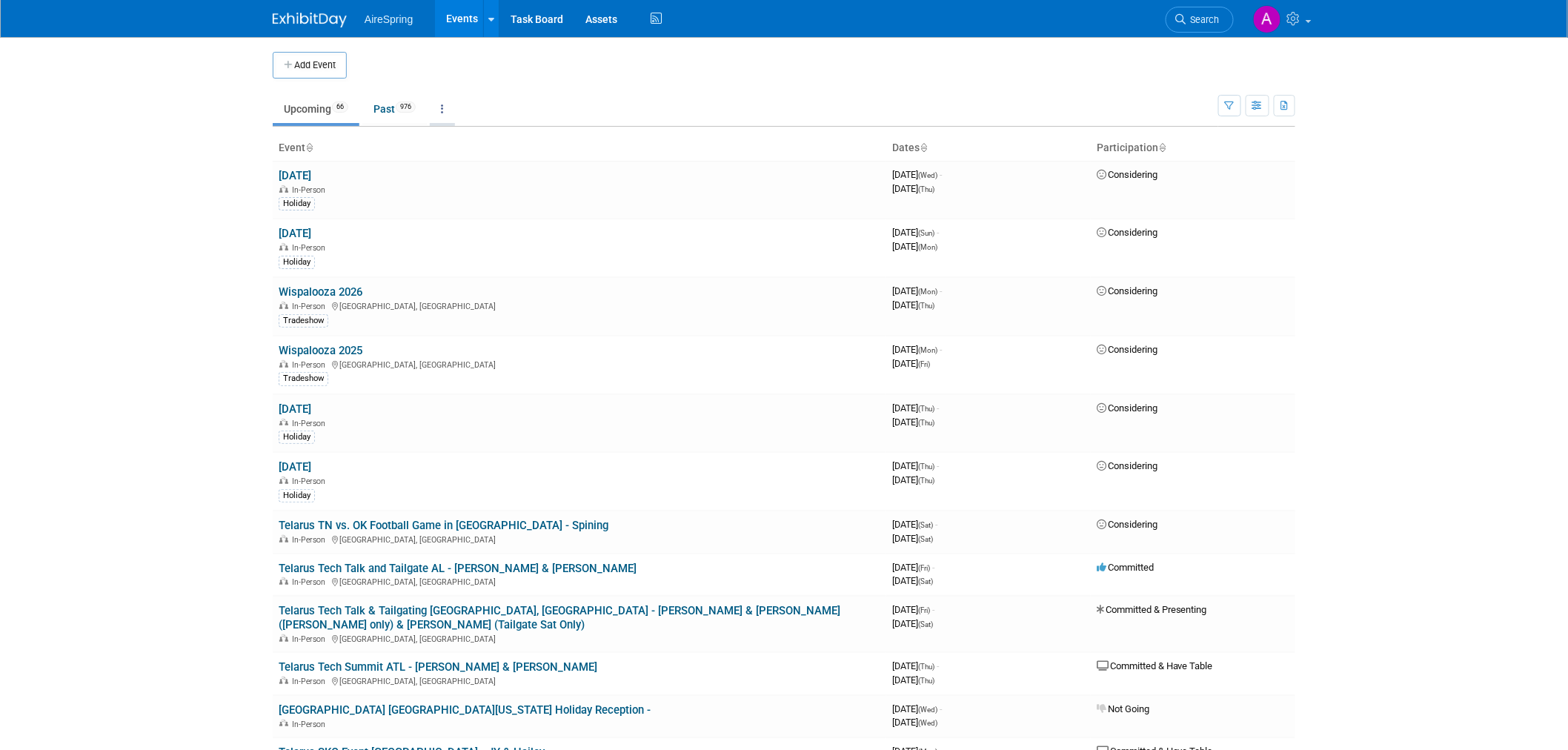
click at [454, 101] on link at bounding box center [442, 109] width 25 height 28
click at [492, 136] on link "All Events 1042 Past and Upcoming" at bounding box center [489, 142] width 118 height 33
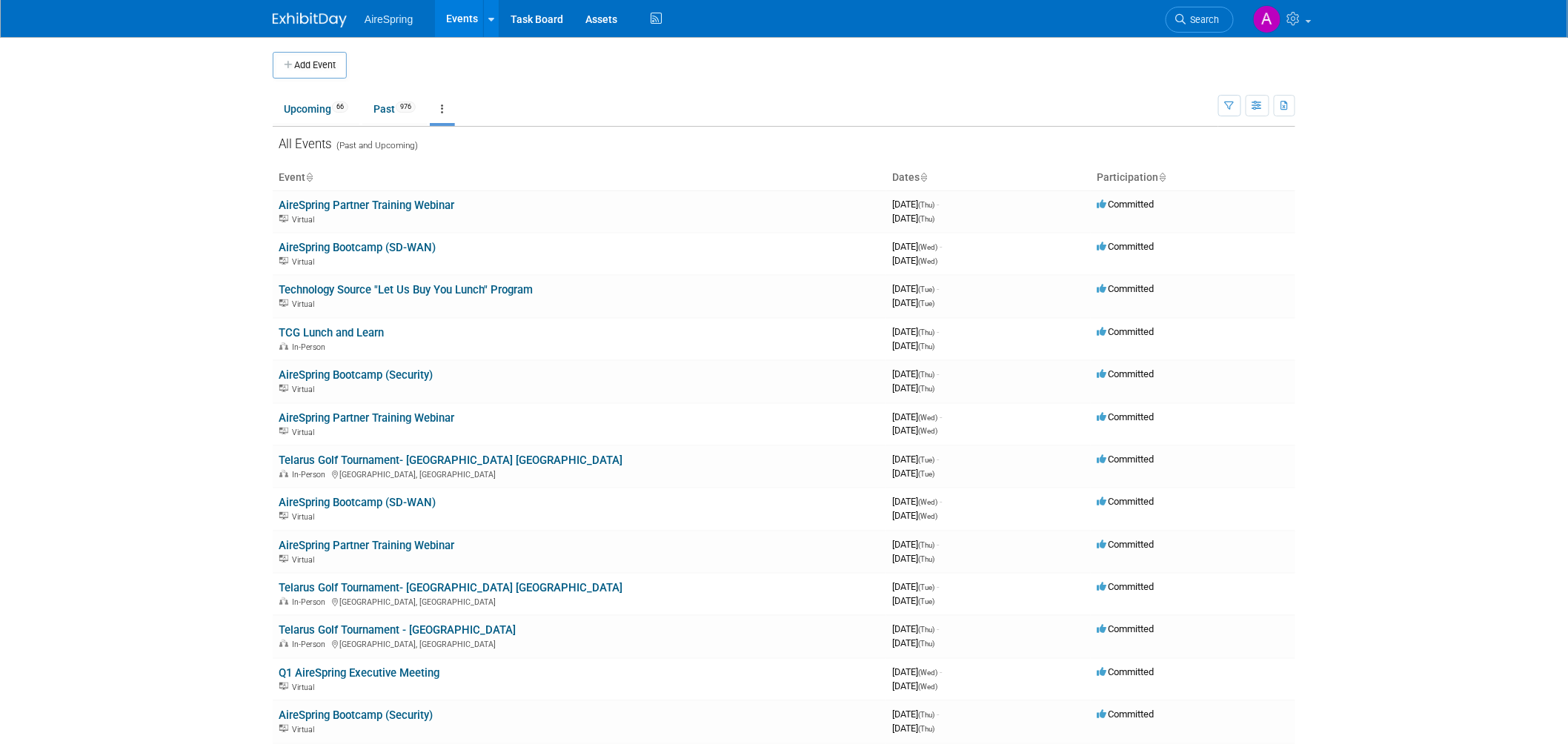
click at [447, 120] on link at bounding box center [442, 109] width 25 height 28
click at [320, 114] on link "Upcoming 66" at bounding box center [316, 109] width 87 height 28
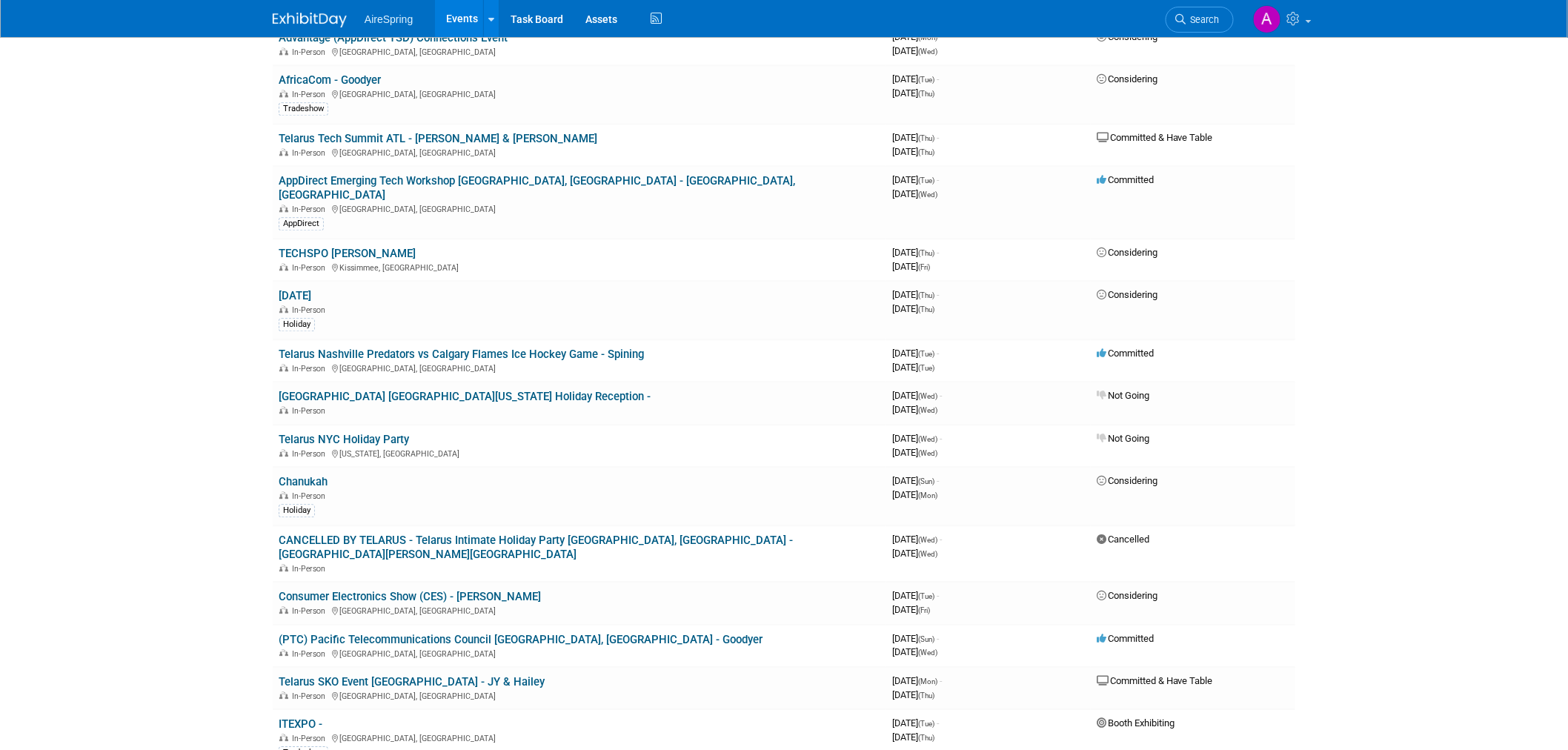
scroll to position [1400, 0]
